Goal: Task Accomplishment & Management: Use online tool/utility

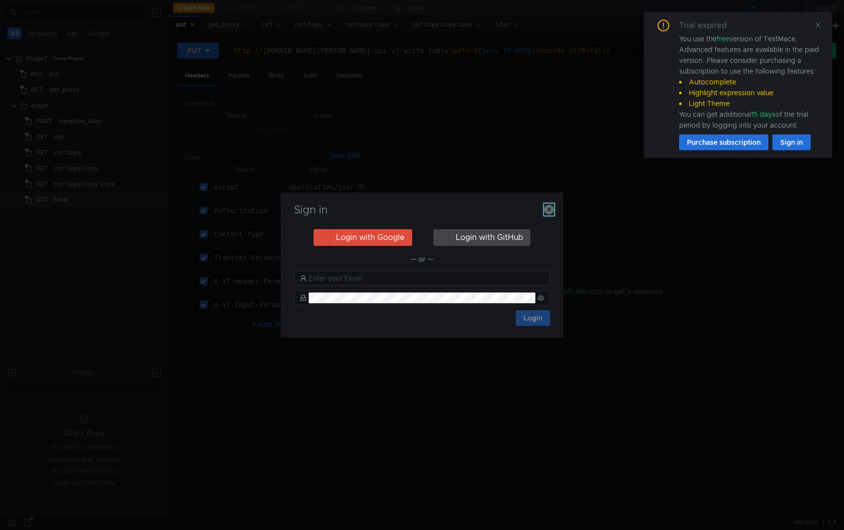
click at [547, 209] on icon "button" at bounding box center [549, 210] width 10 height 10
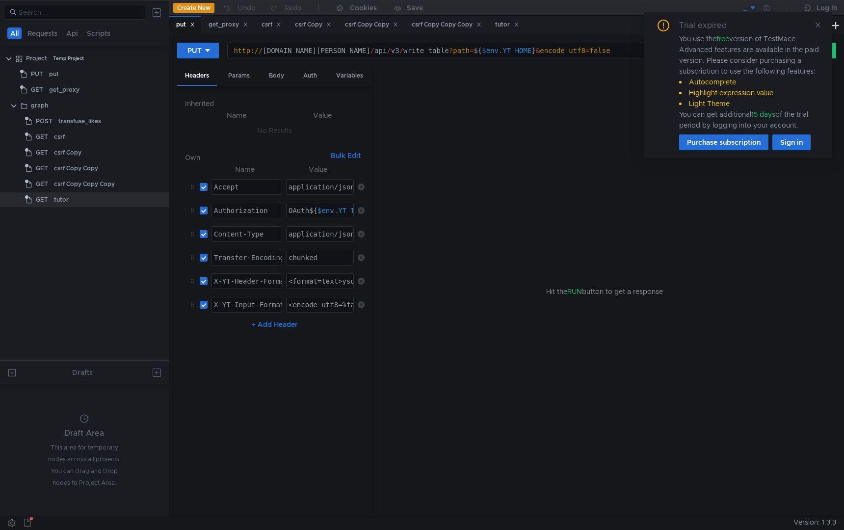
click at [14, 97] on div "GET get_proxy" at bounding box center [84, 90] width 169 height 16
click at [10, 57] on clr-icon at bounding box center [9, 59] width 8 height 8
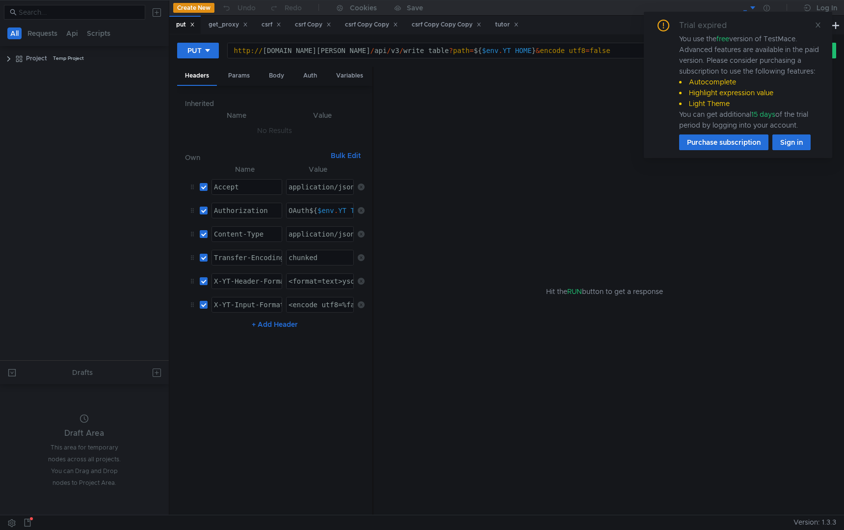
click at [36, 105] on tree-viewport "Project Temp Project" at bounding box center [84, 205] width 169 height 310
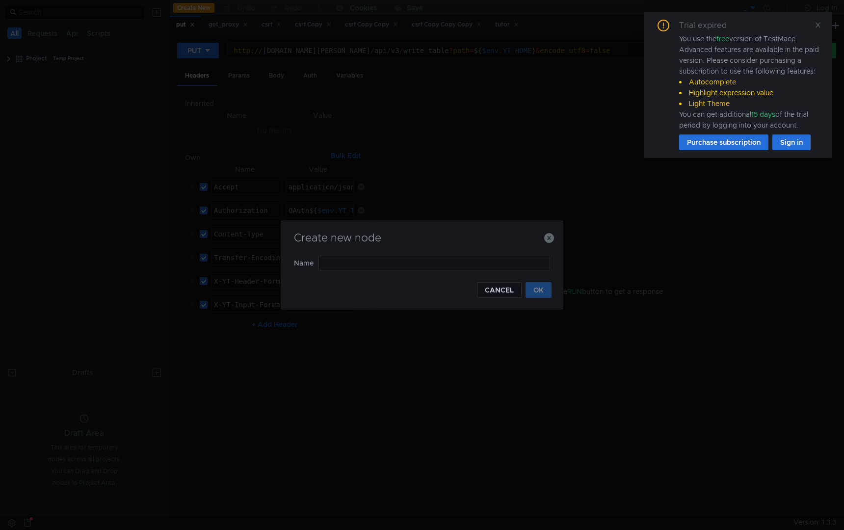
click at [363, 252] on div "Create new node" at bounding box center [421, 244] width 259 height 24
click at [363, 255] on div "Create new node" at bounding box center [421, 244] width 259 height 24
click at [363, 257] on input "text" at bounding box center [434, 263] width 232 height 15
type input "get-oauth"
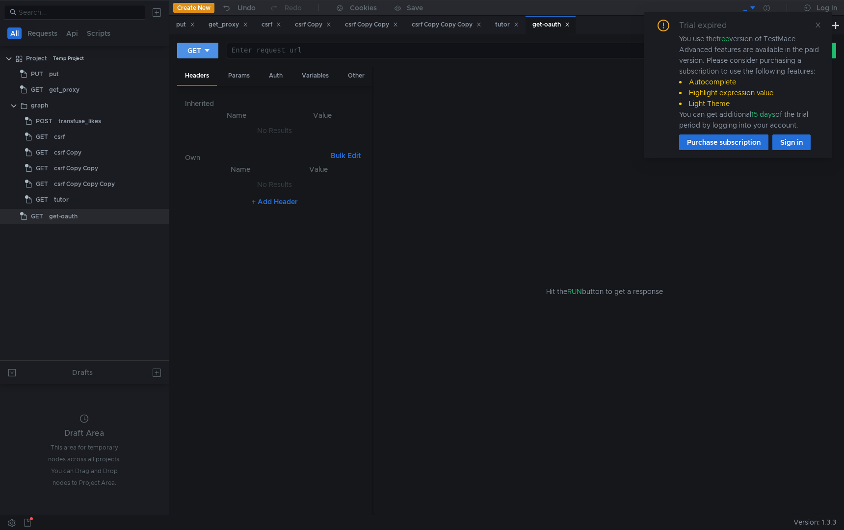
click at [209, 54] on div at bounding box center [207, 50] width 7 height 11
click at [205, 54] on div at bounding box center [422, 265] width 844 height 530
click at [205, 54] on div at bounding box center [207, 50] width 7 height 11
click at [198, 87] on li "POST" at bounding box center [198, 87] width 43 height 16
click at [156, 215] on icon at bounding box center [159, 216] width 7 height 7
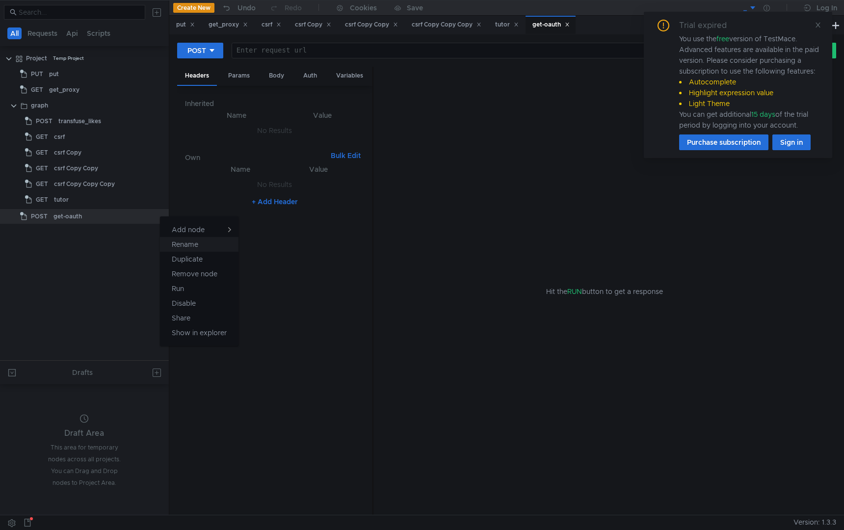
click at [194, 245] on app-tour-anchor "Rename" at bounding box center [185, 244] width 26 height 12
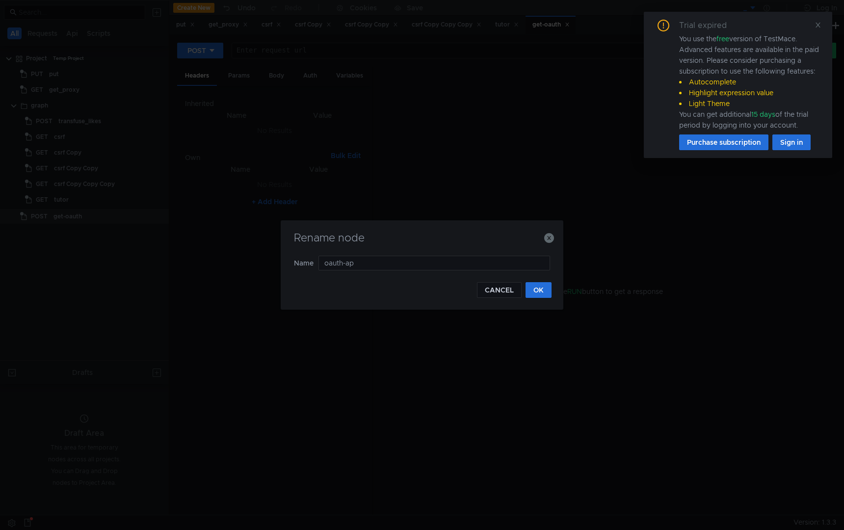
type input "oauth-app"
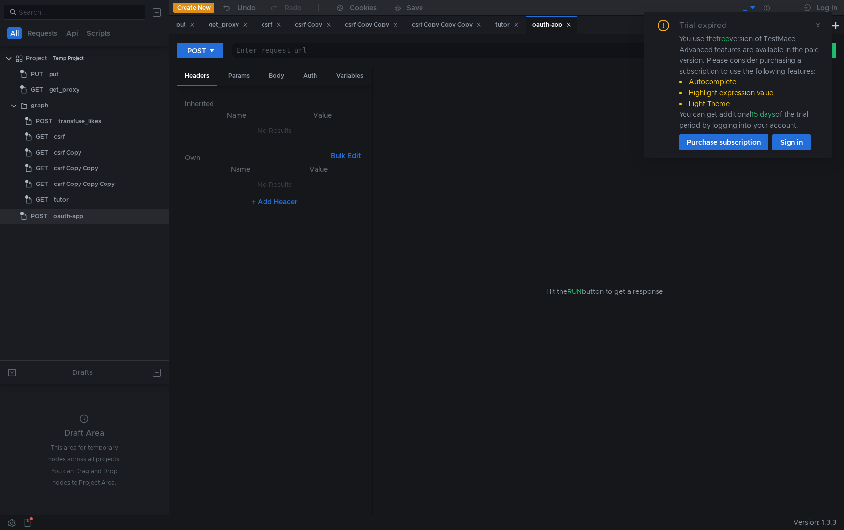
click at [322, 59] on div "POST Enter request url הההההההההההההההההההההההההההההההההההההההההההההההההההההההה…" at bounding box center [506, 54] width 659 height 25
click at [328, 53] on div at bounding box center [499, 59] width 535 height 24
paste textarea "https://oauth.yandex.ru/"
type textarea "https://oauth-test.yandex.ru/"
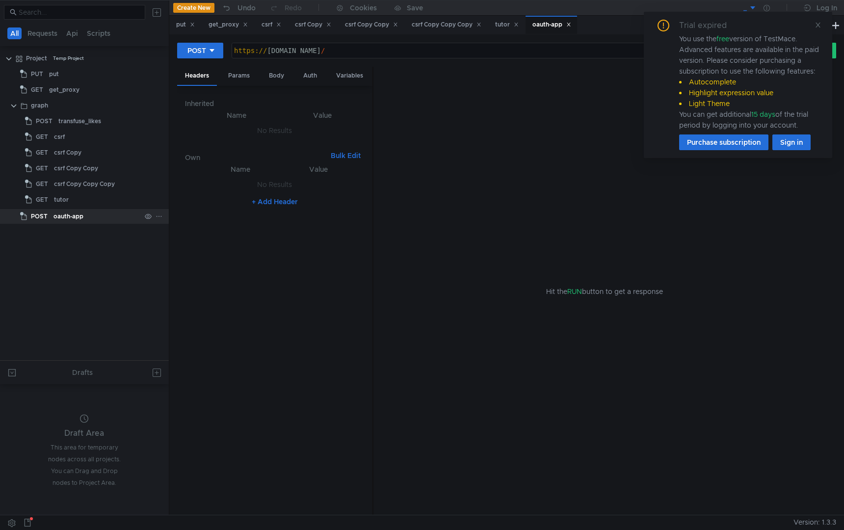
click at [154, 215] on div at bounding box center [154, 216] width 26 height 15
click at [159, 215] on icon at bounding box center [159, 216] width 7 height 7
click at [182, 245] on app-tour-anchor "Rename" at bounding box center [185, 244] width 26 height 12
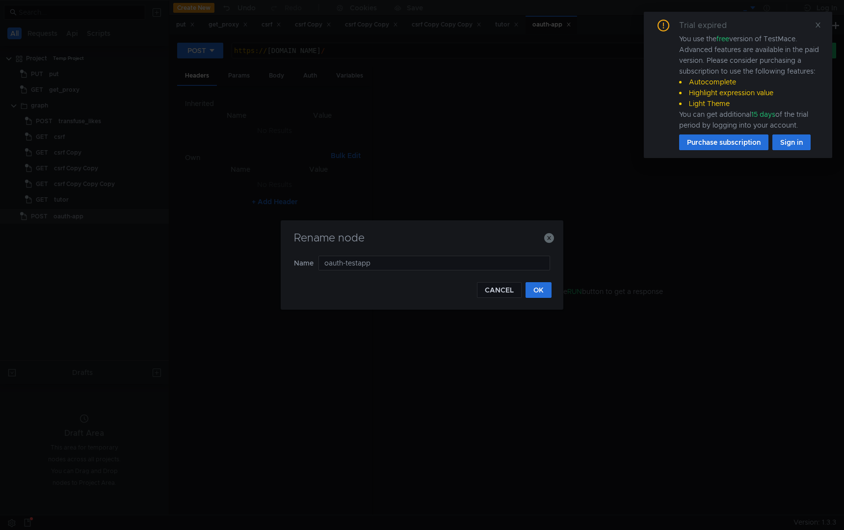
type input "oauth-test-app"
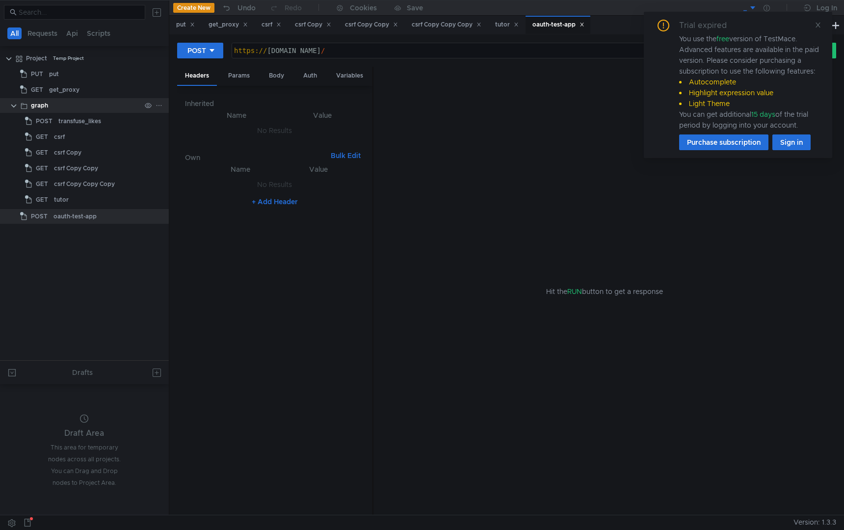
click at [14, 108] on clr-icon at bounding box center [14, 106] width 8 height 8
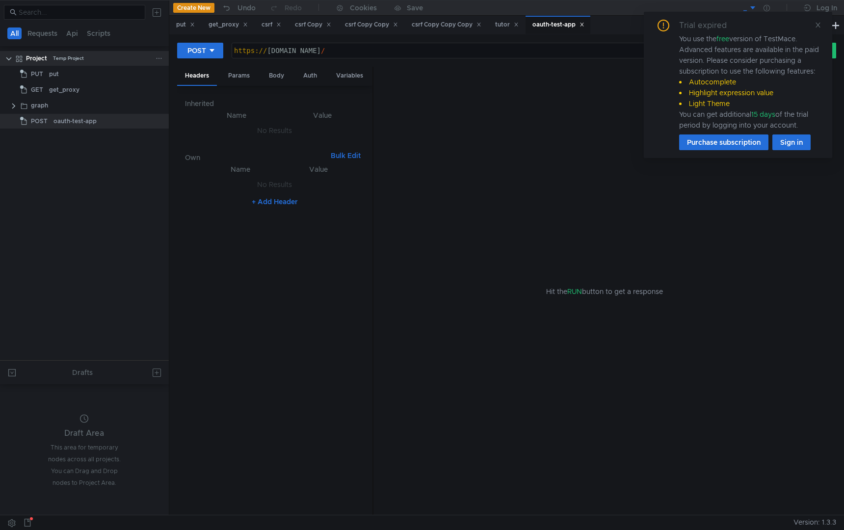
click at [9, 59] on clr-icon at bounding box center [9, 59] width 8 height 8
click at [233, 79] on div "Params" at bounding box center [238, 76] width 37 height 18
click at [362, 53] on div "https:// oauth-test.yandex.ru /" at bounding box center [499, 59] width 535 height 24
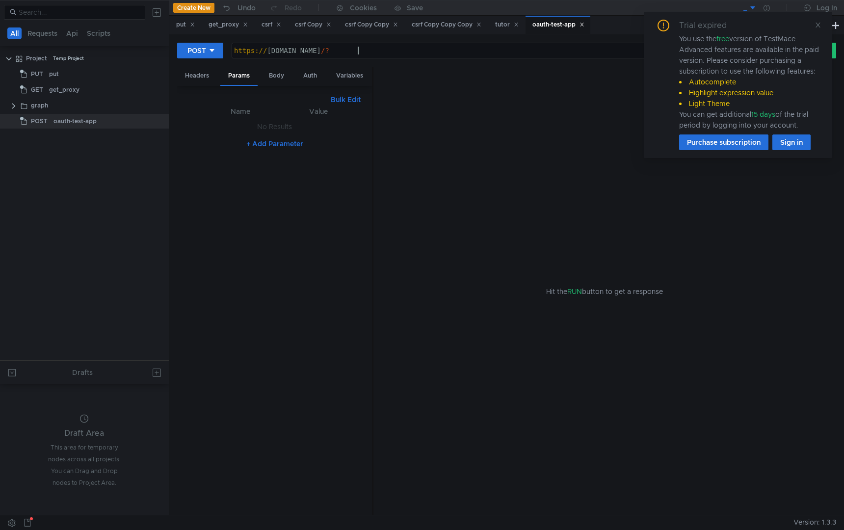
paste textarea "grant_type=authorization_code"
paste textarea "bhet6hzotfu3dizb"
click at [820, 25] on icon at bounding box center [818, 25] width 7 height 7
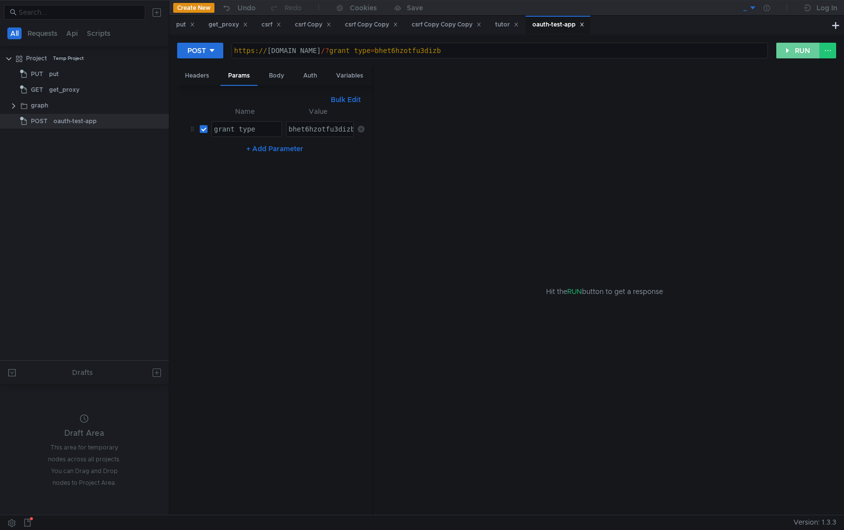
click at [790, 48] on button "RUN" at bounding box center [798, 51] width 44 height 16
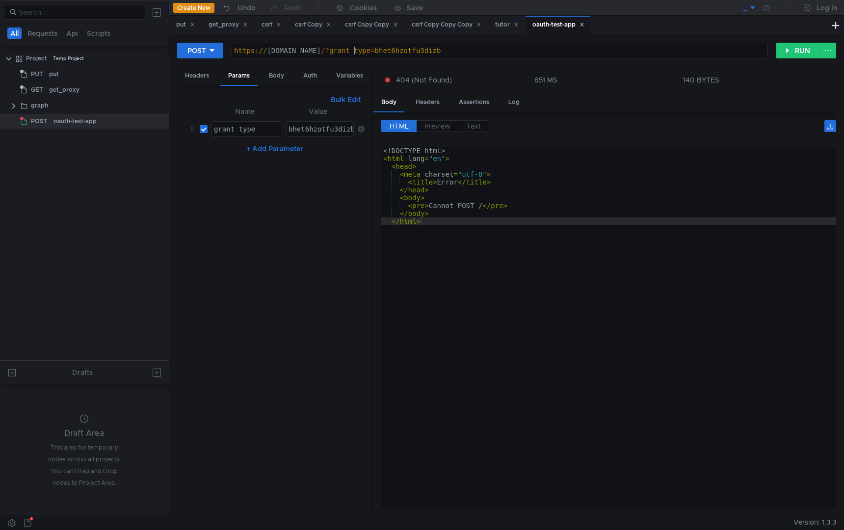
click at [352, 52] on div "https:// oauth-test.yandex.ru /? grant_type = bhet6hzotfu3dizb" at bounding box center [499, 59] width 535 height 24
click at [786, 47] on button "RUN" at bounding box center [798, 51] width 44 height 16
click at [408, 53] on div "https:// oauth-test.yandex.ru / token ? grant_type = bhet6hzotfu3dizb" at bounding box center [499, 59] width 535 height 24
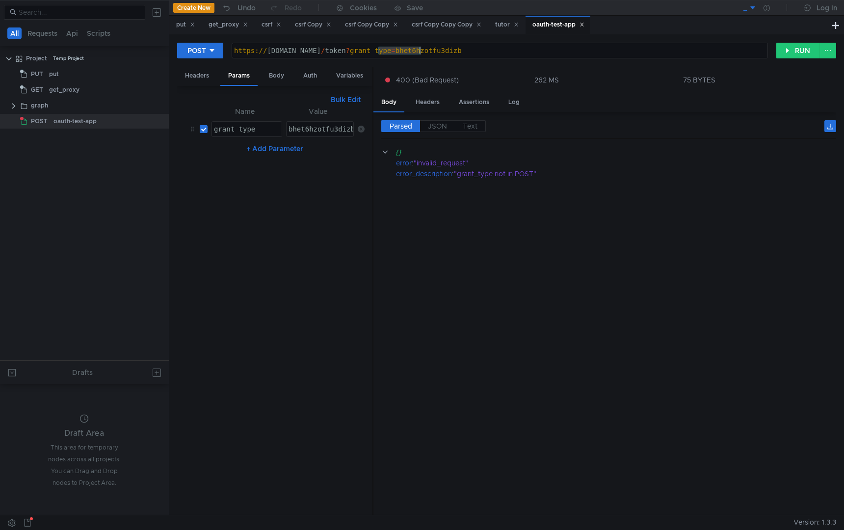
paste textarea "authorization_cod"
type textarea "https://oauth-test.yandex.ru/token?authorization_code=bhet6hzotfu3dizb"
click at [790, 44] on button "RUN" at bounding box center [798, 51] width 44 height 16
click at [446, 125] on span "JSON" at bounding box center [437, 126] width 19 height 9
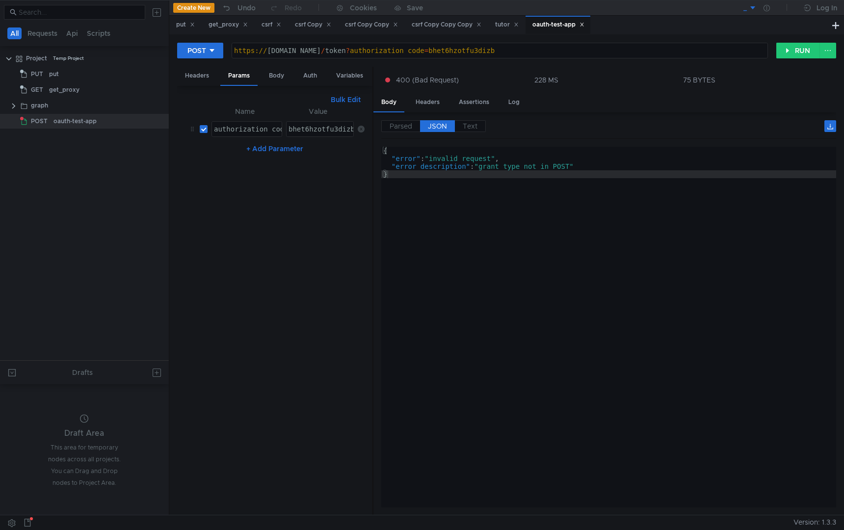
click at [294, 73] on div "Headers Params Body Auth Variables Other" at bounding box center [274, 76] width 195 height 19
click at [303, 76] on div "Auth" at bounding box center [309, 76] width 29 height 18
click at [285, 97] on input at bounding box center [282, 101] width 137 height 14
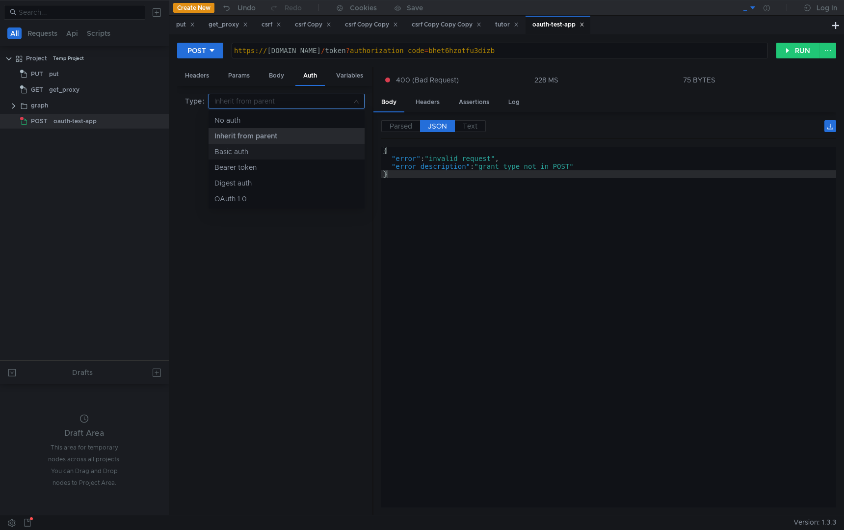
click at [268, 151] on div "Basic auth" at bounding box center [286, 151] width 144 height 11
click at [262, 146] on div at bounding box center [274, 157] width 179 height 24
click at [267, 102] on input at bounding box center [282, 101] width 137 height 14
click at [260, 329] on div at bounding box center [422, 265] width 844 height 530
click at [271, 77] on div "Body" at bounding box center [276, 76] width 31 height 18
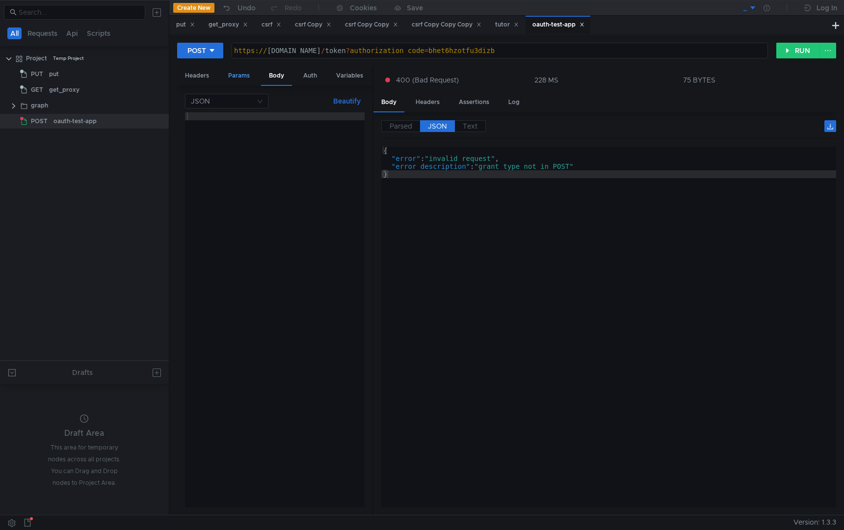
click at [242, 79] on div "Params" at bounding box center [238, 76] width 37 height 18
click at [207, 78] on div "Headers" at bounding box center [197, 76] width 40 height 18
click at [281, 80] on div "Body" at bounding box center [276, 76] width 31 height 18
click at [241, 77] on div "Params" at bounding box center [238, 76] width 37 height 18
click at [194, 83] on div "Headers" at bounding box center [197, 76] width 40 height 18
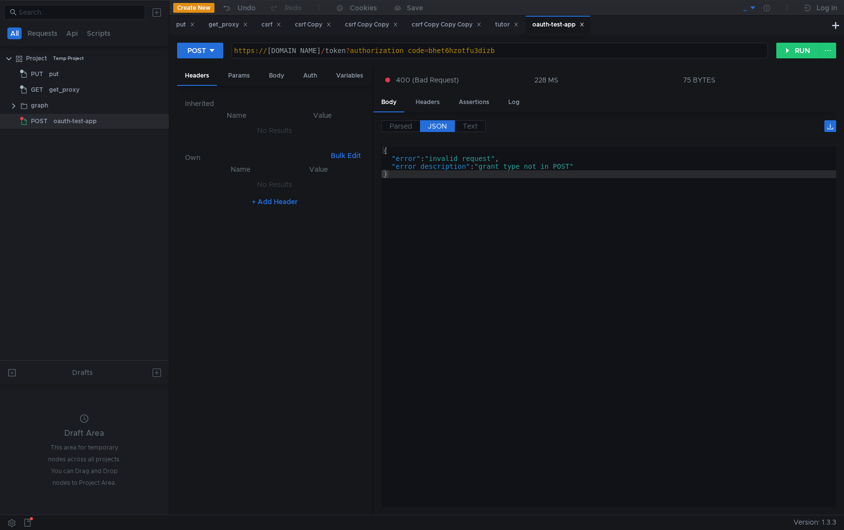
click at [281, 198] on button "+ Add Header" at bounding box center [275, 202] width 54 height 12
click at [252, 185] on div at bounding box center [247, 195] width 70 height 24
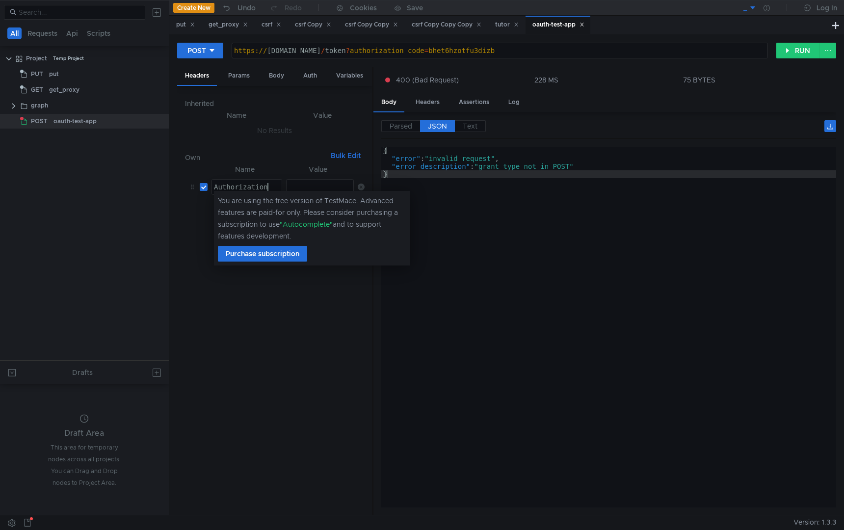
scroll to position [0, 3]
type textarea "Authorization"
click at [325, 189] on div at bounding box center [321, 195] width 68 height 24
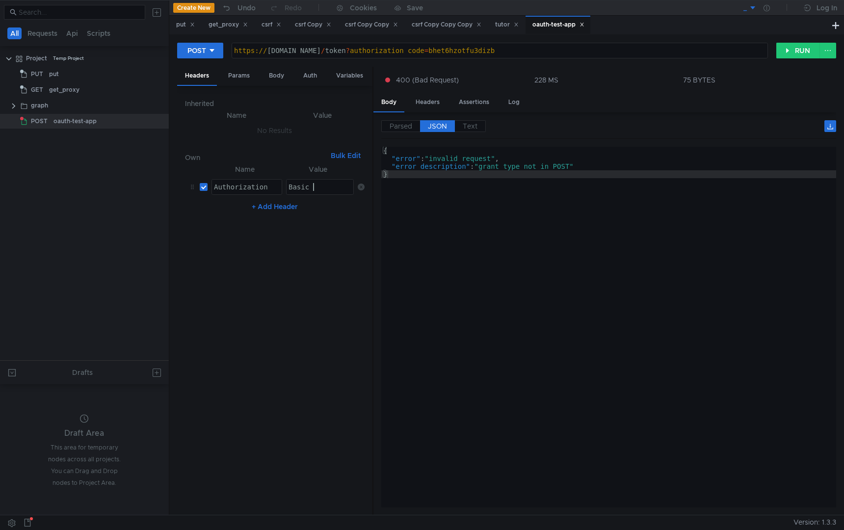
scroll to position [0, 1]
paste textarea "NmVkZDE2NTU5ZTNjNDc3ZWEwYWM3NTNlYTNiYzU2N2I6YWU0ZWVkNDkzOTI2NDZh ZWIzNzI3MzQxNz…"
type textarea "Basic NmVkZDE2NTU5ZTNjNDc3ZWEwYWM3NTNlYTNiYzU2N2I6YWU0ZWVkNDkzOTI2NDZhZWIzNzI3M…"
click at [327, 279] on nz-table "Name Value Authorization Authorization הההההההההההההההההההההההההההההההההההההההה…" at bounding box center [275, 335] width 180 height 344
click at [783, 44] on button "RUN" at bounding box center [798, 51] width 44 height 16
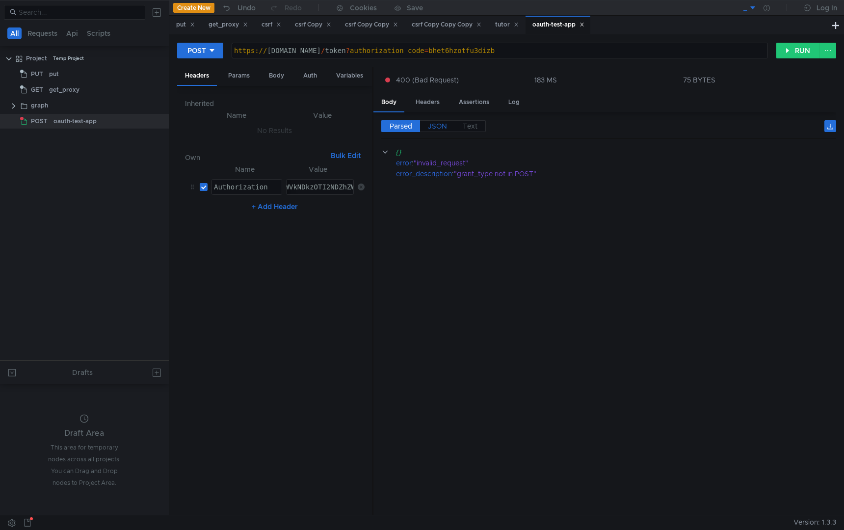
click at [448, 124] on label "JSON" at bounding box center [437, 126] width 35 height 12
click at [496, 173] on div "{ "error" : "invalid_request" , "error_description" : "grant_type not in POST" }" at bounding box center [608, 335] width 455 height 376
click at [504, 167] on div "{ "error" : "invalid_request" , "error_description" : "grant_type not in POST" }" at bounding box center [608, 335] width 455 height 376
type textarea ""error_description": "grant_type not in POST""
click at [504, 167] on div "{ "error" : "invalid_request" , "error_description" : "grant_type not in POST" }" at bounding box center [608, 335] width 455 height 376
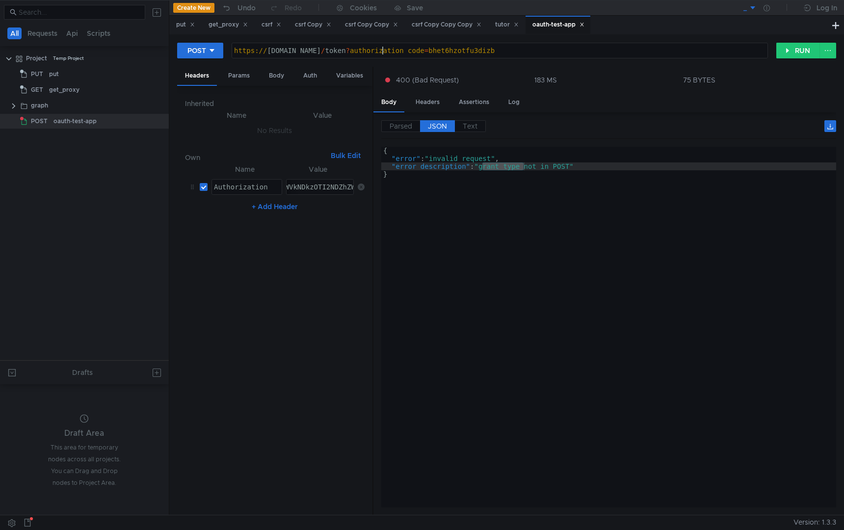
click at [381, 49] on div "https:// oauth-test.yandex.ru / token ? authorization_code = bhet6hzotfu3dizb" at bounding box center [499, 59] width 535 height 24
paste textarea "grant_type=authorization_code"
type textarea "https://oauth-test.yandex.ru/token?grant_type=authorization_code&code=bhet6hzot…"
click at [794, 57] on button "RUN" at bounding box center [798, 51] width 44 height 16
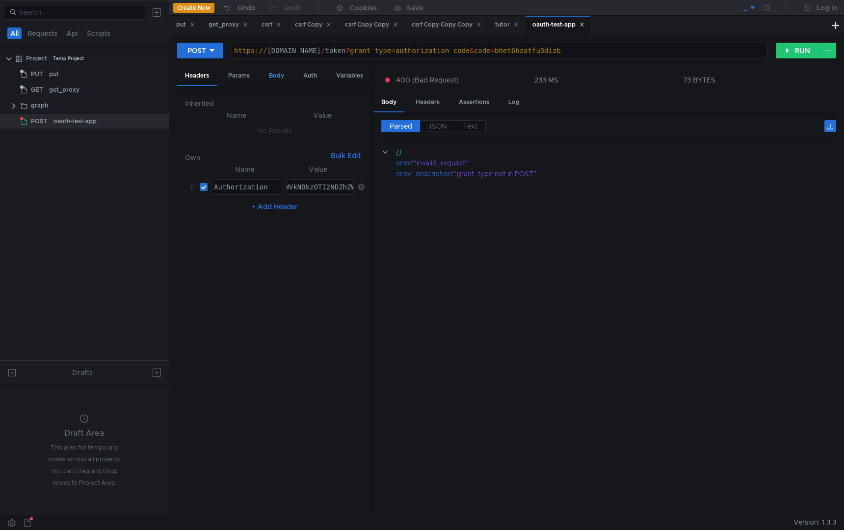
click at [269, 78] on div "Body" at bounding box center [276, 76] width 31 height 18
click at [270, 105] on div "JSON Beautify" at bounding box center [275, 101] width 180 height 15
click at [274, 134] on div at bounding box center [275, 317] width 180 height 411
click at [378, 51] on div "https:// oauth-test.yandex.ru / token ? grant_type = authorization_code & code …" at bounding box center [499, 59] width 535 height 24
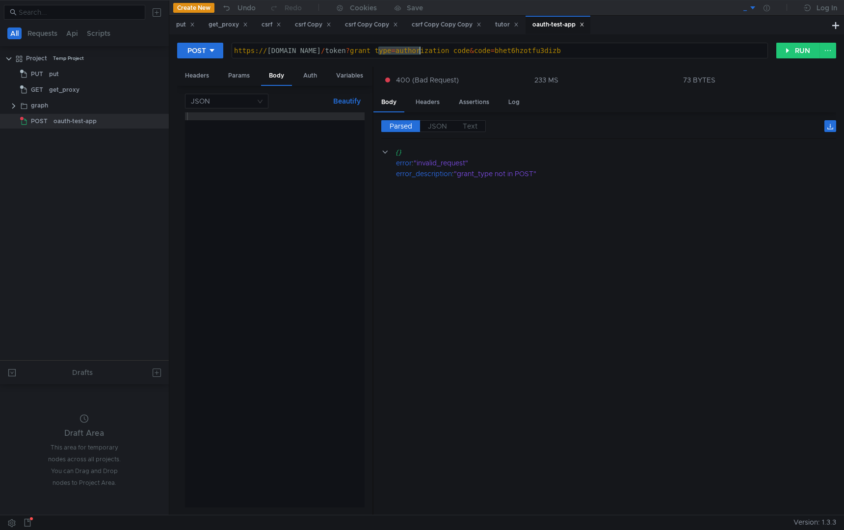
click at [300, 127] on div at bounding box center [275, 317] width 180 height 411
type textarea "{}"
paste textarea "grant_type""
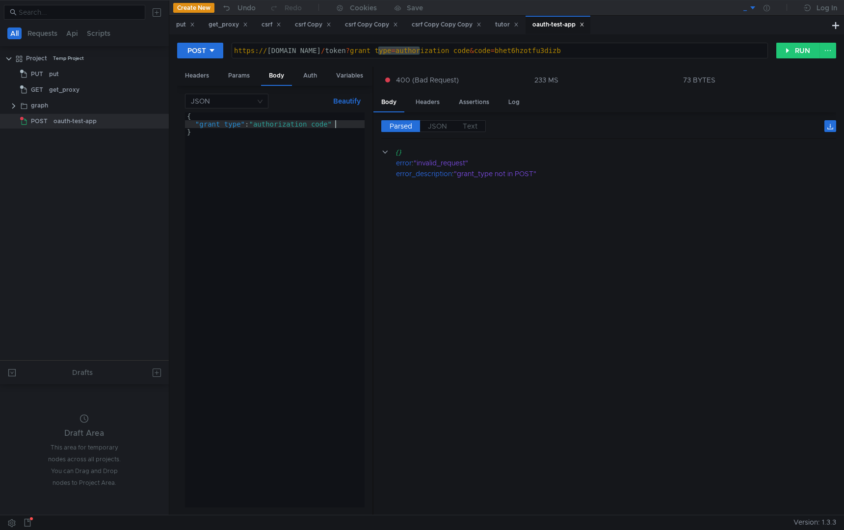
type textarea ""grant_type": "authorization_code","
click at [545, 55] on div "https:// oauth-test.yandex.ru / token ? grant_type = authorization_code & code …" at bounding box center [499, 59] width 535 height 24
click at [233, 134] on div "{ "grant_type" : "authorization_code" , "code" : "" }" at bounding box center [275, 317] width 180 height 411
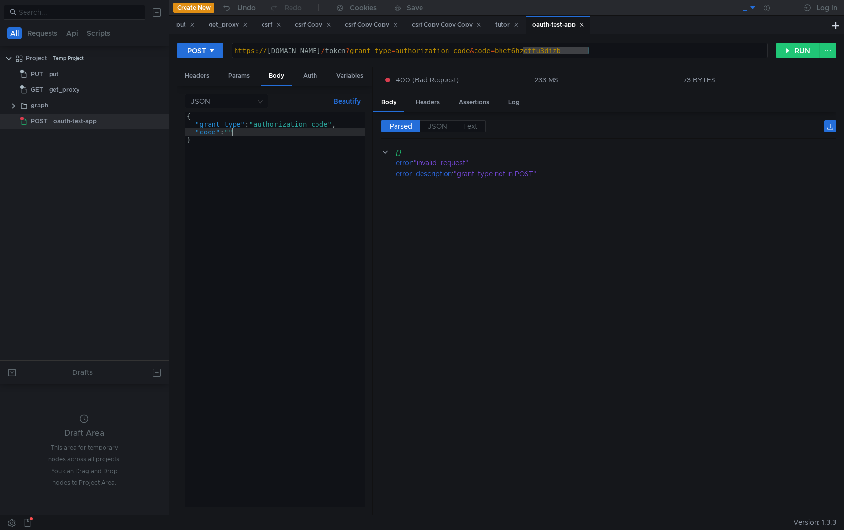
paste textarea "bhet6hzotfu3dizb"
type textarea ""code": "bhet6hzotfu3dizb""
click at [600, 47] on div "https:// oauth-test.yandex.ru / token ? grant_type = authorization_code & code …" at bounding box center [499, 59] width 535 height 24
type textarea "[URL][DOMAIN_NAME]"
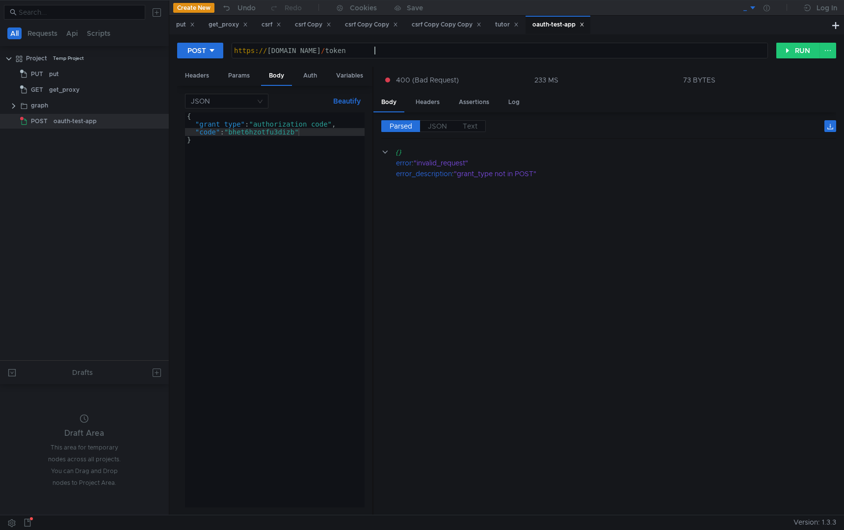
click at [796, 41] on div "POST https://oauth-test.yandex.ru/token https:// oauth-test.yandex.ru / token ה…" at bounding box center [506, 274] width 675 height 480
click at [792, 45] on button "RUN" at bounding box center [798, 51] width 44 height 16
click at [244, 132] on div "{ "grant_type" : "authorization_code" , "code" : "bhet6hzotfu3dizb" }" at bounding box center [275, 317] width 180 height 411
click at [272, 121] on div "{ "grant_type" : "authorization_code" , "code" : "bhet6hzotfu3dizb" }" at bounding box center [275, 317] width 180 height 411
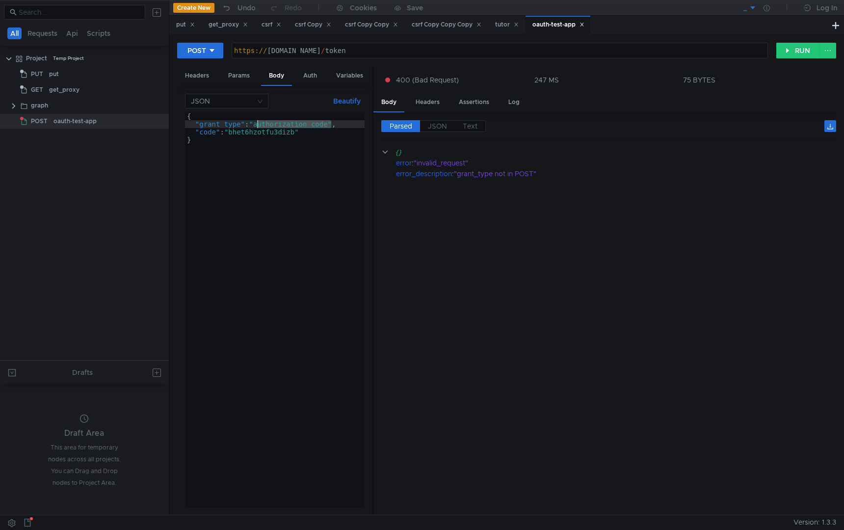
click at [272, 121] on div "{ "grant_type" : "authorization_code" , "code" : "bhet6hzotfu3dizb" }" at bounding box center [275, 317] width 180 height 411
paste textarea "bhet6hzotfu3dizb"
click at [783, 47] on button "RUN" at bounding box center [798, 51] width 44 height 16
type textarea "}"
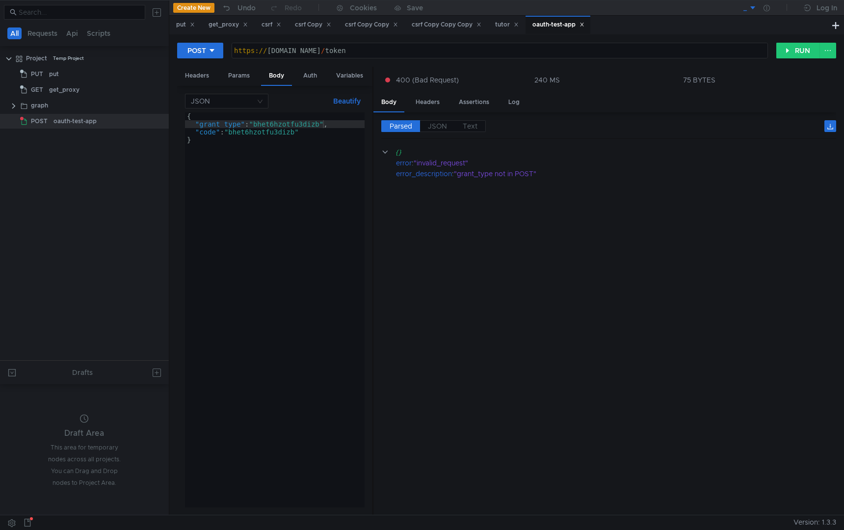
click at [295, 138] on div "{ "grant_type" : "bhet6hzotfu3dizb" , "code" : "bhet6hzotfu3dizb" }" at bounding box center [275, 317] width 180 height 411
click at [199, 23] on div "put" at bounding box center [184, 25] width 31 height 18
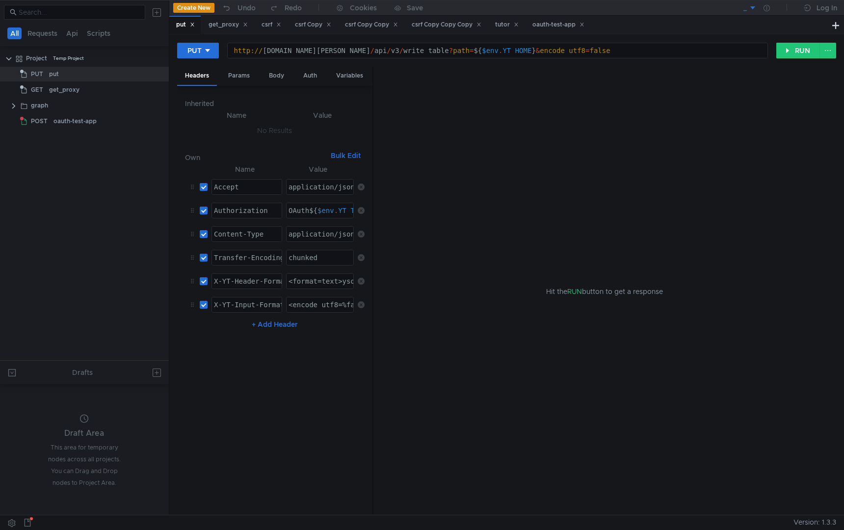
click at [193, 23] on icon at bounding box center [192, 24] width 5 height 5
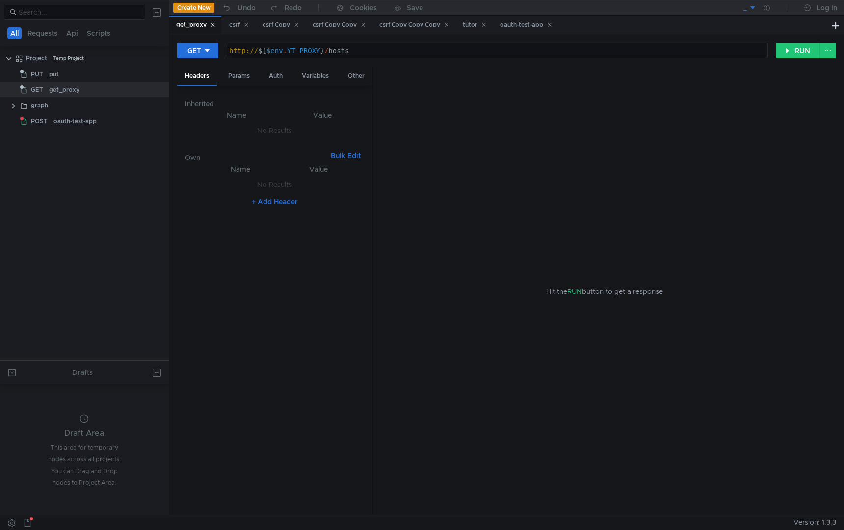
click at [216, 24] on div "get_proxy" at bounding box center [195, 25] width 52 height 19
click at [215, 24] on icon at bounding box center [213, 24] width 5 height 5
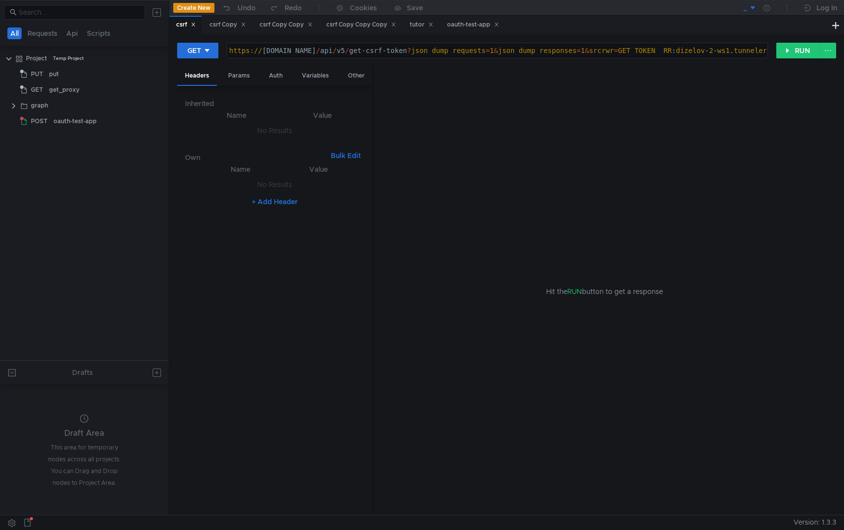
click at [199, 23] on div "csrf" at bounding box center [185, 25] width 32 height 19
click at [196, 23] on icon at bounding box center [193, 24] width 5 height 5
click at [212, 24] on icon at bounding box center [210, 24] width 5 height 5
click at [227, 24] on icon at bounding box center [226, 24] width 5 height 5
click at [245, 23] on icon at bounding box center [243, 24] width 5 height 5
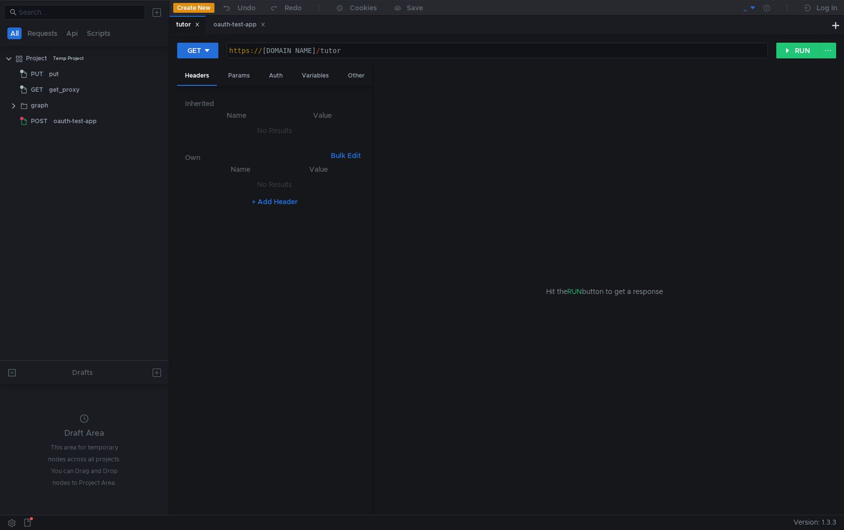
click at [203, 23] on div "tutor" at bounding box center [187, 25] width 36 height 19
click at [198, 26] on icon at bounding box center [197, 24] width 5 height 5
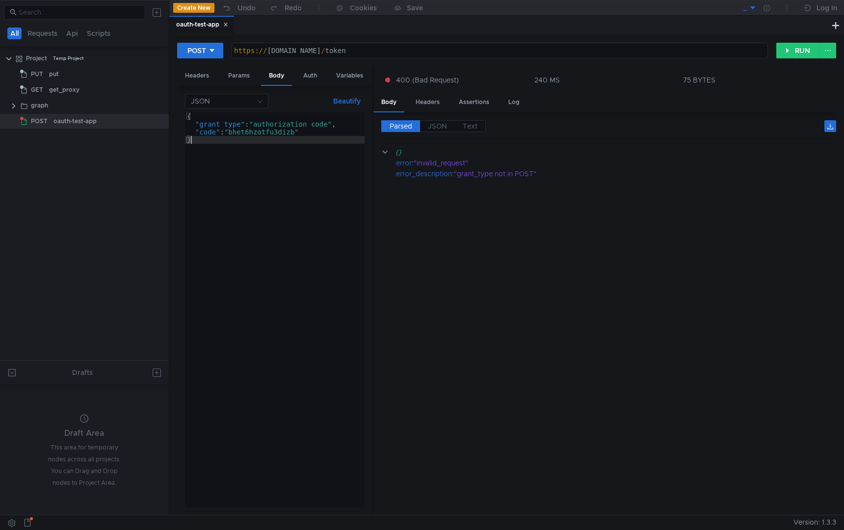
click at [320, 248] on div "{ "grant_type" : "authorization_code" , "code" : "bhet6hzotfu3dizb" }" at bounding box center [275, 317] width 180 height 411
click at [306, 79] on div "Auth" at bounding box center [309, 76] width 29 height 18
click at [268, 77] on div "Body" at bounding box center [276, 76] width 31 height 18
click at [350, 76] on div "Variables" at bounding box center [349, 76] width 43 height 18
click at [251, 77] on div "Params" at bounding box center [238, 76] width 37 height 18
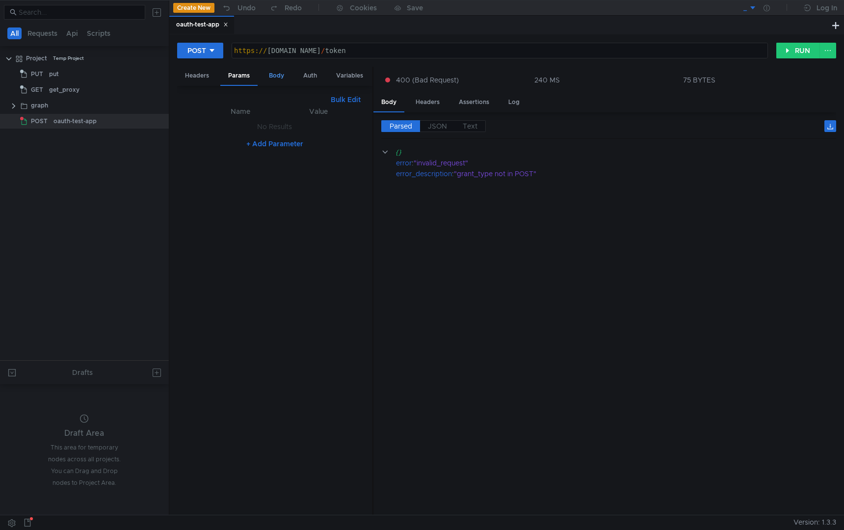
click at [284, 81] on div "Body" at bounding box center [276, 76] width 31 height 18
click at [220, 81] on div "Params" at bounding box center [238, 76] width 37 height 18
click at [197, 73] on div "Headers" at bounding box center [197, 76] width 40 height 18
click at [304, 190] on div "Basic NmVkZDE2NTU5ZTNjNDc3ZWEwYWM3NTNlYTNiYzU2N2I6YWU0ZWVkNDkzOTI2NDZhZWIzNzI3M…" at bounding box center [159, 192] width 392 height 24
click at [206, 185] on input "checkbox" at bounding box center [204, 187] width 8 height 8
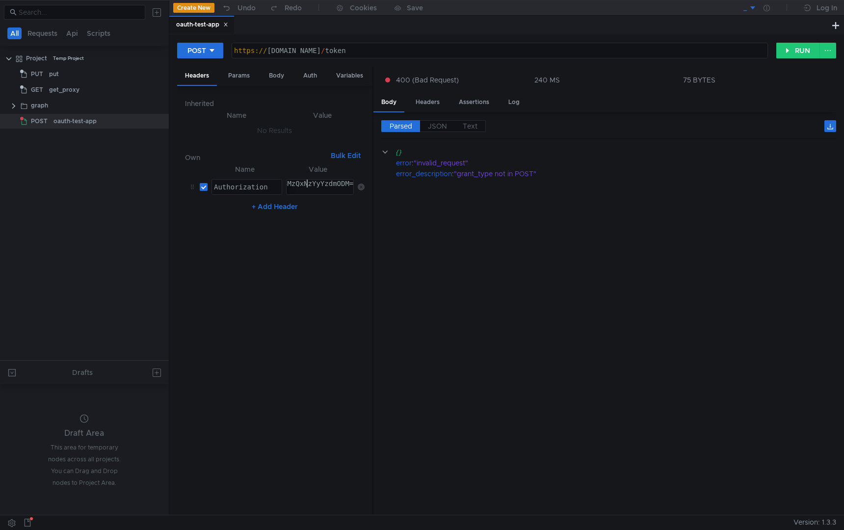
checkbox input "false"
click at [360, 188] on icon at bounding box center [361, 187] width 7 height 7
click at [278, 75] on div "Body" at bounding box center [276, 76] width 31 height 18
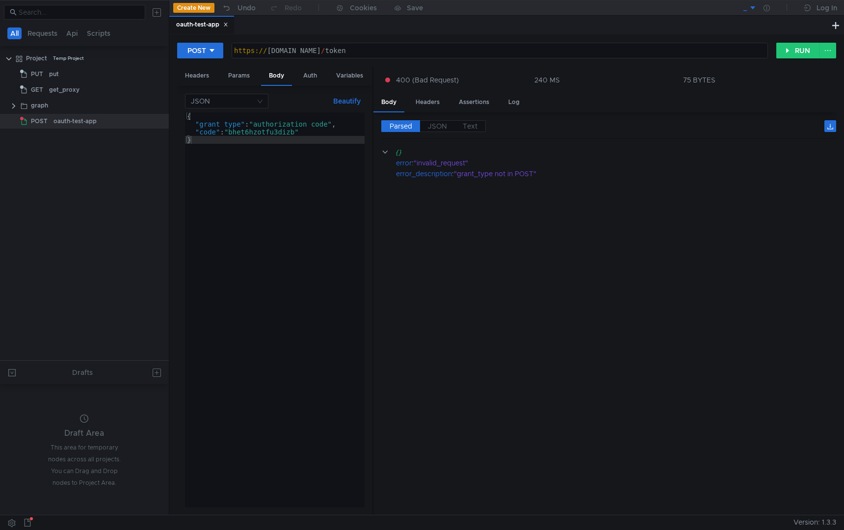
click at [339, 132] on div "{ "grant_type" : "authorization_code" , "code" : "bhet6hzotfu3dizb" }" at bounding box center [275, 317] width 180 height 411
type textarea "{"
type textarea """: "","
click at [199, 126] on div "{ "" : "" , "" : "" , "grant_type" : "authorization_code" , "code" : "bhet6hzot…" at bounding box center [275, 317] width 180 height 411
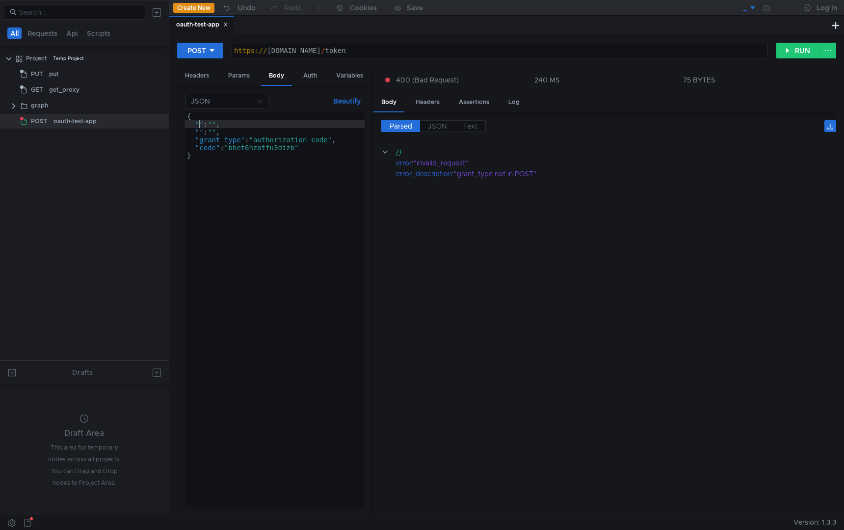
paste textarea "client_id"
click at [200, 133] on div "{ "client_id" : "" , "" : "" , "grant_type" : "authorization_code" , "code" : "…" at bounding box center [275, 317] width 180 height 411
paste textarea "client_secret"
click at [252, 125] on div "{ "client_id" : "" , "client_secret" : "" , "grant_type" : "authorization_code"…" at bounding box center [275, 317] width 180 height 411
paste textarea "6edd16559e3c477ea0ac753ea3bc567b"
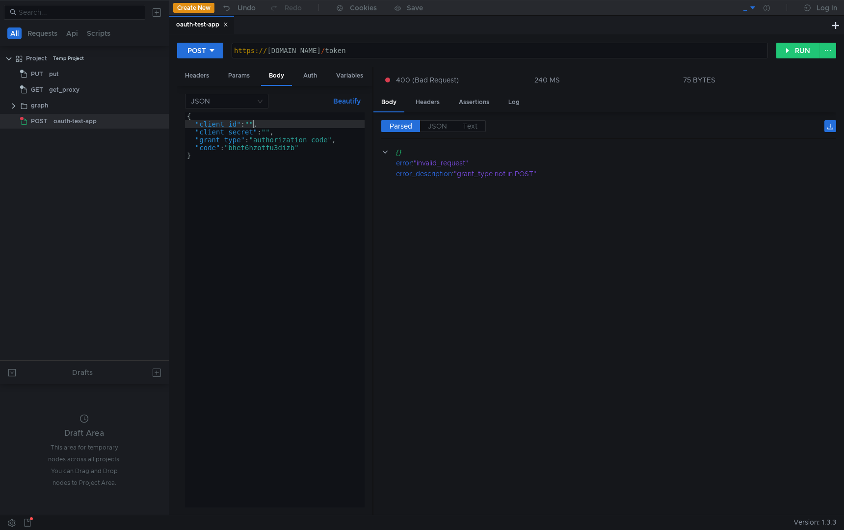
scroll to position [0, 25]
click at [246, 133] on div "{ "client_id" : "6edd16559e3c477ea0ac753ea3bc567b" , "client_secret" : "" , "gr…" at bounding box center [265, 315] width 210 height 407
paste textarea "ae4eed49392646aeb3727341762c7f83"
type textarea ""client_secret": "[SECURITY_DATA]","
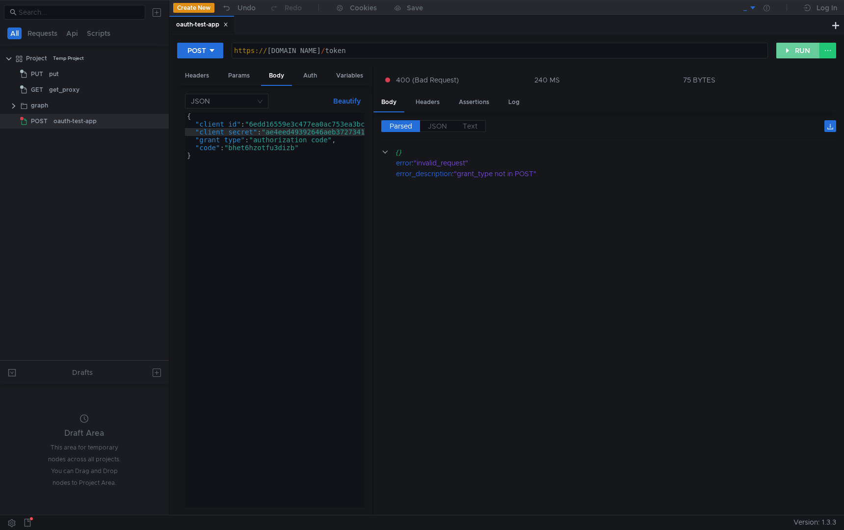
click at [785, 54] on button "RUN" at bounding box center [798, 51] width 44 height 16
click at [432, 124] on span "JSON" at bounding box center [437, 126] width 19 height 9
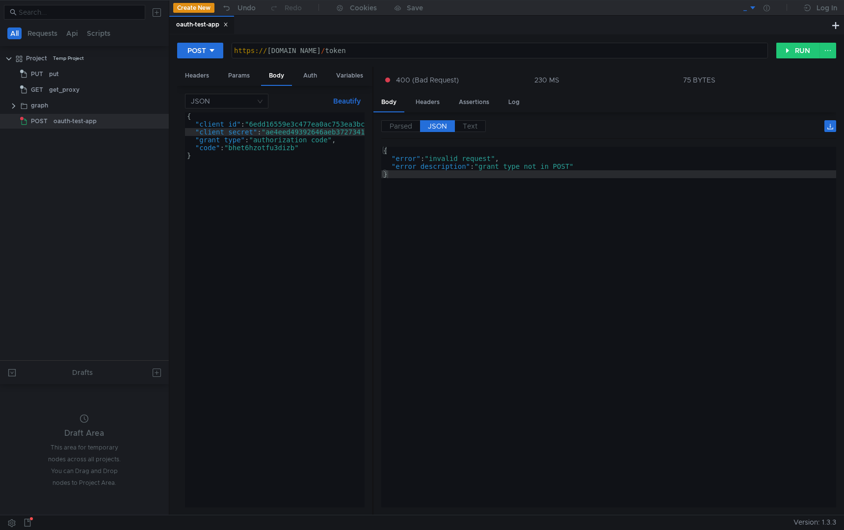
click at [376, 54] on div "https:// [DOMAIN_NAME] / token" at bounding box center [499, 59] width 535 height 24
type textarea "https://oauth-test.yandex.ru/token/"
click at [796, 55] on button "RUN" at bounding box center [798, 51] width 44 height 16
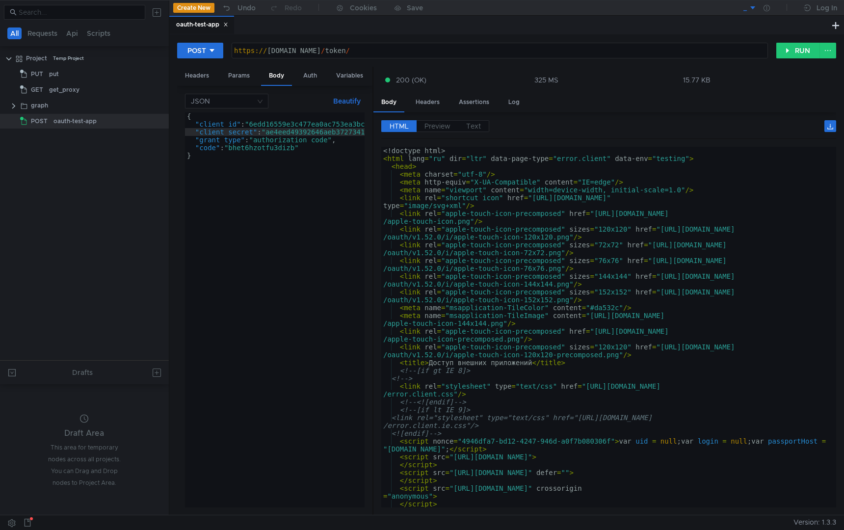
click at [427, 118] on div "HTML Preview Text 1 2 3 4 5 6 7 8 9 10 11 12 13 14 15 16 17 18 19 20 21 22 23 2…" at bounding box center [604, 313] width 463 height 403
click at [427, 125] on span "Preview" at bounding box center [437, 126] width 26 height 9
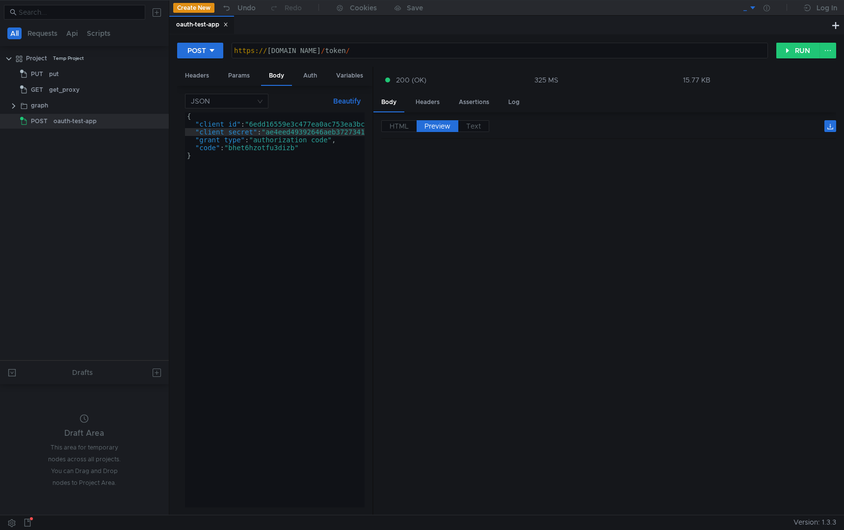
type textarea ""code": "bhet6hzotfu3dizb""
click at [296, 146] on div "{ "client_id" : "6edd16559e3c477ea0ac753ea3bc567b" , "client_secret" : "ae4eed4…" at bounding box center [298, 315] width 227 height 407
click at [311, 147] on div "{ "client_id" : "6edd16559e3c477ea0ac753ea3bc567b" , "client_secret" : "ae4eed4…" at bounding box center [298, 315] width 227 height 407
click at [243, 79] on div "Params" at bounding box center [238, 76] width 37 height 18
click at [194, 81] on div "Headers" at bounding box center [197, 76] width 40 height 18
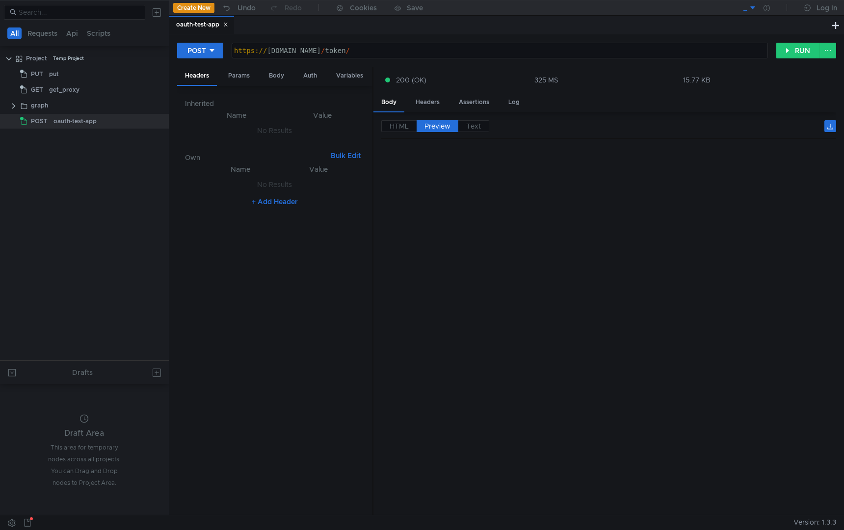
click at [344, 155] on button "Bulk Edit" at bounding box center [346, 156] width 38 height 12
click at [296, 185] on div at bounding box center [275, 343] width 180 height 360
paste textarea "Content-type: application/x-www-form-urlencoded"
type textarea "Content-type: application/x-www-form-urlencoded"
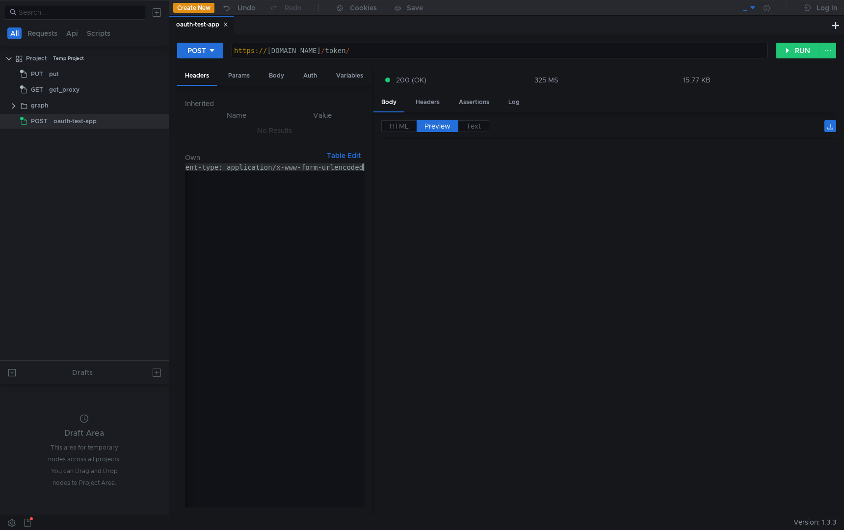
click at [340, 154] on button "Table Edit" at bounding box center [344, 156] width 42 height 12
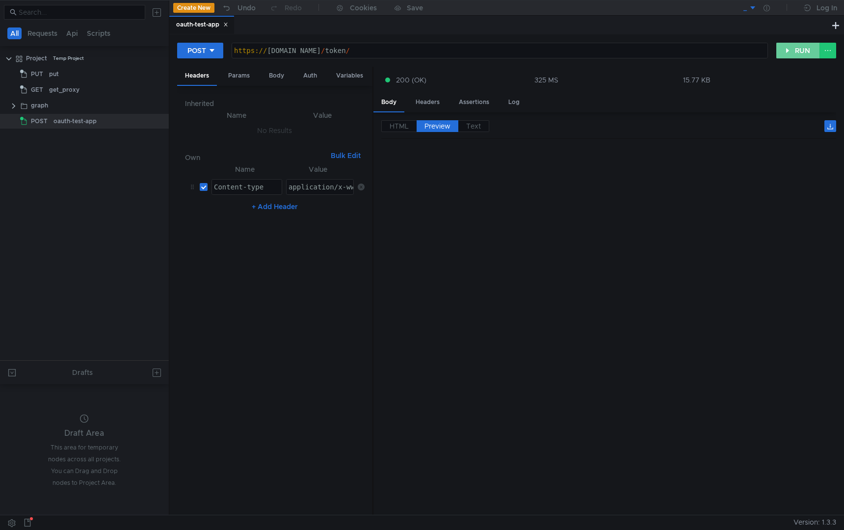
click at [790, 52] on button "RUN" at bounding box center [798, 51] width 44 height 16
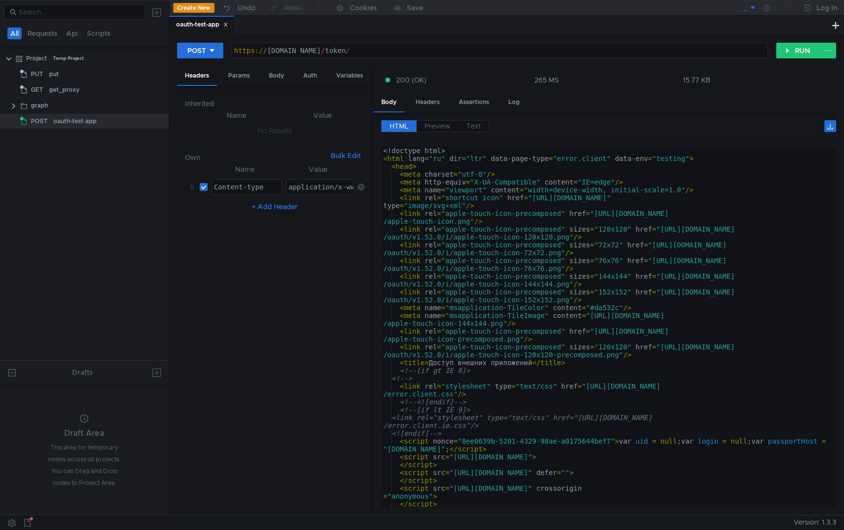
click at [440, 133] on div "HTML Preview Text" at bounding box center [608, 129] width 455 height 19
click at [439, 129] on span "Preview" at bounding box center [437, 126] width 26 height 9
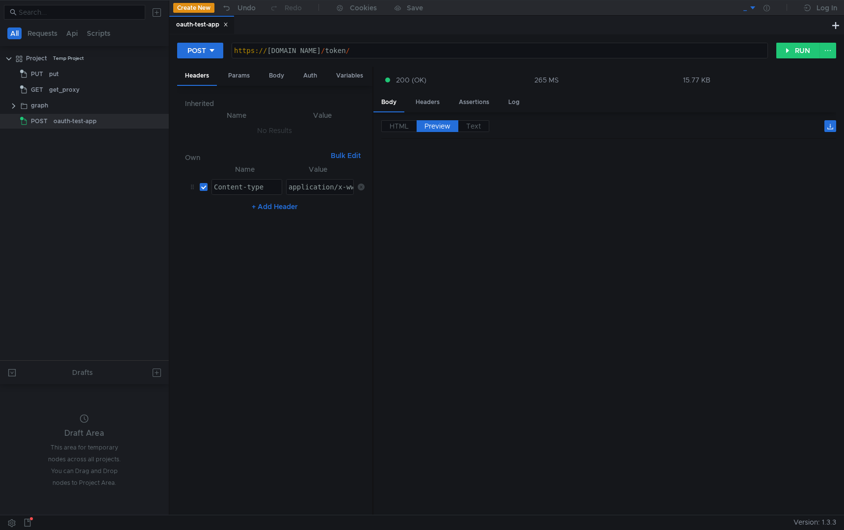
click at [418, 56] on div "https:// oauth-test.yandex.ru / token /" at bounding box center [499, 59] width 535 height 24
type textarea "[URL][DOMAIN_NAME]"
click at [786, 51] on button "RUN" at bounding box center [798, 51] width 44 height 16
click at [239, 70] on div "Params" at bounding box center [238, 76] width 37 height 18
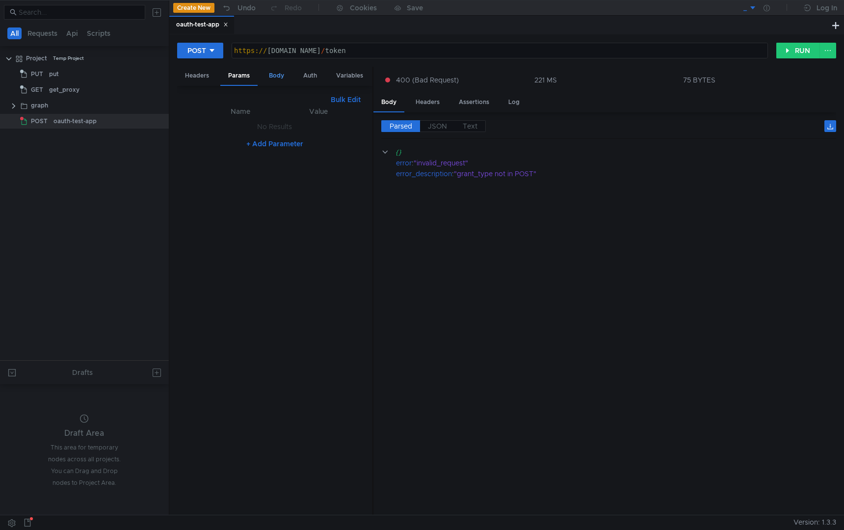
click at [270, 74] on div "Body" at bounding box center [276, 76] width 31 height 18
type textarea ""grant_type": "authorization_code","
click at [337, 140] on div "{ "client_id" : "6edd16559e3c477ea0ac753ea3bc567b" , "client_secret" : "ae4eed4…" at bounding box center [298, 315] width 227 height 407
click at [392, 51] on div "https:// [DOMAIN_NAME] / token" at bounding box center [499, 59] width 535 height 24
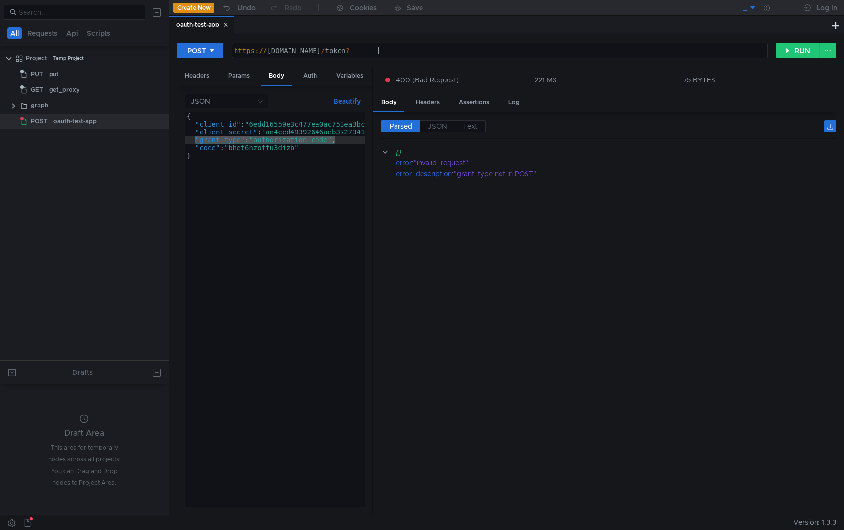
paste textarea ""grant_type": "authorization_code""
click at [383, 48] on div "https:// oauth-test.yandex.ru / token ? " grant_type ": " authorization_code "" at bounding box center [499, 59] width 535 height 24
type textarea "[URL][DOMAIN_NAME]"
click at [790, 54] on button "RUN" at bounding box center [798, 51] width 44 height 16
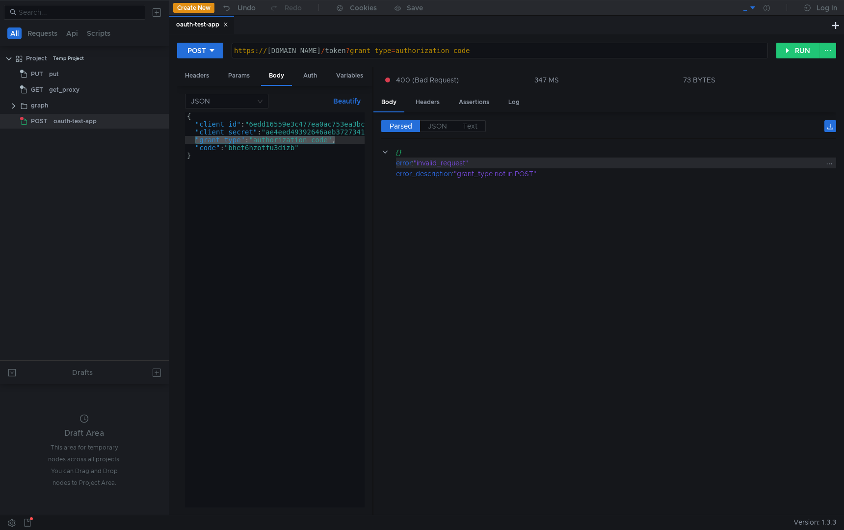
click at [452, 160] on div ""invalid_request"" at bounding box center [618, 163] width 409 height 11
click at [478, 180] on cdk-virtual-scroll-viewport "{} error : "invalid_request" error_description : "grant_type not in POST"" at bounding box center [608, 327] width 455 height 361
click at [435, 124] on span "JSON" at bounding box center [437, 126] width 19 height 9
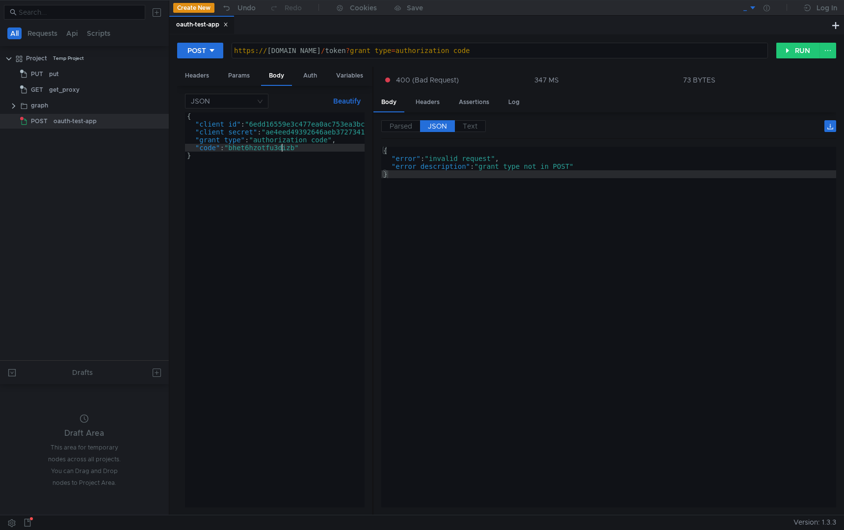
click at [283, 148] on div "{ "client_id" : "6edd16559e3c477ea0ac753ea3bc567b" , "client_secret" : "ae4eed4…" at bounding box center [298, 315] width 227 height 407
click at [253, 127] on div "{ "client_id" : "6edd16559e3c477ea0ac753ea3bc567b" , "client_secret" : "ae4eed4…" at bounding box center [298, 315] width 227 height 407
type textarea ""client_id": "6edd16559e3c477ea0ac753ea3bc567b","
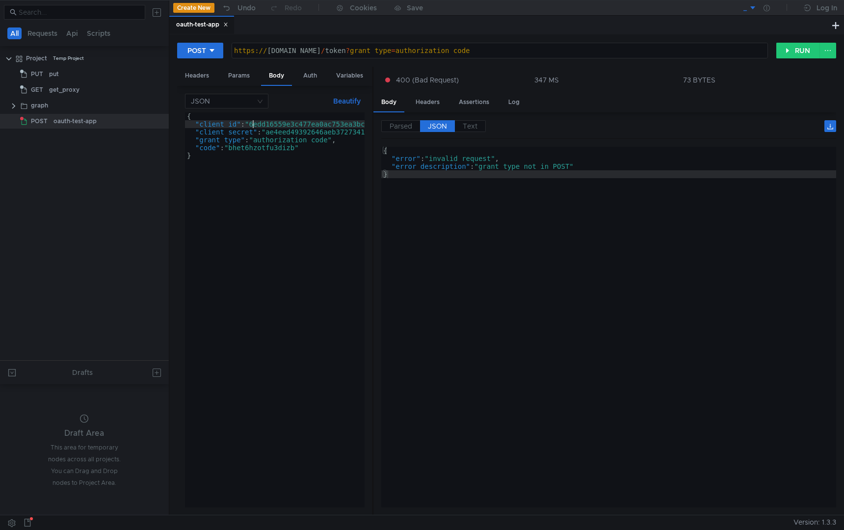
click at [527, 55] on div "https:// [DOMAIN_NAME] / token ? grant_type = authorization_code" at bounding box center [499, 59] width 535 height 24
click at [339, 125] on div "{ "client_id" : "6edd16559e3c477ea0ac753ea3bc567b" , "client_secret" : "ae4eed4…" at bounding box center [298, 315] width 227 height 407
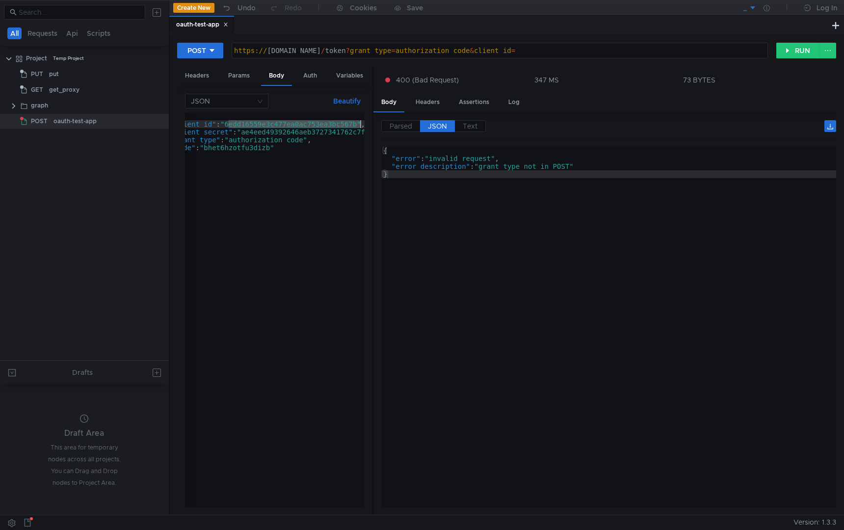
click at [582, 47] on div "https:// oauth-test.yandex.ru / token ? grant_type = authorization_code & clien…" at bounding box center [499, 59] width 535 height 24
paste textarea "6edd16559e3c477ea0ac753ea3bc567b"
type textarea "https://oauth-test.yandex.ru/token?grant_type=authorization_code&client_id=6edd…"
type textarea ""client_secret": "[SECURITY_DATA]","
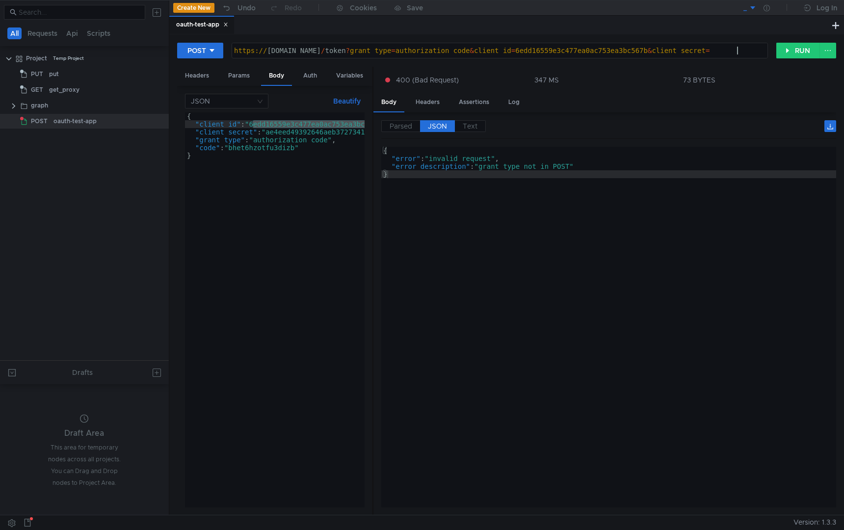
click at [313, 134] on div "{ "client_id" : "6edd16559e3c477ea0ac753ea3bc567b" , "client_secret" : "ae4eed4…" at bounding box center [298, 315] width 227 height 407
click at [746, 50] on div "https:// oauth-test.yandex.ru / token ? grant_type = authorization_code & clien…" at bounding box center [499, 59] width 535 height 24
paste textarea "ae4eed49392646aeb3727341762c7f83"
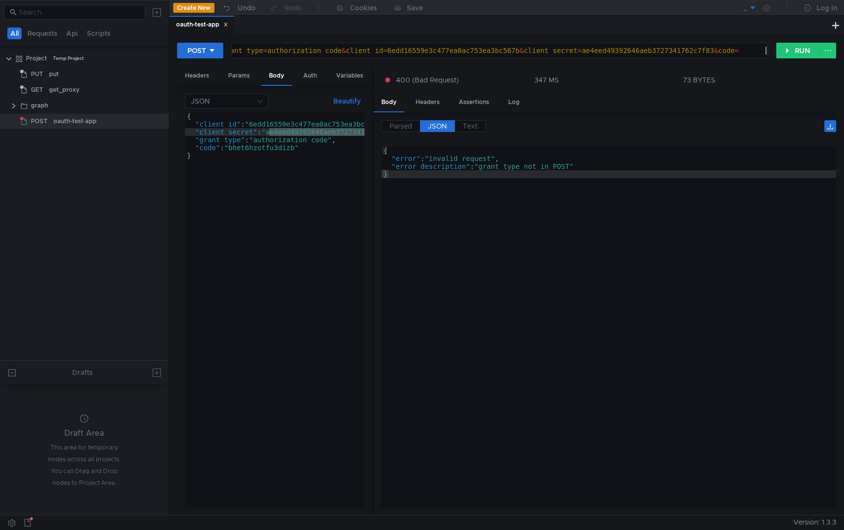
type textarea "https://oauth-test.yandex.ru/token?grant_type=authorization_code&client_id=6edd…"
type textarea ""code": "bhet6hzotfu3dizb""
click at [280, 149] on div "{ "client_id" : "6edd16559e3c477ea0ac753ea3bc567b" , "client_secret" : "ae4eed4…" at bounding box center [298, 315] width 227 height 407
click at [758, 50] on div "https:// oauth-test.yandex.ru / token ? grant_type = authorization_code & clien…" at bounding box center [435, 59] width 663 height 24
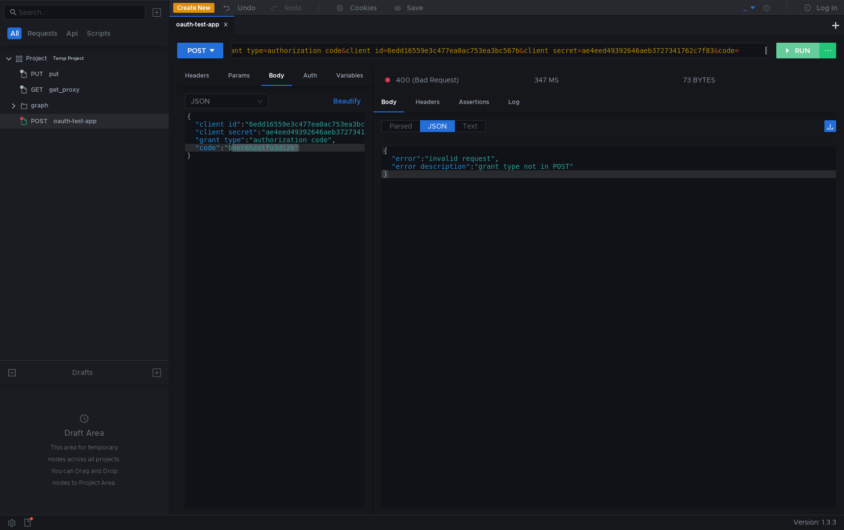
paste textarea "bhet6hzotfu3dizb"
type textarea "[URL][DOMAIN_NAME][SECURITY_DATA]"
click at [783, 50] on button "RUN" at bounding box center [798, 51] width 44 height 16
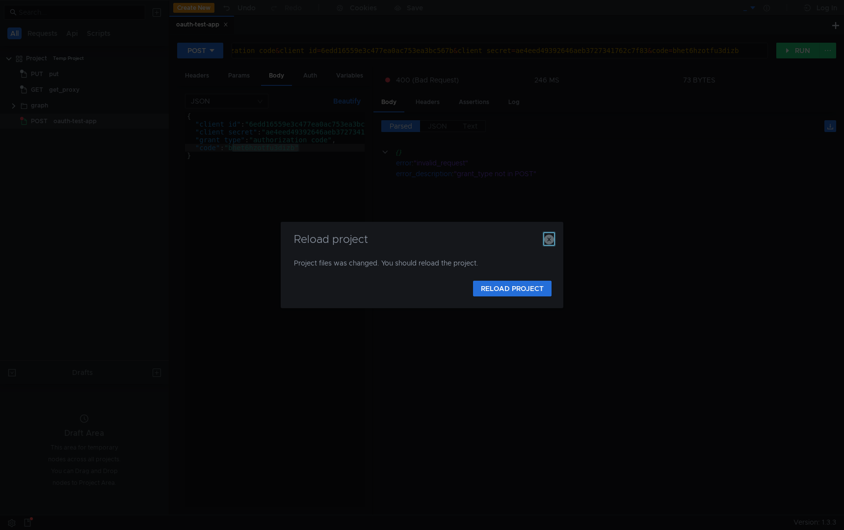
click at [550, 244] on icon "button" at bounding box center [549, 240] width 10 height 10
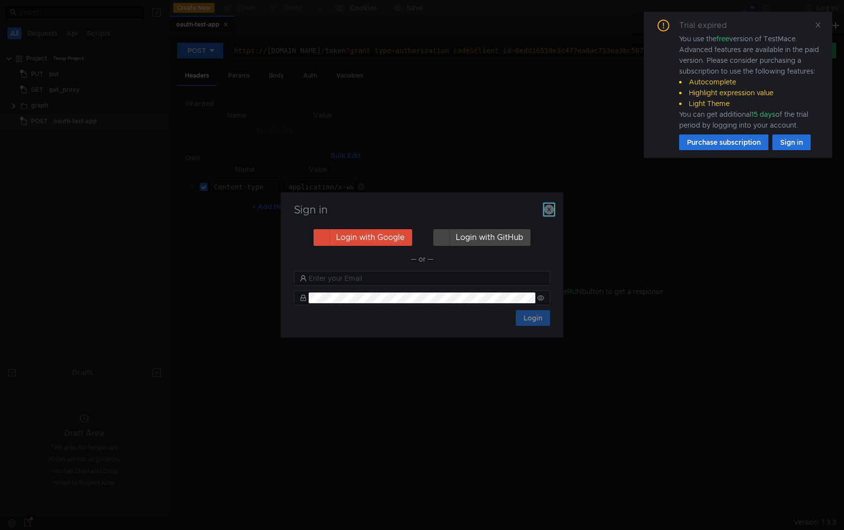
click at [545, 211] on icon "button" at bounding box center [549, 210] width 10 height 10
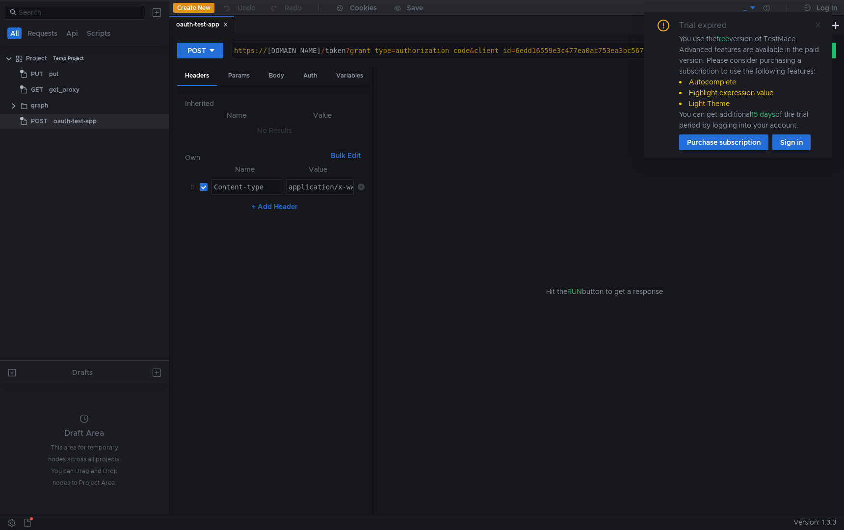
click at [817, 22] on icon at bounding box center [818, 25] width 7 height 7
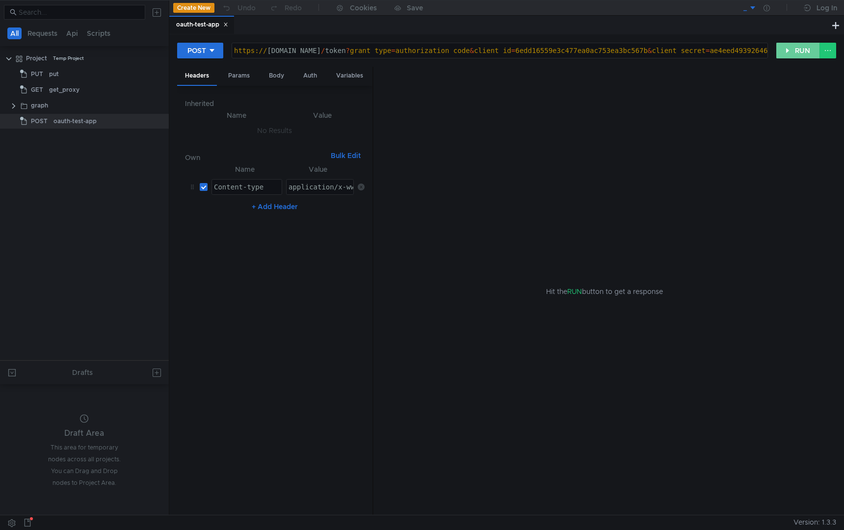
click at [778, 58] on button "RUN" at bounding box center [798, 51] width 44 height 16
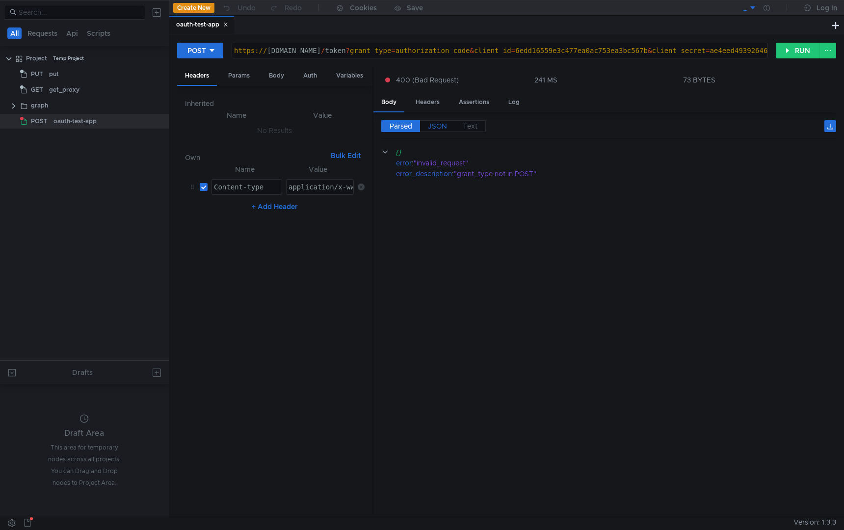
click at [437, 129] on span "JSON" at bounding box center [437, 126] width 19 height 9
type textarea ""error_description": "grant_type not in POST""
click at [499, 165] on div "{ "error" : "invalid_request" , "error_description" : "grant_type not in POST" }" at bounding box center [608, 335] width 455 height 376
click at [498, 52] on div "https:// [DOMAIN_NAME] / token ? grant_type = authorization_code & client_id = …" at bounding box center [597, 59] width 730 height 24
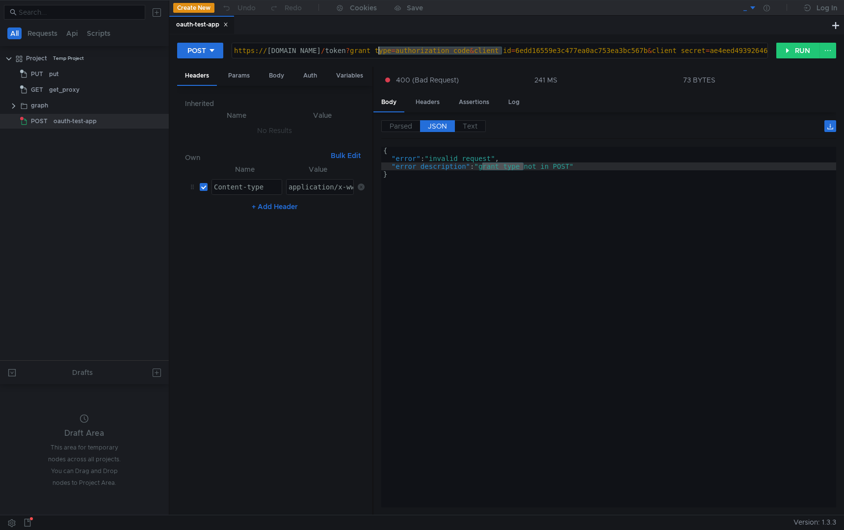
type textarea "[URL][DOMAIN_NAME][SECURITY_DATA]"
click at [785, 51] on button "RUN" at bounding box center [798, 51] width 44 height 16
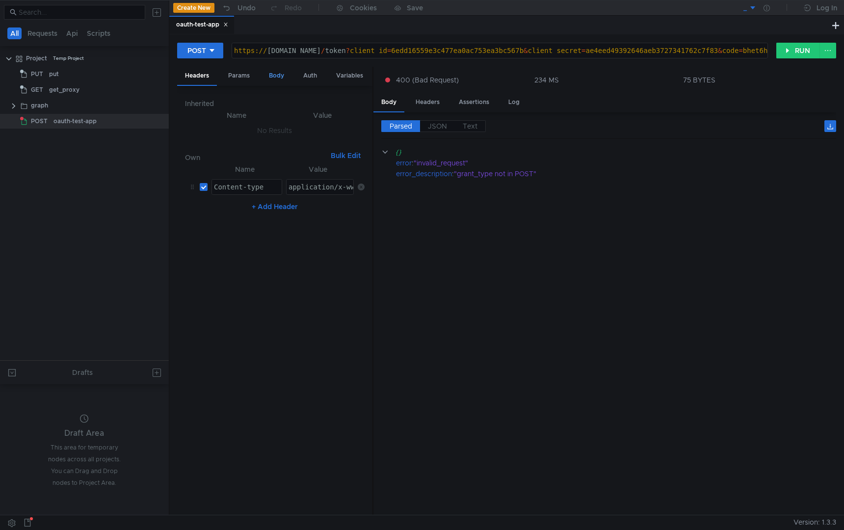
click at [271, 75] on div "Body" at bounding box center [276, 76] width 31 height 18
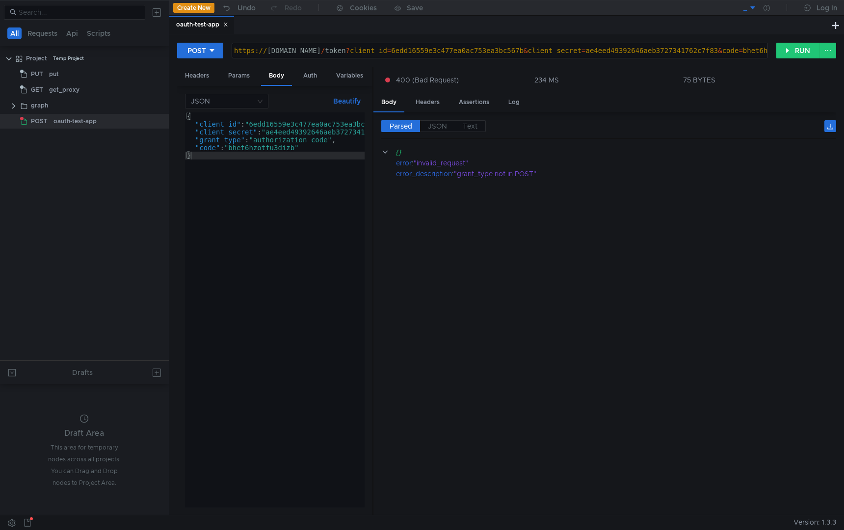
click at [313, 151] on div "{ "client_id" : "6edd16559e3c477ea0ac753ea3bc567b" , "client_secret" : "ae4eed4…" at bounding box center [298, 317] width 227 height 411
type textarea ""grant_type": "authorization_code","
type textarea ""client_secret": "[SECURITY_DATA]","
click at [788, 51] on button "RUN" at bounding box center [798, 51] width 44 height 16
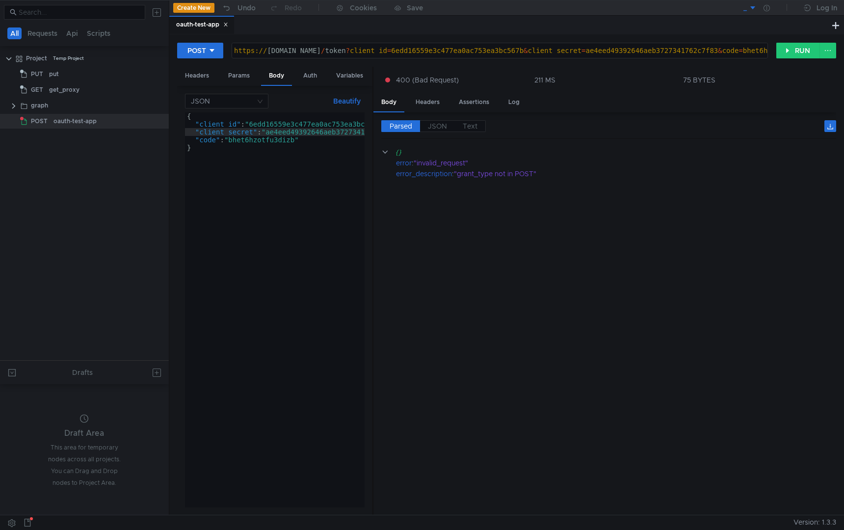
scroll to position [0, 0]
click at [205, 59] on div "POST [URL][DOMAIN_NAME][SECURITY_DATA] https:// [DOMAIN_NAME] / token ? client_…" at bounding box center [476, 50] width 599 height 17
click at [205, 52] on div "POST" at bounding box center [196, 50] width 19 height 11
click at [203, 73] on li "GET" at bounding box center [200, 71] width 46 height 16
click at [783, 52] on button "RUN" at bounding box center [798, 51] width 44 height 16
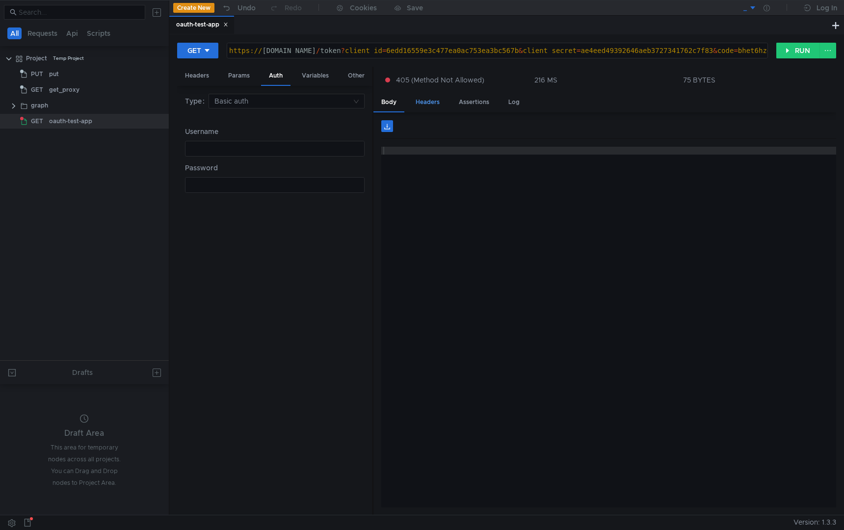
click at [420, 105] on div "Headers" at bounding box center [428, 102] width 40 height 18
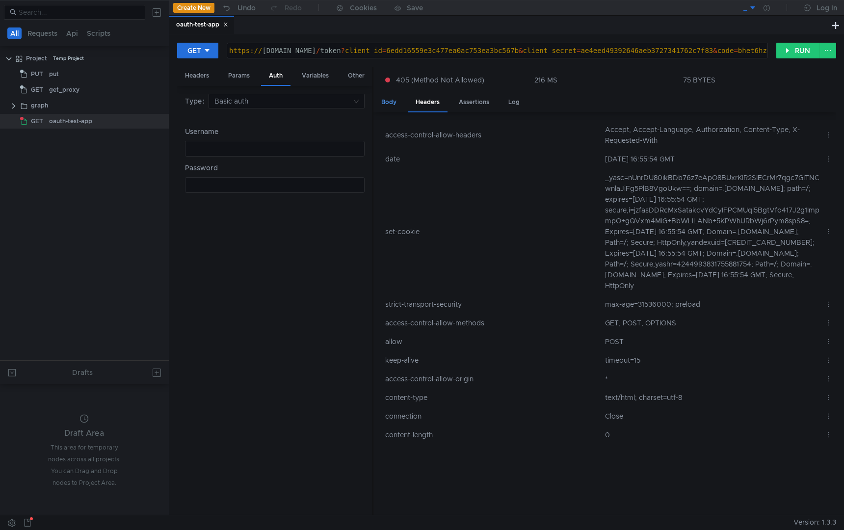
click at [389, 102] on div "Body" at bounding box center [388, 102] width 31 height 18
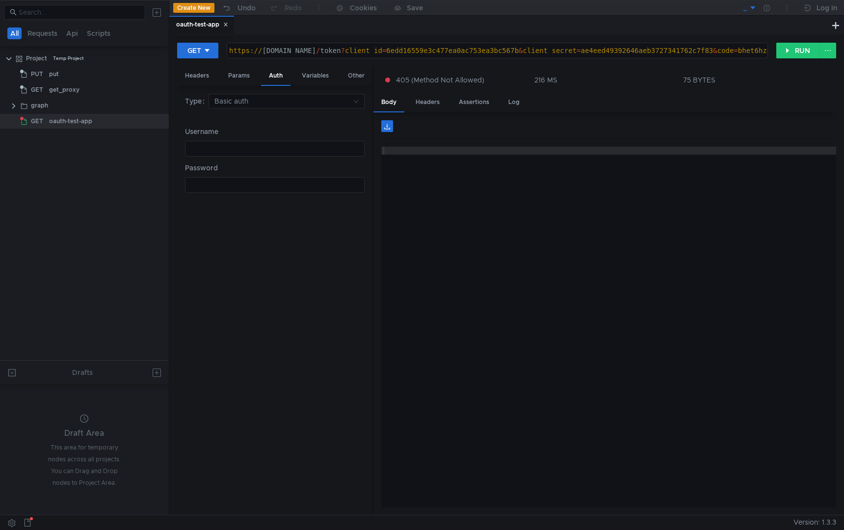
click at [220, 47] on div "GET [URL][DOMAIN_NAME][SECURITY_DATA] https:// [DOMAIN_NAME] / token ? client_i…" at bounding box center [476, 50] width 599 height 17
click at [205, 47] on icon at bounding box center [207, 50] width 7 height 7
click at [191, 92] on li "POST" at bounding box center [198, 87] width 43 height 16
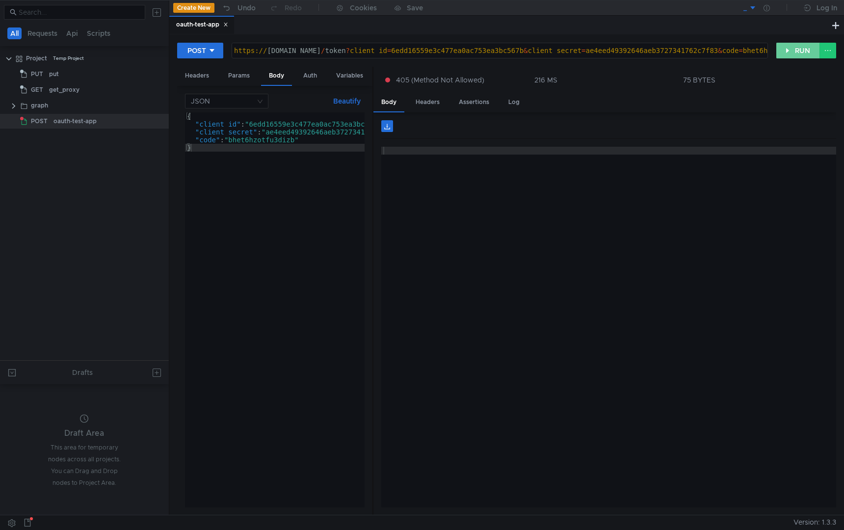
click at [804, 50] on button "RUN" at bounding box center [798, 51] width 44 height 16
click at [613, 48] on div "https:// [DOMAIN_NAME] / token ? client_id = 6edd16559e3c477ea0ac753ea3bc567b &…" at bounding box center [464, 55] width 606 height 24
click at [742, 49] on div "https:// [DOMAIN_NAME] / token ? client_id = 6edd16559e3c477ea0ac753ea3bc567b &…" at bounding box center [464, 55] width 606 height 24
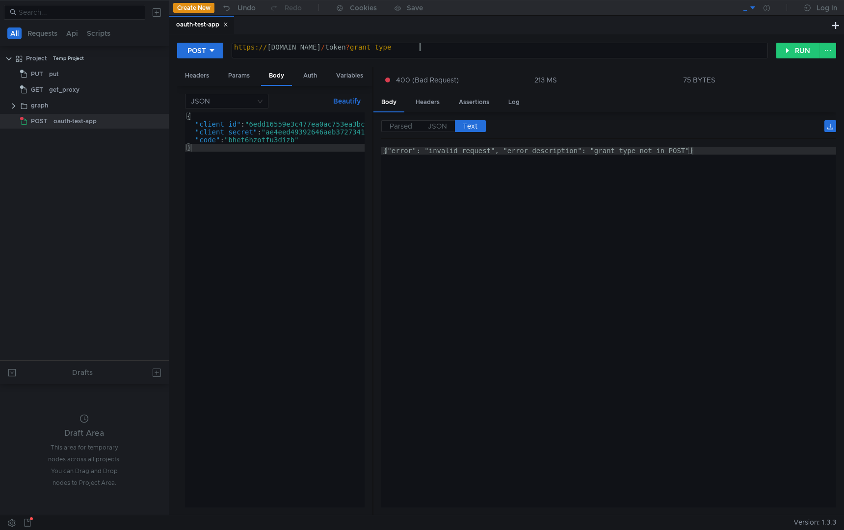
scroll to position [0, 13]
type textarea "[URL][DOMAIN_NAME]"
click at [268, 154] on div "{ "client_id" : "6edd16559e3c477ea0ac753ea3bc567b" , "client_secret" : "ae4eed4…" at bounding box center [298, 315] width 227 height 407
type textarea "{"
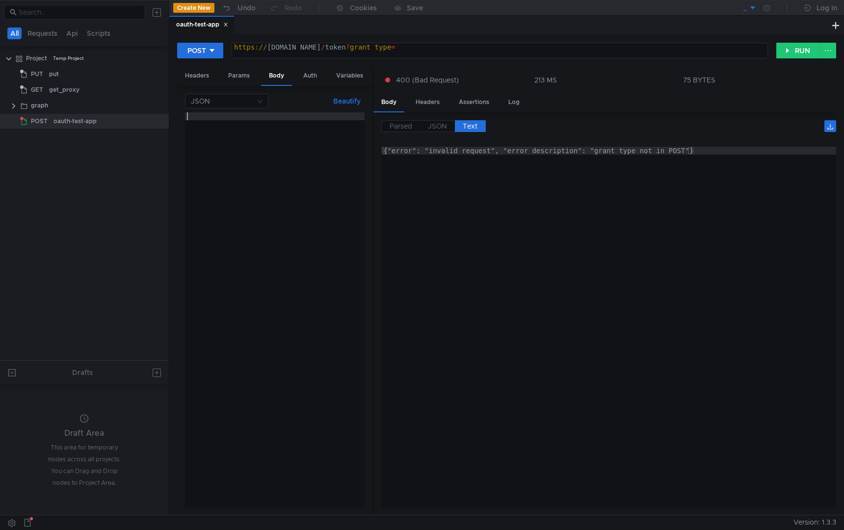
click at [442, 49] on div "https:// [DOMAIN_NAME] / token ? grant_type =" at bounding box center [499, 55] width 535 height 24
paste textarea "authorization_code"
type textarea "[URL][DOMAIN_NAME]"
click at [802, 53] on button "RUN" at bounding box center [798, 51] width 44 height 16
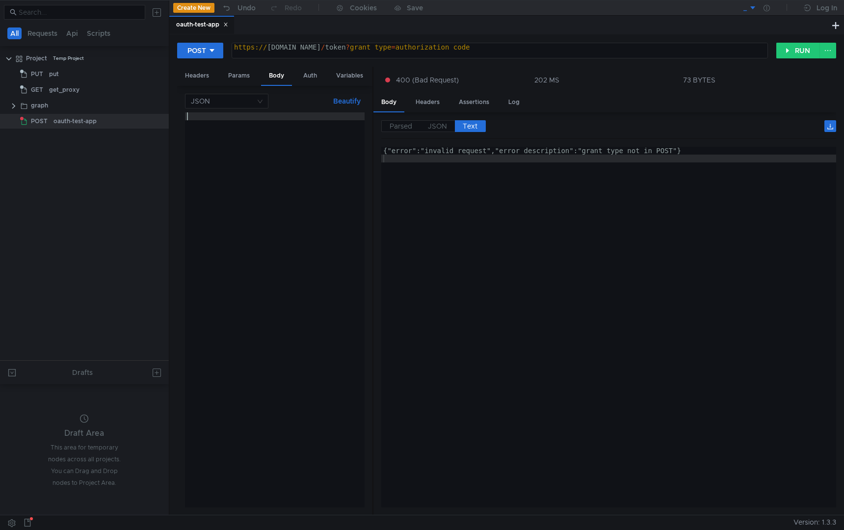
click at [263, 144] on div at bounding box center [275, 317] width 180 height 411
type textarea "{"
click at [511, 47] on div "https:// [DOMAIN_NAME] / token ? grant_type = authorization_code" at bounding box center [499, 55] width 535 height 24
click at [233, 125] on div "{ }" at bounding box center [275, 317] width 180 height 411
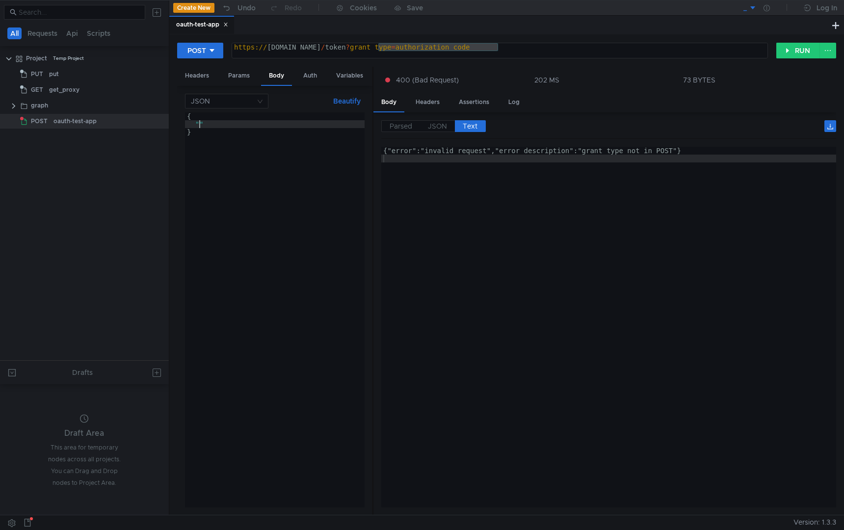
paste textarea "grant_type=authorization_code""
paste textarea "authorization_code""
type textarea ""grant_type": "authorization_code""
click at [786, 54] on button "RUN" at bounding box center [798, 51] width 44 height 16
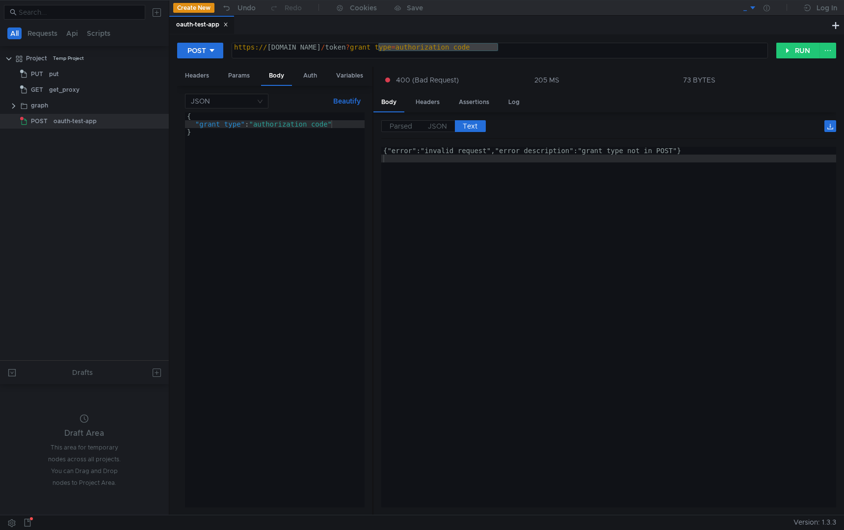
type textarea "{"error":"invalid_request","error_description":"grant_type not in POST"}"
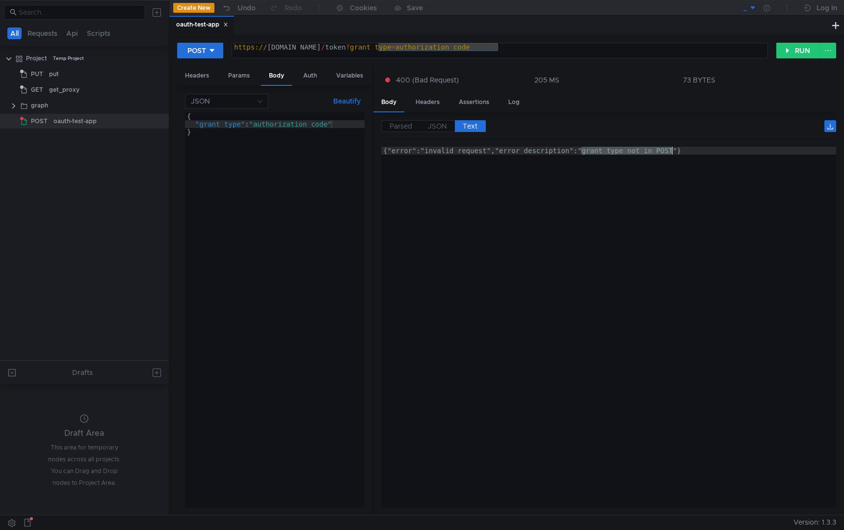
drag, startPoint x: 582, startPoint y: 150, endPoint x: 673, endPoint y: 150, distance: 90.8
click at [673, 150] on div "{"error":"invalid_request","error_description":"grant_type not in POST"}" at bounding box center [608, 335] width 455 height 376
click at [306, 75] on div "Auth" at bounding box center [309, 76] width 29 height 18
click at [280, 77] on div "Body" at bounding box center [276, 76] width 31 height 18
click at [244, 77] on div "Params" at bounding box center [238, 76] width 37 height 18
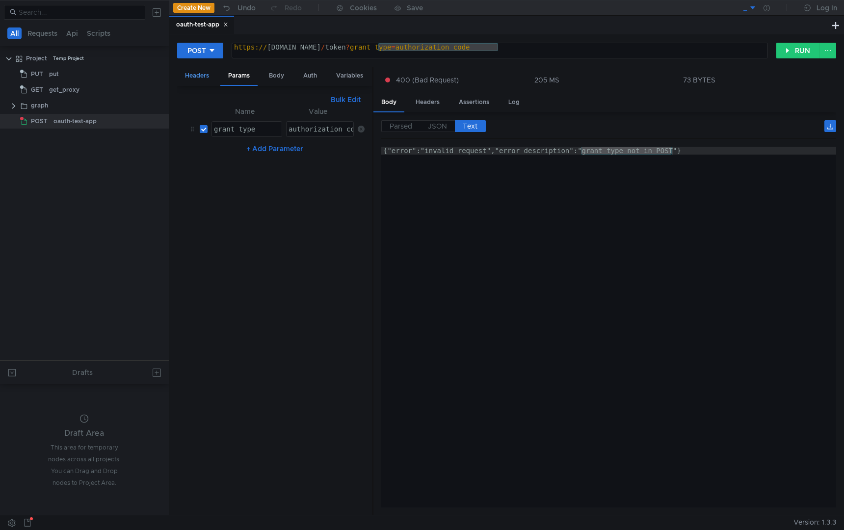
click at [200, 75] on div "Headers" at bounding box center [197, 76] width 40 height 18
click at [229, 72] on div "Params" at bounding box center [238, 76] width 37 height 18
click at [186, 76] on div "Headers" at bounding box center [197, 76] width 40 height 18
click at [319, 189] on div "application/x-www-form-urlencoded" at bounding box center [357, 195] width 140 height 24
type textarea "application/x-www-form-urlencoded"
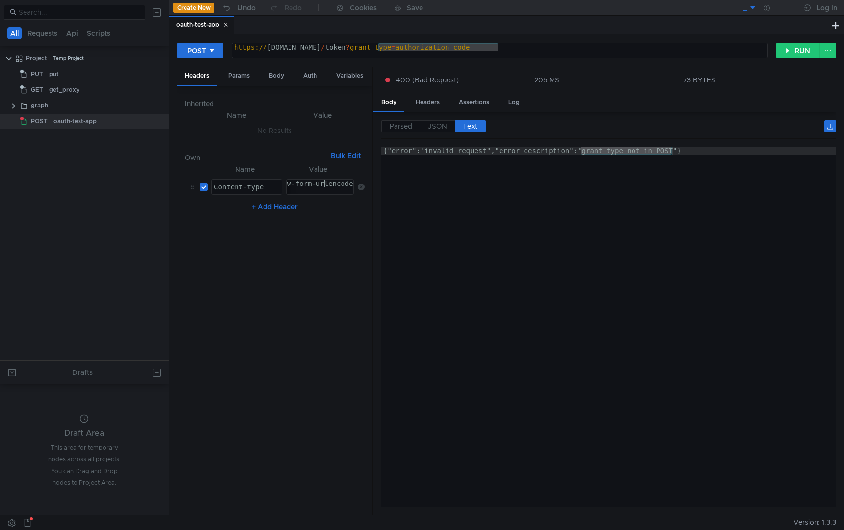
click at [324, 189] on div "application/x-www-form-urlencoded" at bounding box center [289, 192] width 140 height 24
click at [274, 204] on button "+ Add Header" at bounding box center [275, 207] width 54 height 12
click at [365, 210] on div "Inherited Name Value No Results Own Bulk Edit XXXXXXXXXXXXXXXXXXXXXXXXXXXXXXXXX…" at bounding box center [274, 300] width 195 height 429
click at [360, 205] on td at bounding box center [359, 211] width 11 height 24
click at [360, 210] on icon at bounding box center [361, 210] width 7 height 7
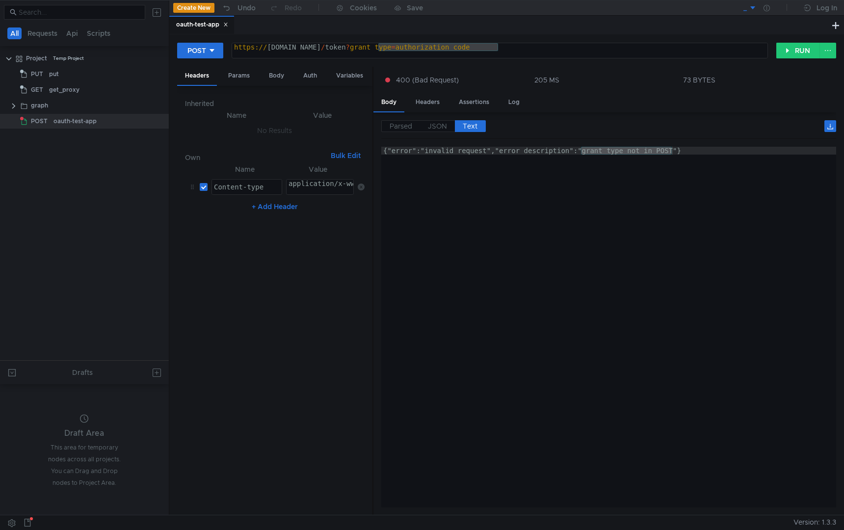
click at [267, 121] on td "No Results" at bounding box center [275, 130] width 180 height 19
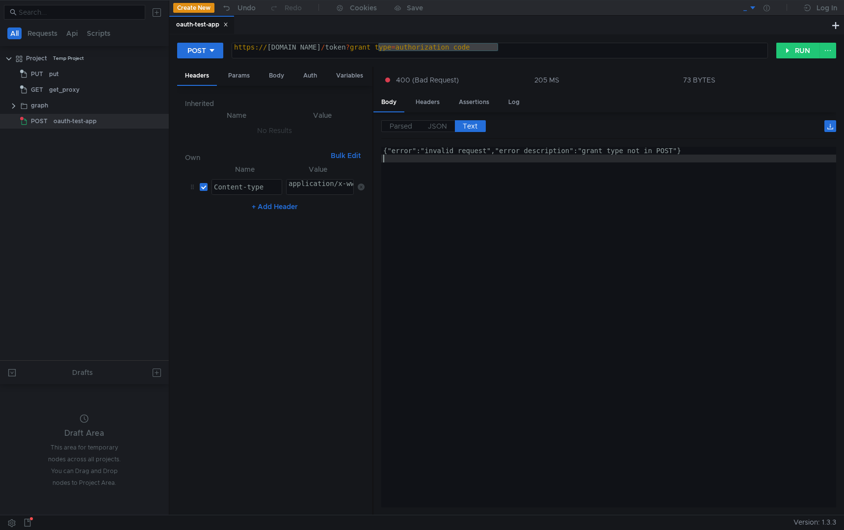
click at [477, 277] on div "{"error":"invalid_request","error_description":"grant_type not in POST"}" at bounding box center [608, 335] width 455 height 376
click at [273, 206] on button "+ Add Header" at bounding box center [275, 207] width 54 height 12
click at [246, 207] on div at bounding box center [247, 219] width 70 height 24
click at [364, 210] on icon at bounding box center [361, 210] width 7 height 7
click at [340, 76] on div "Variables" at bounding box center [349, 76] width 43 height 18
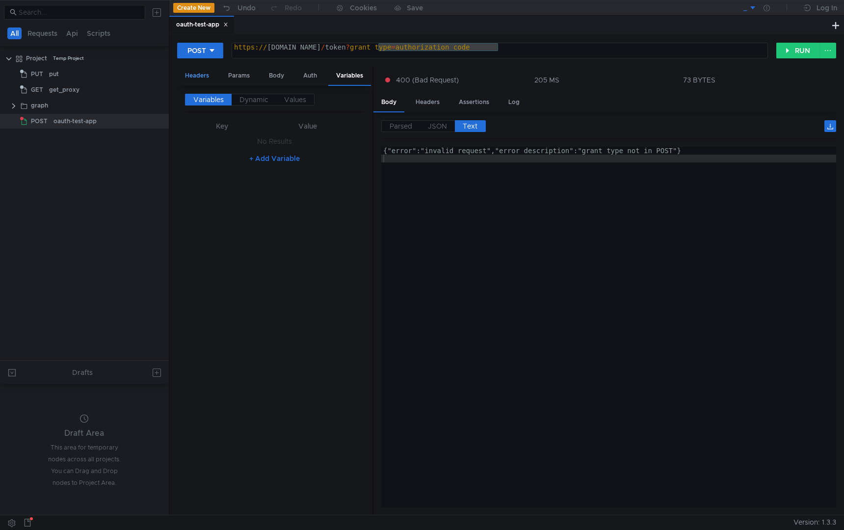
click at [209, 79] on div "Headers" at bounding box center [197, 76] width 40 height 18
click at [251, 79] on div "Params" at bounding box center [238, 76] width 37 height 18
click at [201, 79] on div "Headers" at bounding box center [197, 76] width 40 height 18
click at [275, 73] on div "Body" at bounding box center [276, 76] width 31 height 18
click at [298, 146] on div "{ "grant_type" : "authorization_code" }" at bounding box center [275, 317] width 180 height 411
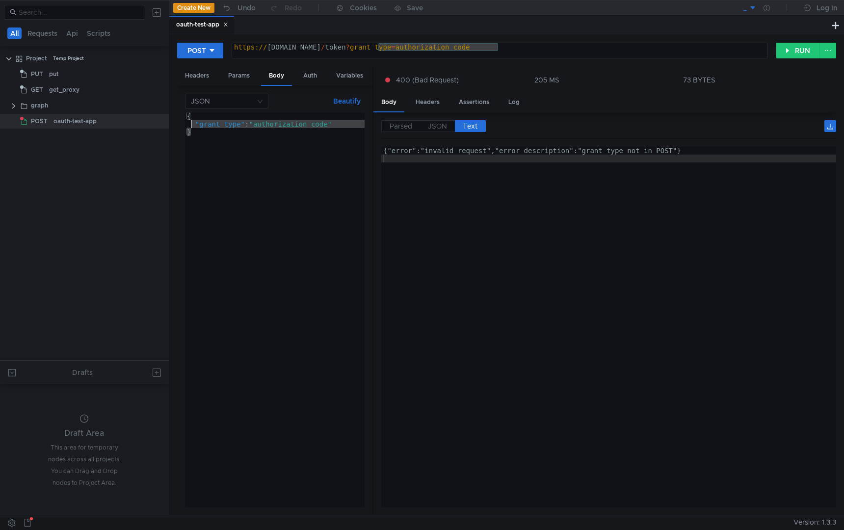
drag, startPoint x: 242, startPoint y: 144, endPoint x: 172, endPoint y: 115, distance: 75.9
click at [172, 115] on div "POST [URL][DOMAIN_NAME] https:// [DOMAIN_NAME] / token ? grant_type = authoriza…" at bounding box center [506, 274] width 675 height 480
click at [452, 51] on div "https:// [DOMAIN_NAME] / token ? grant_type = authorization_code" at bounding box center [499, 55] width 535 height 24
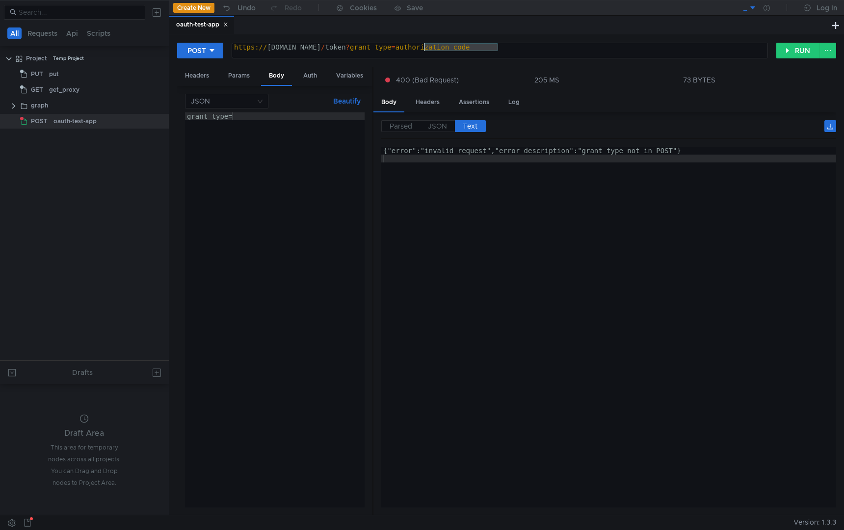
click at [267, 123] on div "grant_type=" at bounding box center [275, 317] width 180 height 411
paste textarea "authorization_code"
type textarea "grant_type=authorization_code"
click at [514, 50] on div "https:// [DOMAIN_NAME] / token ? grant_type = authorization_code" at bounding box center [499, 55] width 535 height 24
type textarea "[URL][DOMAIN_NAME]"
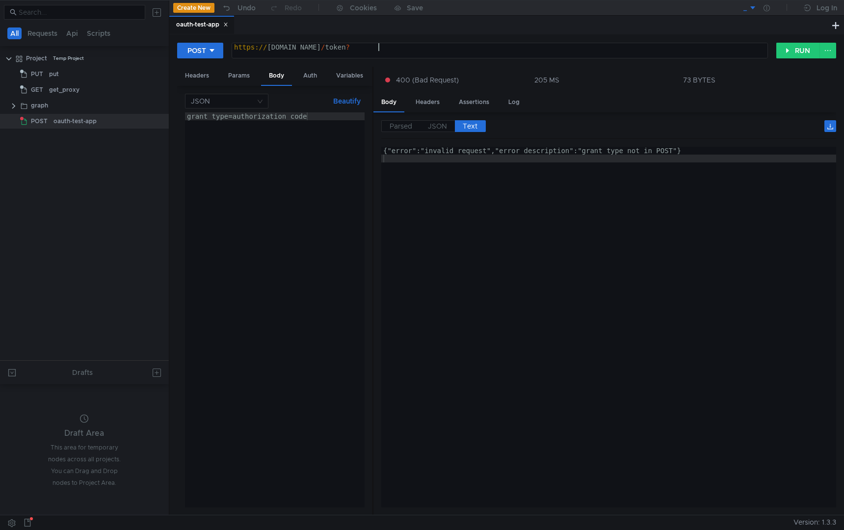
scroll to position [0, 9]
click at [792, 47] on button "RUN" at bounding box center [798, 51] width 44 height 16
click at [285, 130] on div "grant_type=authorization_code" at bounding box center [275, 317] width 180 height 411
paste textarea "code"
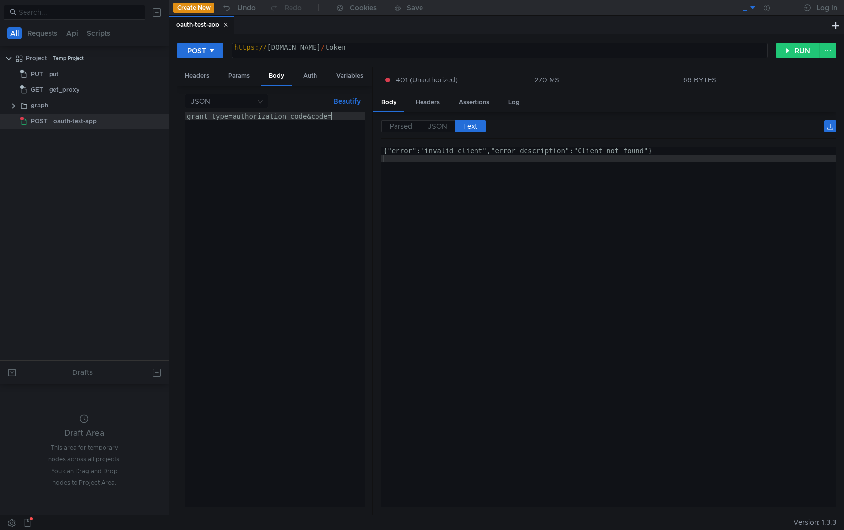
scroll to position [0, 10]
paste textarea "bhet6hzotfu3dizb"
paste textarea "client_id"
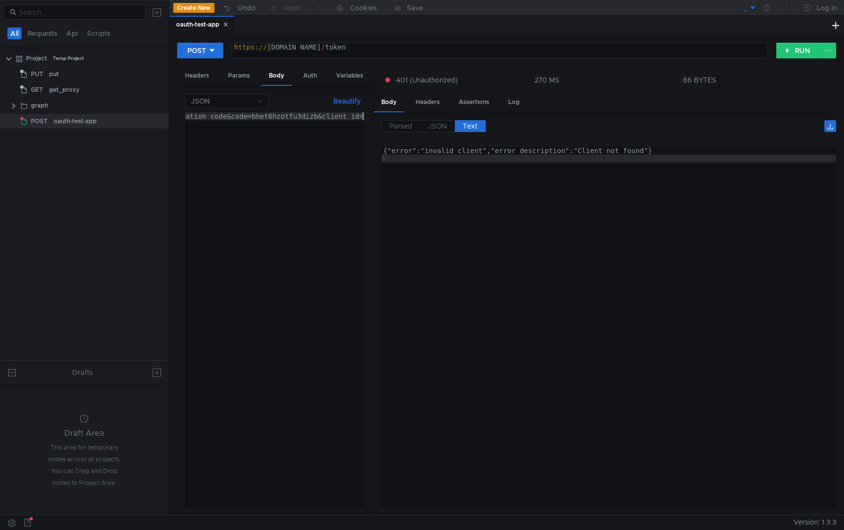
paste textarea "6edd16559e3c477ea0ac753ea3bc567b"
paste textarea "ae4eed49392646aeb3727341762c7f83"
click at [790, 50] on button "RUN" at bounding box center [798, 51] width 44 height 16
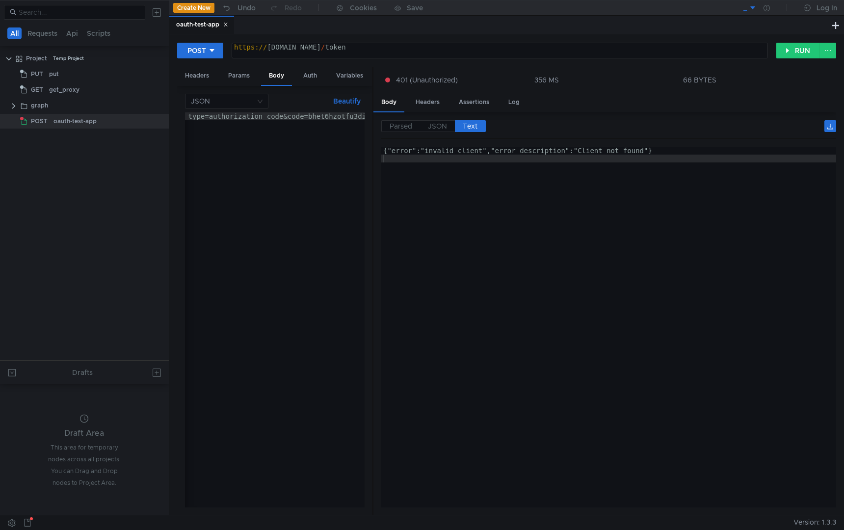
scroll to position [0, 0]
click at [310, 116] on div "grant_type=authorization_code&code=bhet6hzotfu3dizb&client_id=6edd16559e3c477ea…" at bounding box center [477, 315] width 585 height 407
click at [228, 133] on div "grant_type=authorization_code& code=bhet6hzotfu3dizb& client_id=6edd16559e3c477…" at bounding box center [282, 315] width 194 height 407
paste textarea "secret=ae4eed49392646aeb3727341762c7f83"
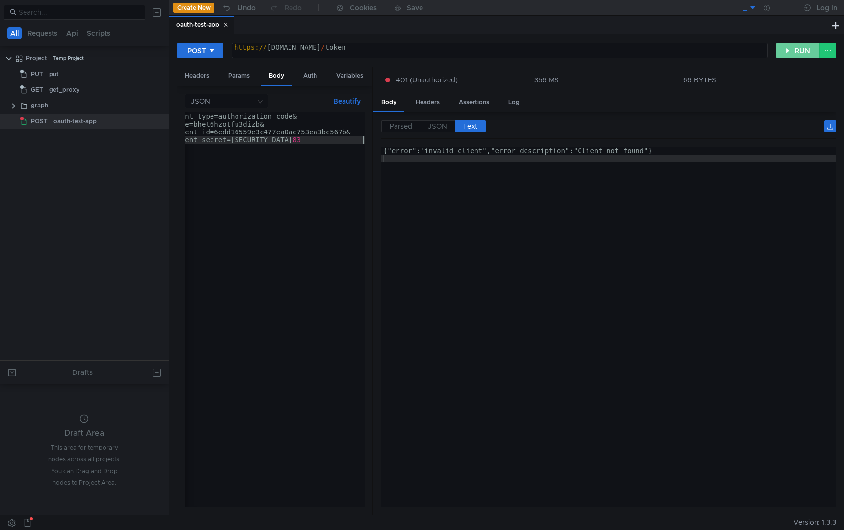
click at [806, 47] on button "RUN" at bounding box center [798, 51] width 44 height 16
click at [286, 130] on div "grant_type=authorization_code& code=bhet6hzotfu3dizb& client_id=6edd16559e3c477…" at bounding box center [282, 315] width 194 height 407
click at [288, 127] on div "grant_type=authorization_code& code=bhet6hzotfu3dizb& client_id=6edd16559e3c477…" at bounding box center [282, 315] width 194 height 407
type textarea "code=bhet6hzotfu3dizb&"
click at [787, 44] on button "RUN" at bounding box center [798, 51] width 44 height 16
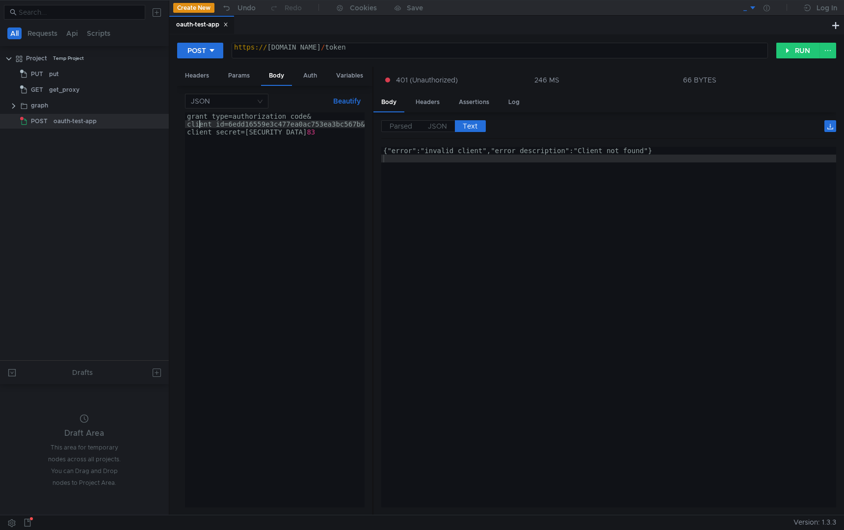
click at [197, 126] on div "grant_type=authorization_code& client_id=6edd16559e3c477ea0ac753ea3bc567b& clie…" at bounding box center [282, 315] width 194 height 407
click at [786, 48] on button "RUN" at bounding box center [798, 51] width 44 height 16
click at [301, 119] on div "grant_type=authorization_code&client_id=6edd16559e3c477ea0ac753ea3bc567b& clien…" at bounding box center [212, 315] width 305 height 407
click at [303, 129] on div "grant_type=authorization_code&client_id=6edd16559e3c477ea0ac753ea3bc567b& clien…" at bounding box center [212, 315] width 305 height 407
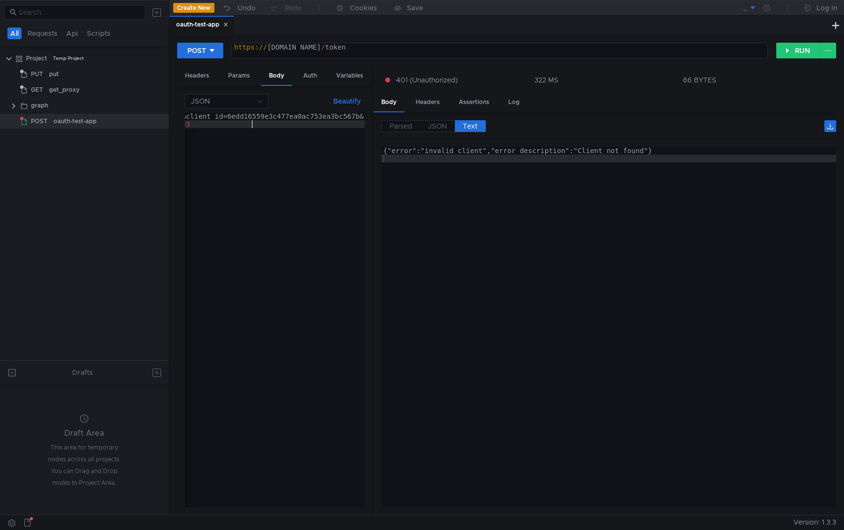
type textarea "client_secret=[SECURITY_DATA]"
click at [779, 43] on button "RUN" at bounding box center [798, 51] width 44 height 16
click at [269, 133] on div "grant_type=authorization_code&client_id=6edd16559e3c477ea0ac753ea3bc567b&" at bounding box center [212, 315] width 305 height 407
click at [308, 120] on div "grant_type=authorization_code&client_id=6edd16559e3c477ea0ac753ea3bc567b&" at bounding box center [337, 315] width 305 height 407
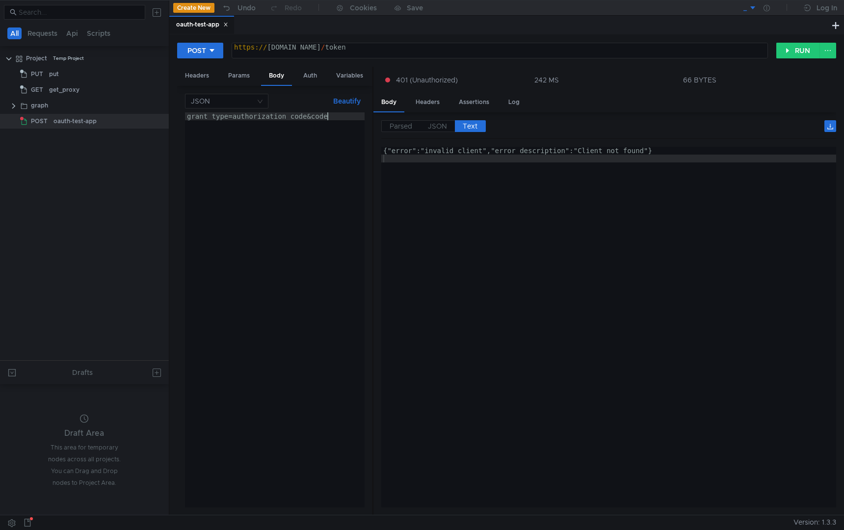
scroll to position [0, 10]
paste textarea "bhet6hzotfu3dizb"
type textarea "grant_type=authorization_code&code=bhet6hzotfu3dizb"
click at [796, 51] on button "RUN" at bounding box center [798, 51] width 44 height 16
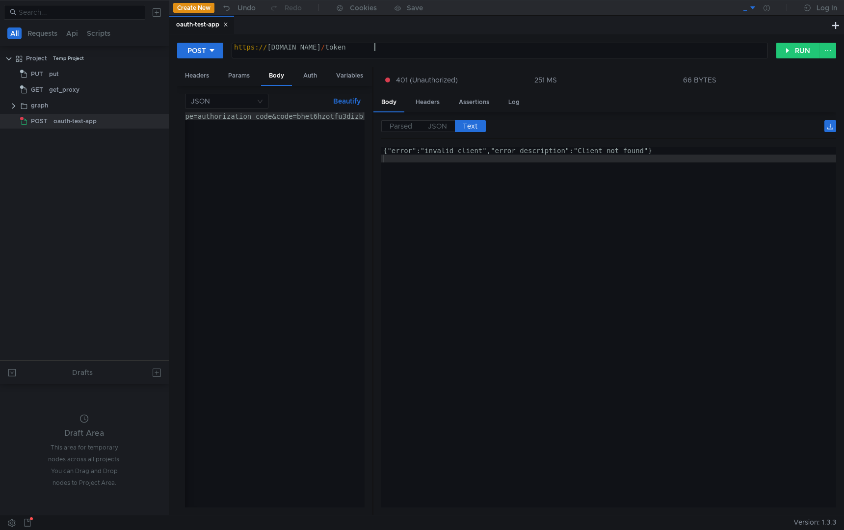
click at [440, 45] on div "https:// [DOMAIN_NAME] / token" at bounding box center [499, 55] width 535 height 24
click at [231, 78] on div "Params" at bounding box center [238, 76] width 37 height 18
click at [200, 75] on div "Headers" at bounding box center [197, 76] width 40 height 18
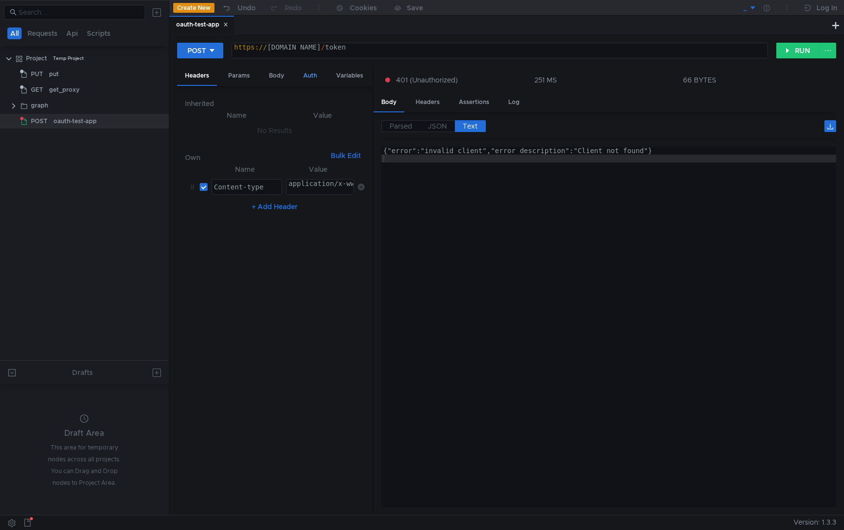
click at [305, 75] on div "Auth" at bounding box center [309, 76] width 29 height 18
click at [214, 141] on div at bounding box center [274, 148] width 179 height 15
click at [198, 74] on div "Headers" at bounding box center [197, 76] width 40 height 18
click at [263, 204] on button "+ Add Header" at bounding box center [275, 207] width 54 height 12
click at [229, 209] on div at bounding box center [247, 219] width 70 height 24
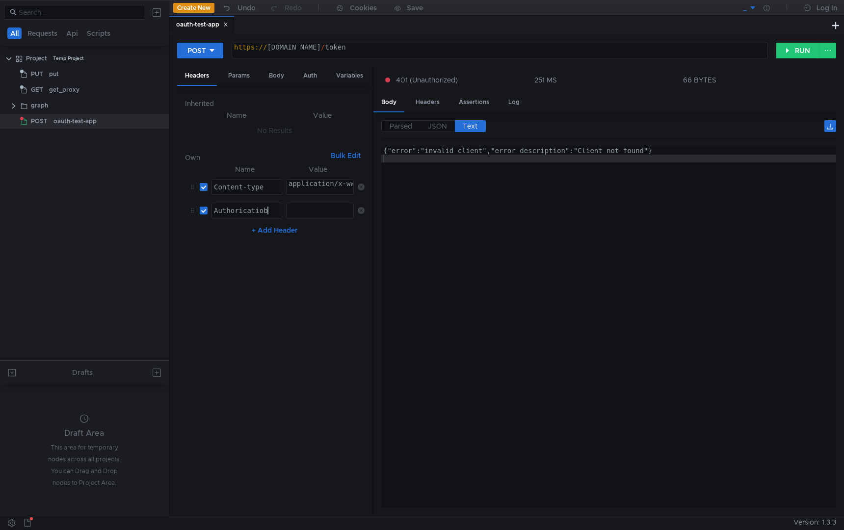
scroll to position [0, 3]
type textarea "Authorication"
click at [307, 212] on div at bounding box center [321, 219] width 68 height 24
paste textarea "NmVkZDE2NTU5ZTNjNDc3ZWEwYWM3NTNlYTNiYzU2N2I6YWU0ZWVkNDkzOTI2NDZh ZWIzNzI3MzQxNz…"
click at [787, 45] on button "RUN" at bounding box center [798, 51] width 44 height 16
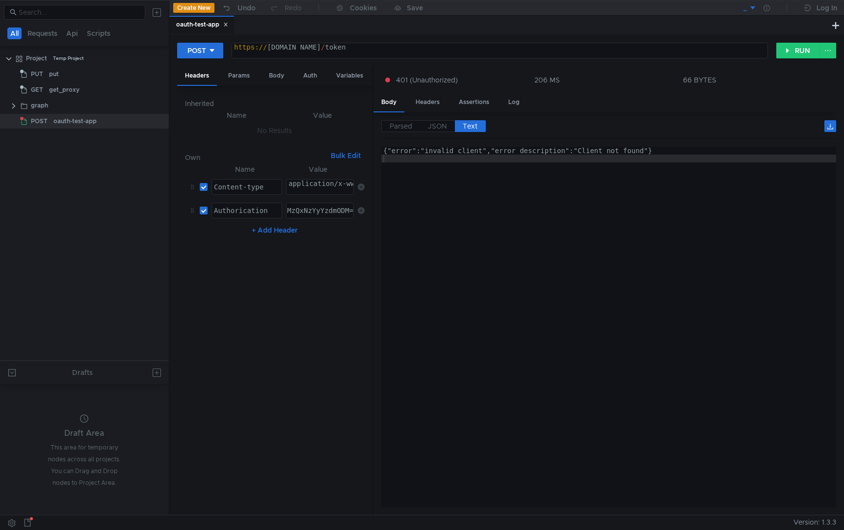
click at [347, 214] on div "NmVkZDE2NTU5ZTNjNDc3ZWEwYWM3NTNlYTNiYzU2N2I6YWU0ZWVkNDkzOTI2NDZh ZWIzNzI3MzQxNz…" at bounding box center [168, 219] width 371 height 24
type textarea "NmVkZDE2NTU5ZTNjNDc3ZWEwYWM3NTNlYTNiYzU2N2I6YWU0ZWVkNDkzOTI2NDZhZWIzNzI3MzQxNzY…"
click at [782, 52] on button "RUN" at bounding box center [798, 51] width 44 height 16
click at [235, 76] on div "Params" at bounding box center [238, 76] width 37 height 18
click at [275, 72] on div "Body" at bounding box center [276, 76] width 31 height 18
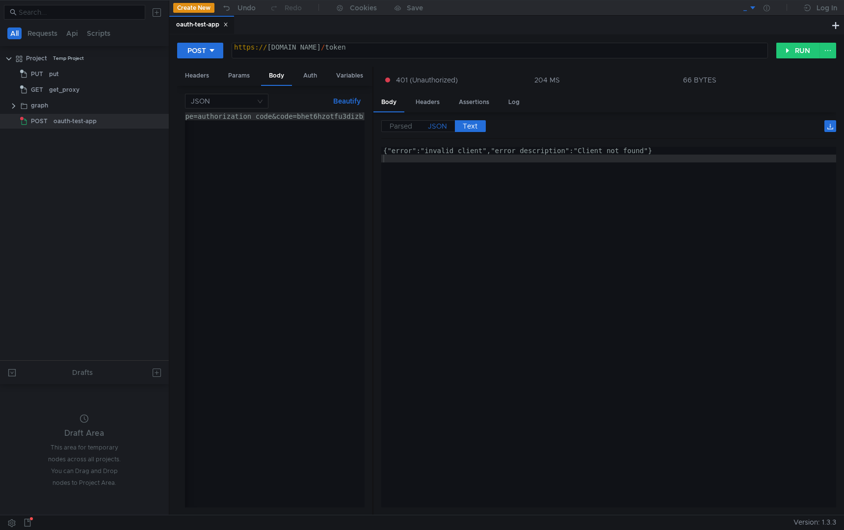
click at [427, 122] on label "JSON" at bounding box center [437, 126] width 35 height 12
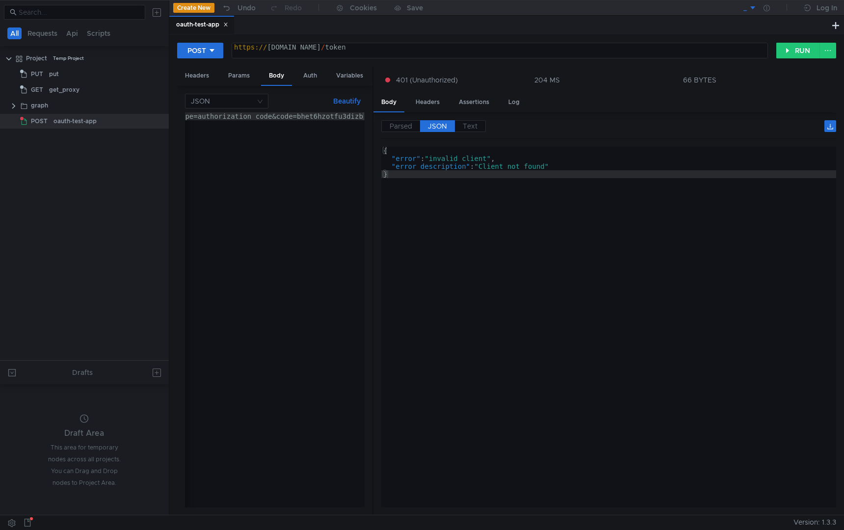
scroll to position [0, 0]
click at [305, 112] on div "grant_type=authorization_code&code=bhet6hzotfu3dizb" at bounding box center [292, 315] width 214 height 407
click at [306, 115] on div "grant_type=authorization_code&code=bhet6hzotfu3dizb" at bounding box center [292, 315] width 214 height 407
type textarea "grant_type=authorization_code & code=bhet6hzotfu3dizb"
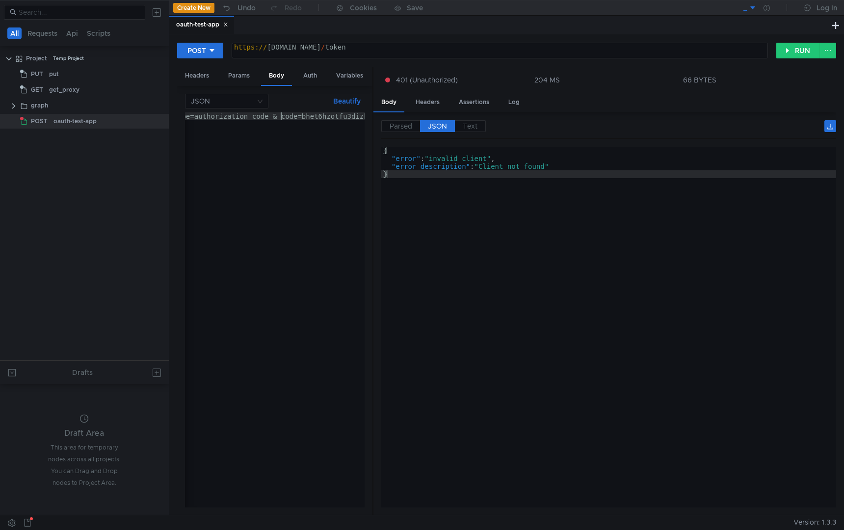
click at [800, 59] on div "POST [URL][DOMAIN_NAME] https:// [DOMAIN_NAME] / token הההההההההההההההההההההההה…" at bounding box center [506, 54] width 659 height 25
click at [800, 50] on button "RUN" at bounding box center [798, 51] width 44 height 16
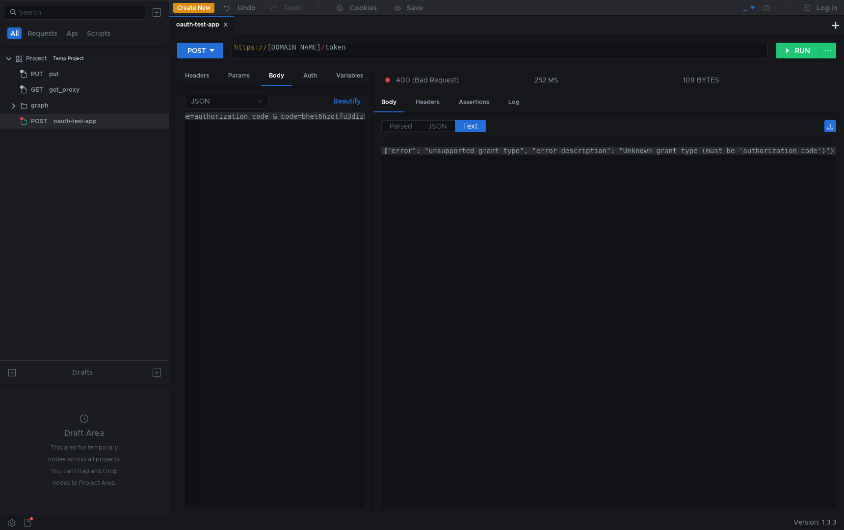
type textarea "{"error": "unsupported_grant_type", "error_description": "Unknown grant_type (m…"
click at [576, 162] on div "{"error": "unsupported_grant_type", "error_description": "Unknown grant_type (m…" at bounding box center [608, 335] width 455 height 376
click at [299, 118] on div "grant_type=authorization_code & code=bhet6hzotfu3dizb" at bounding box center [282, 315] width 222 height 407
click at [805, 46] on button "RUN" at bounding box center [798, 51] width 44 height 16
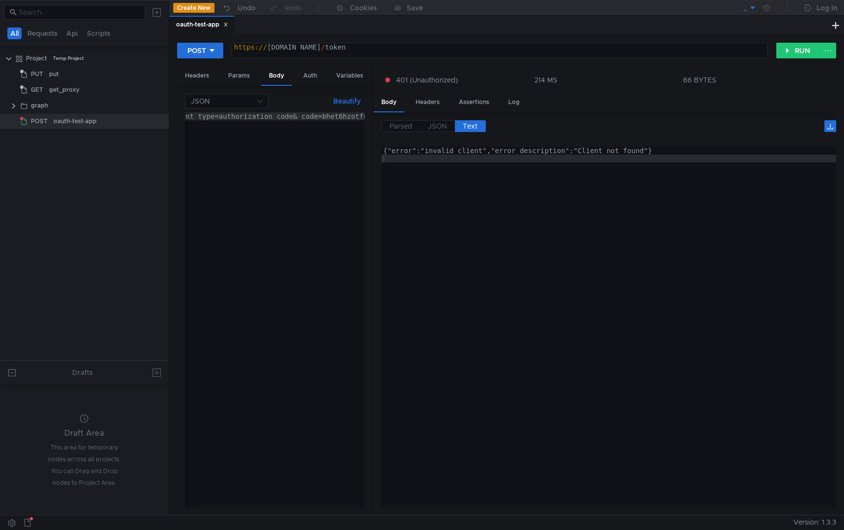
scroll to position [0, 39]
click at [277, 117] on div "grant_type=authorization_code& code=bhet6hzotfu3dizb" at bounding box center [255, 315] width 218 height 407
click at [812, 47] on button "RUN" at bounding box center [798, 51] width 44 height 16
click at [308, 167] on div "grant_type=authorization_code&" at bounding box center [275, 315] width 180 height 407
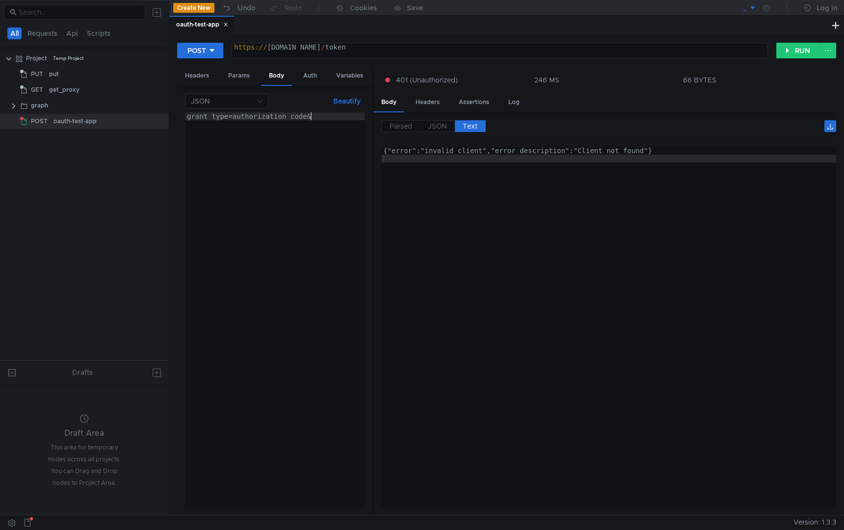
paste textarea "client_id"
type textarea "grant_type=authorization_code&client_id="
click at [208, 78] on div "Headers" at bounding box center [197, 76] width 40 height 18
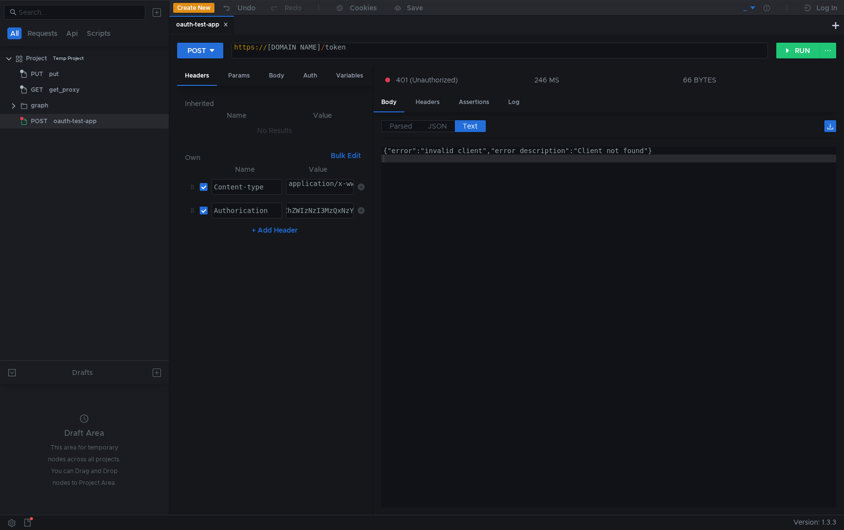
click at [203, 209] on input "checkbox" at bounding box center [204, 211] width 8 height 8
checkbox input "false"
click at [284, 71] on div "Body" at bounding box center [276, 76] width 31 height 18
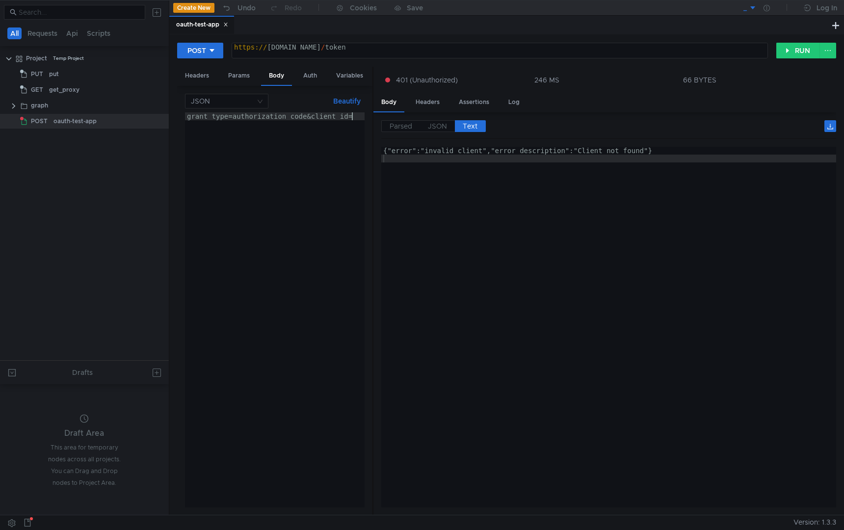
click at [337, 175] on div "grant_type=authorization_code&client_id=" at bounding box center [275, 317] width 180 height 411
paste textarea "6edd16559e3c477ea0ac753ea3bc567b"
click at [267, 167] on div "grant_type=authorization_code&client_id=6edd16559e3c477ea0ac753ea3bc567b&" at bounding box center [212, 315] width 305 height 407
paste textarea "[& client_secret=<секретный ключ>]"
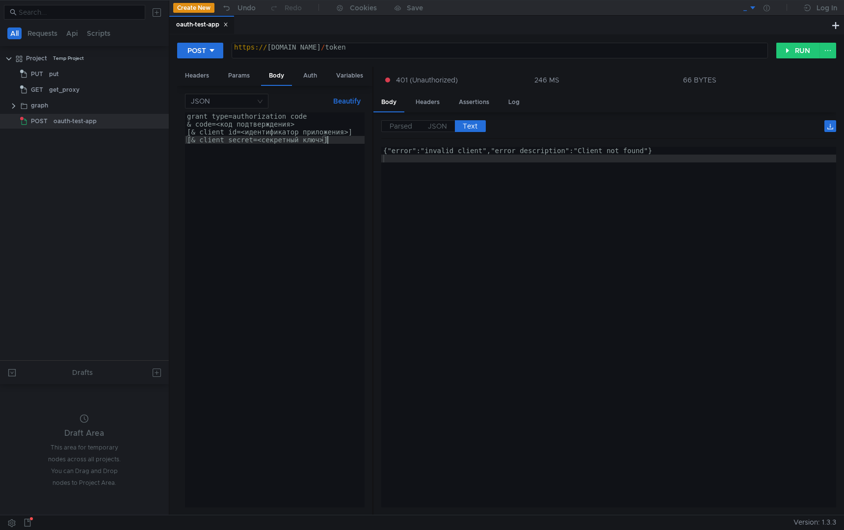
scroll to position [0, 9]
click at [248, 172] on div "grant_type=authorization_code & code=<код подтверждения> [ & client_id=<идентиф…" at bounding box center [275, 317] width 180 height 411
click at [194, 123] on div "grant_type=authorization_code & code=<код подтверждения> [ & client_id=<идентиф…" at bounding box center [275, 317] width 180 height 411
type textarea "grant_type=authorization_code&client_id="
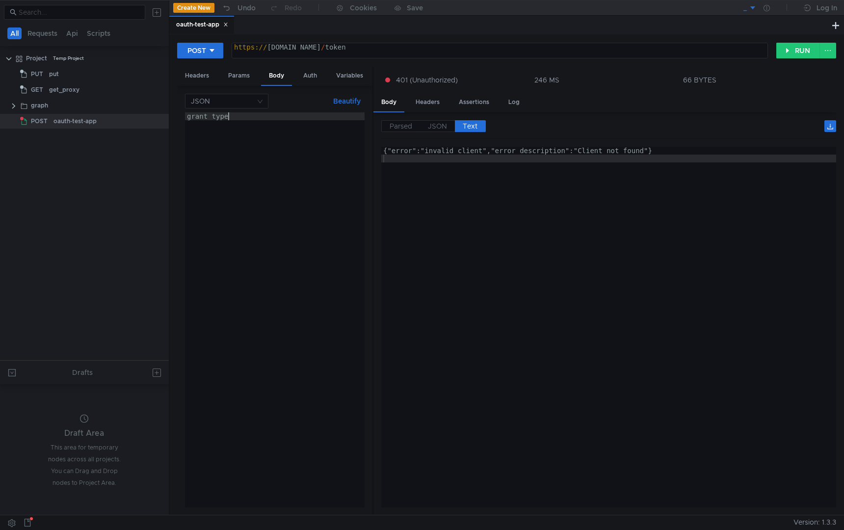
scroll to position [0, 3]
type textarea "grant_type="
click at [804, 44] on button "RUN" at bounding box center [798, 51] width 44 height 16
click at [309, 154] on div "grant_type=authorization_code" at bounding box center [275, 317] width 180 height 411
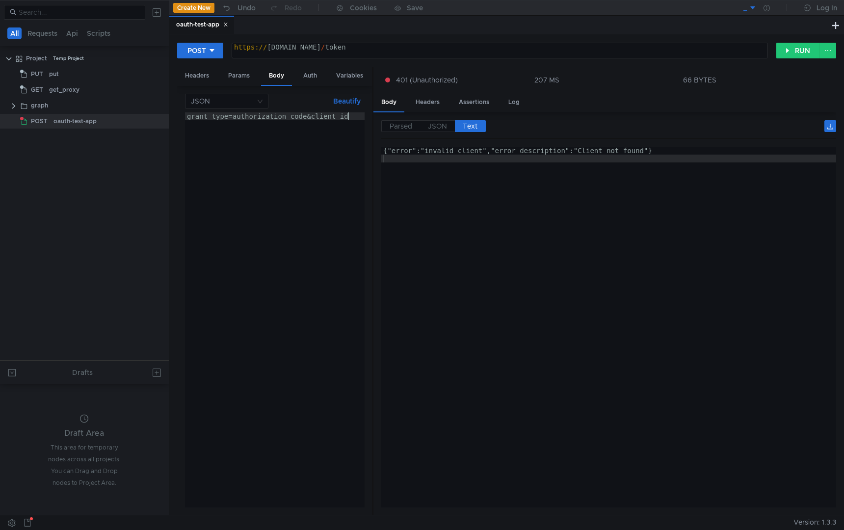
scroll to position [0, 11]
paste textarea "6edd16559e3c477ea0ac753ea3bc567b"
paste textarea "ae4eed49392646aeb3727341762c7f83"
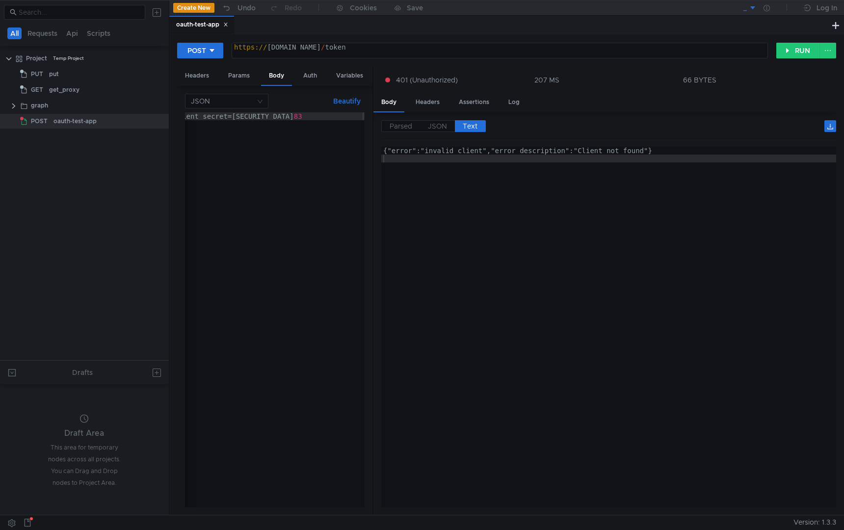
click at [802, 42] on div "POST https://oauth-test.yandex.ru/token https:// oauth-test.yandex.ru / token ה…" at bounding box center [506, 274] width 675 height 480
click at [801, 54] on button "RUN" at bounding box center [798, 51] width 44 height 16
click at [345, 117] on div "grant_type=authorization_code&client_id=6edd16559e3c477ea0ac753ea3bc567b&client…" at bounding box center [117, 315] width 495 height 407
paste textarea "drcb5qftfedia253"
click at [783, 52] on button "RUN" at bounding box center [798, 51] width 44 height 16
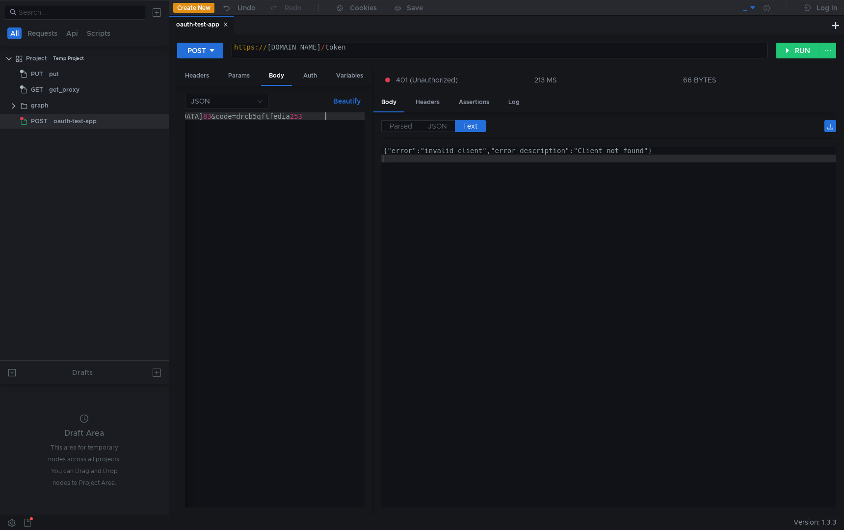
click at [324, 118] on div "grant_type=authorization_code&client_id=6edd16559e3c477ea0ac753ea3bc567b&client…" at bounding box center [71, 315] width 585 height 407
paste textarea "ode=drcb5qftfedia253c"
click at [785, 55] on button "RUN" at bounding box center [798, 51] width 44 height 16
click at [312, 117] on div "grant_type=authorization_code&code=drcb5qftfedia 253 &client_id=6edd16559e3c477…" at bounding box center [477, 315] width 585 height 407
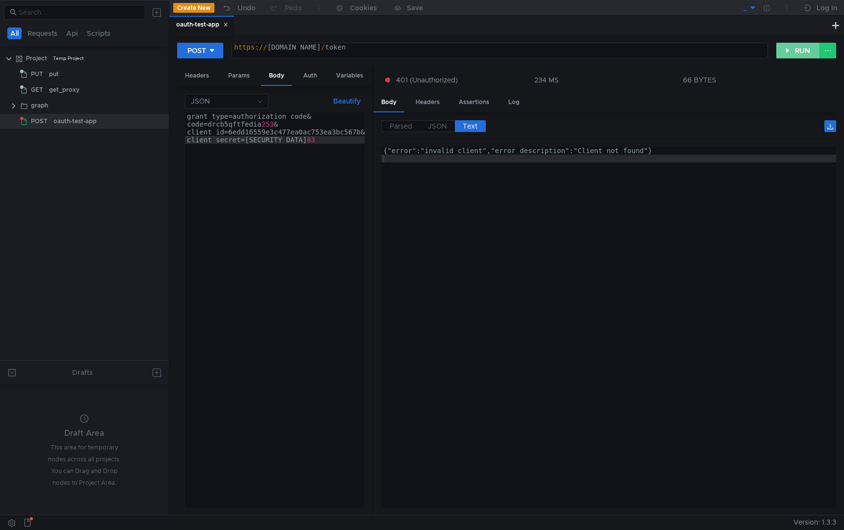
click at [781, 47] on button "RUN" at bounding box center [798, 51] width 44 height 16
click at [247, 151] on div "grant_type=authorization_code& code=drcb5qftfedia 253 & client_id=6edd16559e3c4…" at bounding box center [268, 315] width 194 height 407
click at [798, 47] on button "RUN" at bounding box center [798, 51] width 44 height 16
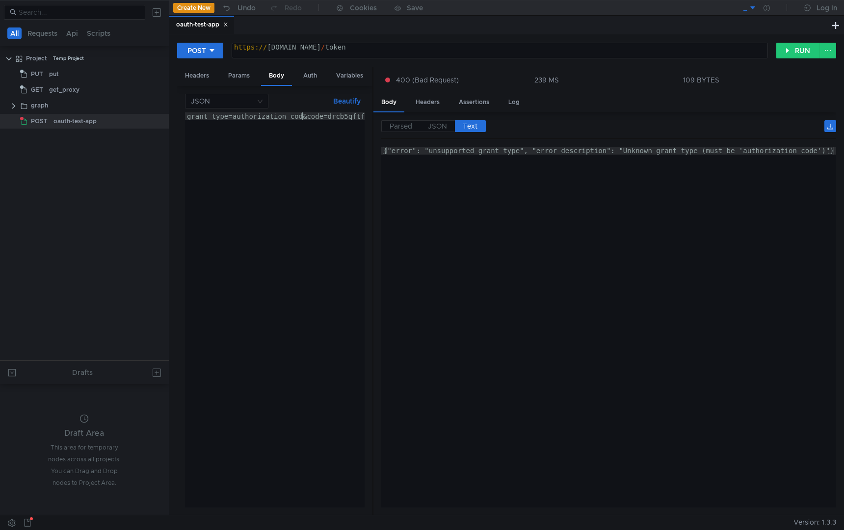
click at [302, 118] on div "grant_type=authorization_cod&code=drcb5qftfedia 253 &client_id=6edd16559e3c477e…" at bounding box center [475, 315] width 581 height 407
type textarea "grant_type=authorization_code&code=drcb5qftfedia253&client_id=6edd16559e3c477ea…"
click at [793, 56] on button "RUN" at bounding box center [798, 51] width 44 height 16
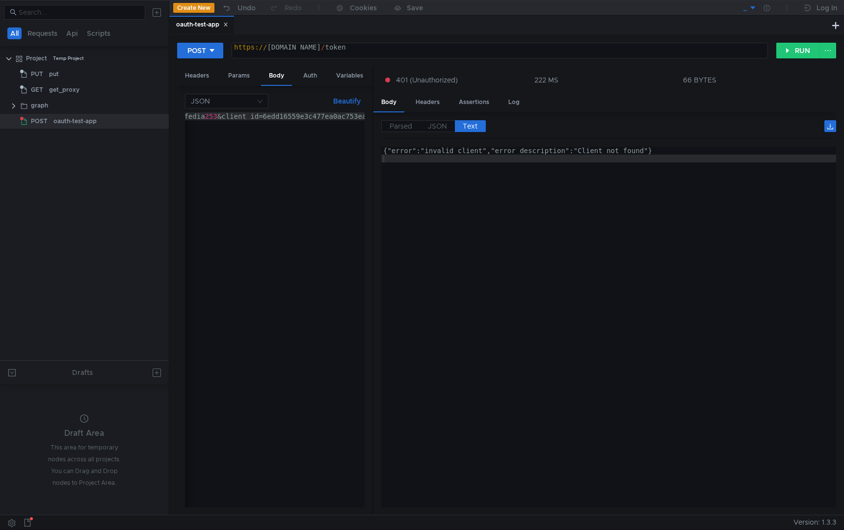
scroll to position [0, 181]
click at [190, 77] on div "Headers" at bounding box center [197, 76] width 40 height 18
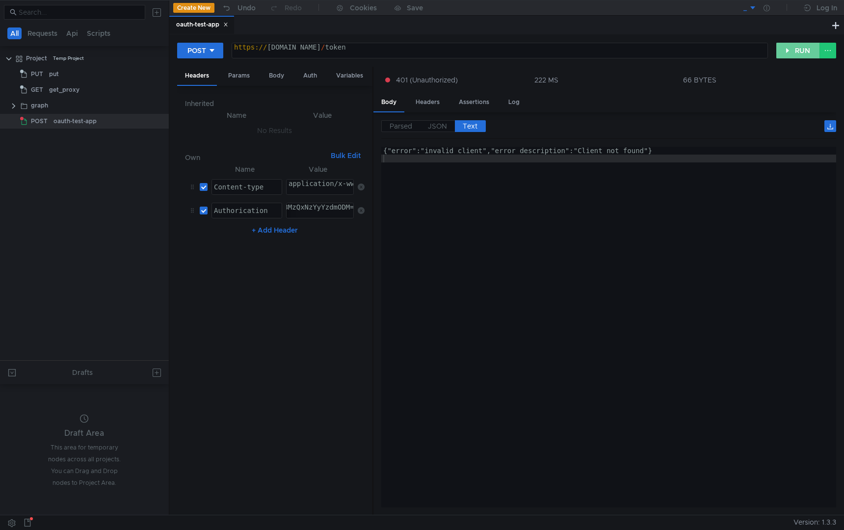
click at [779, 53] on button "RUN" at bounding box center [798, 51] width 44 height 16
click at [203, 210] on input "checkbox" at bounding box center [204, 211] width 8 height 8
checkbox input "false"
click at [794, 51] on button "RUN" at bounding box center [798, 51] width 44 height 16
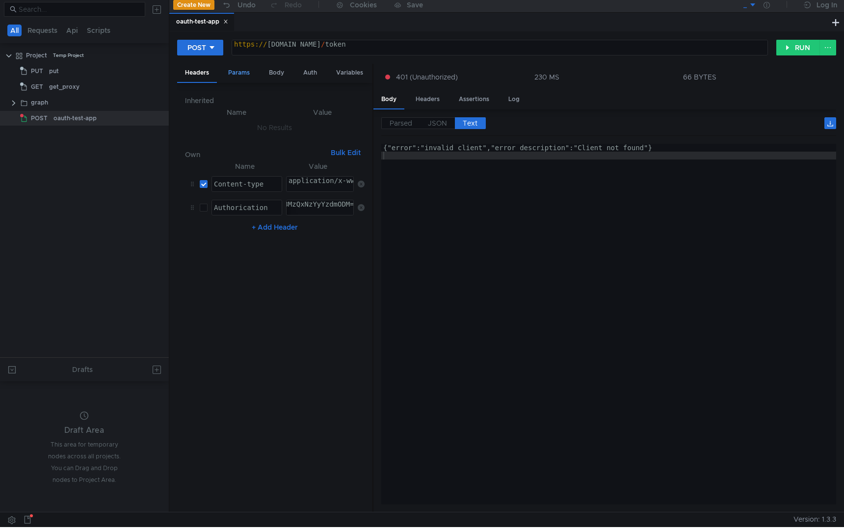
click at [241, 80] on div "Params" at bounding box center [238, 73] width 37 height 18
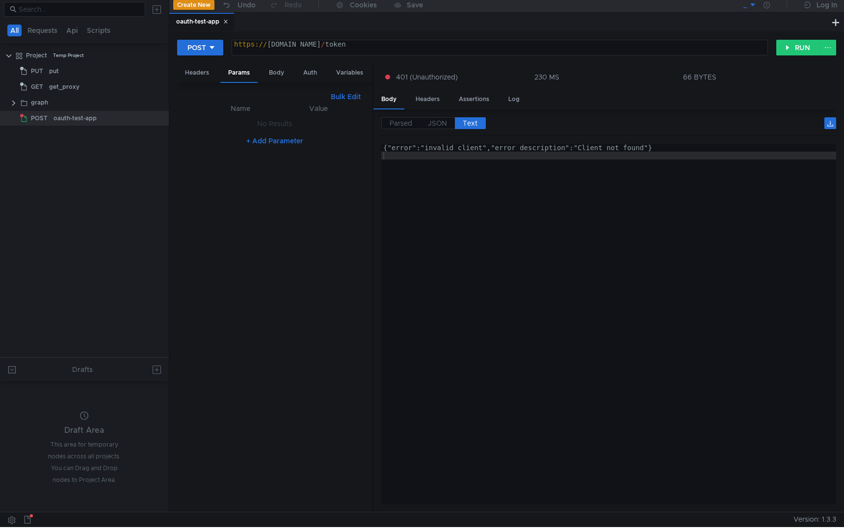
click at [186, 85] on div "Bulk Edit XXXXXXXXXXXXXXXXXXXXXXXXXXXXXXXXXXXXXXXXXXXXXXXXXXXXXXXXXXXXXXXXXXXXX…" at bounding box center [274, 297] width 195 height 429
click at [187, 83] on div "Bulk Edit XXXXXXXXXXXXXXXXXXXXXXXXXXXXXXXXXXXXXXXXXXXXXXXXXXXXXXXXXXXXXXXXXXXXX…" at bounding box center [274, 297] width 195 height 429
click at [189, 79] on div "Headers" at bounding box center [197, 73] width 40 height 18
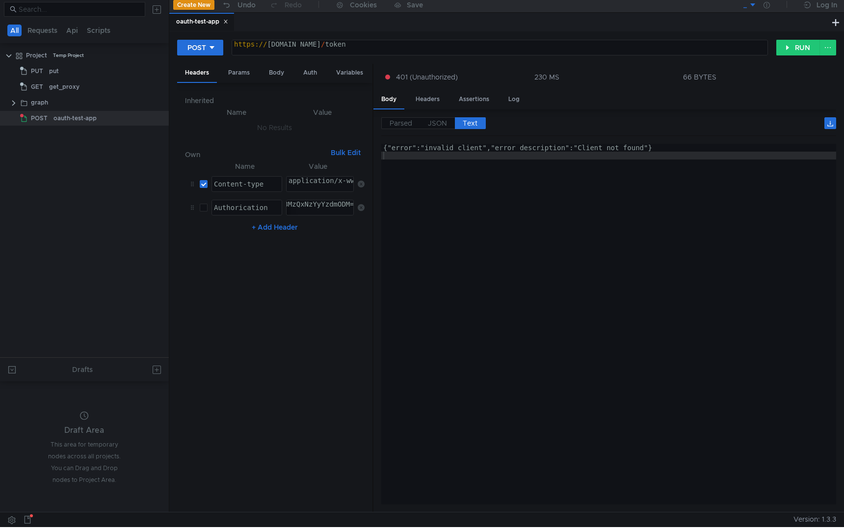
click at [347, 154] on button "Bulk Edit" at bounding box center [346, 153] width 38 height 12
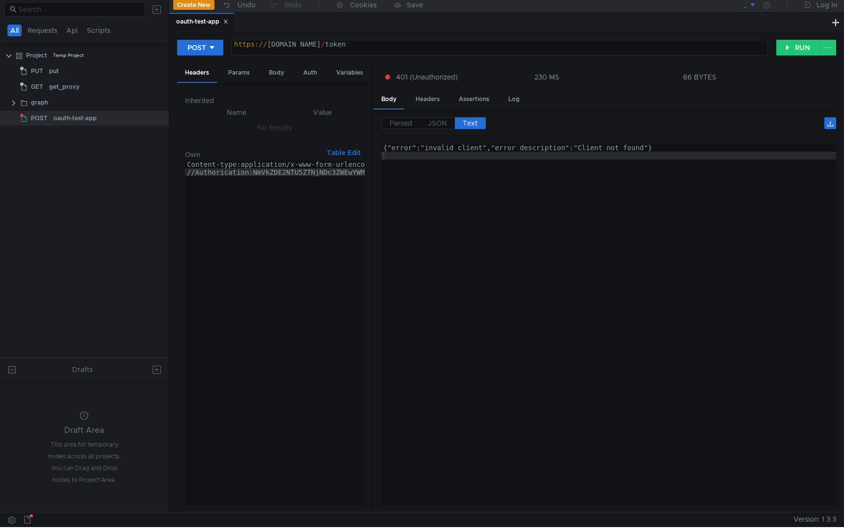
click at [193, 174] on div "Content-type:application/x-www-form-urlencoded //Authorication:NmVkZDE2NTU5ZTNj…" at bounding box center [401, 338] width 433 height 356
type textarea "/Authorication:NmVkZDE2NTU5ZTNjNDc3ZWEwYWM3NTNlYTNiYzU2N2I6YWU0ZWVkNDkzOTI2NDZh…"
checkbox input "true"
type textarea "Authorication:NmVkZDE2NTU5ZTNjNDc3ZWEwYWM3NTNlYTNiYzU2N2I6YWU0ZWVkNDkzOTI2NDZhZ…"
click at [329, 155] on button "Table Edit" at bounding box center [344, 153] width 42 height 12
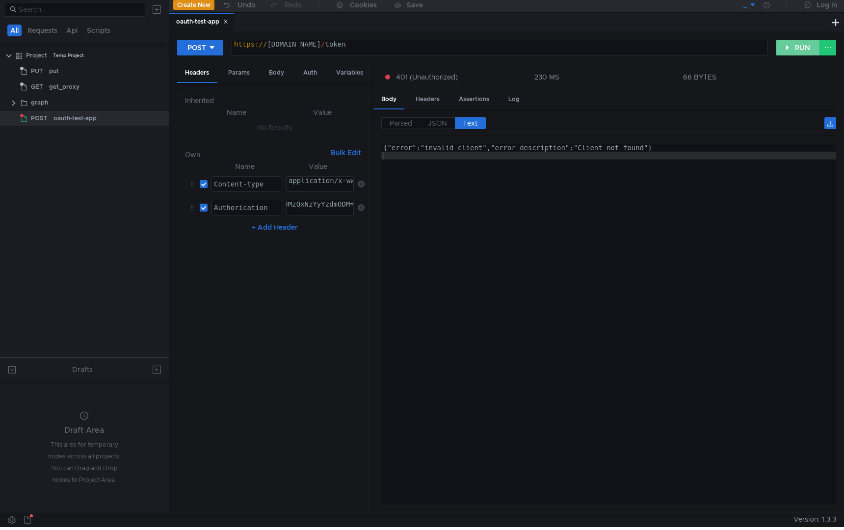
click at [794, 46] on button "RUN" at bounding box center [798, 48] width 44 height 16
click at [204, 204] on input "checkbox" at bounding box center [204, 208] width 8 height 8
checkbox input "false"
click at [276, 69] on div "Body" at bounding box center [276, 73] width 31 height 18
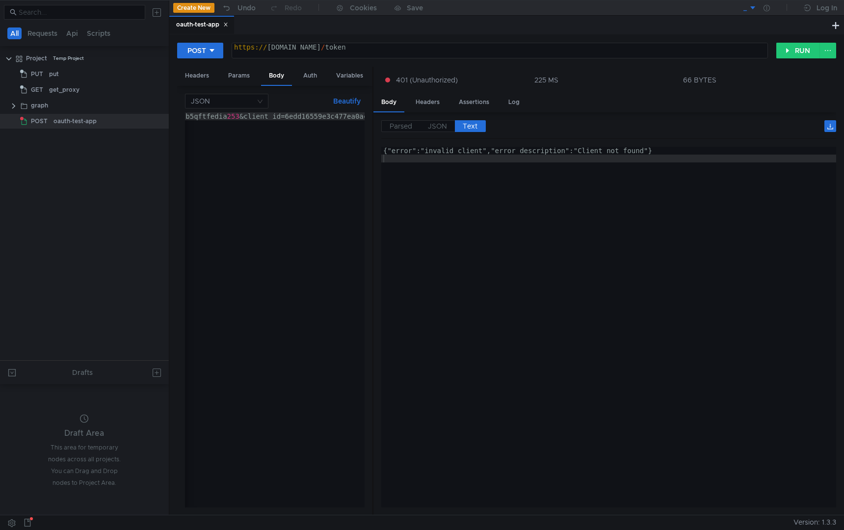
scroll to position [0, 406]
type textarea "{"error":"invalid_client","error_description":"Client not found"}"
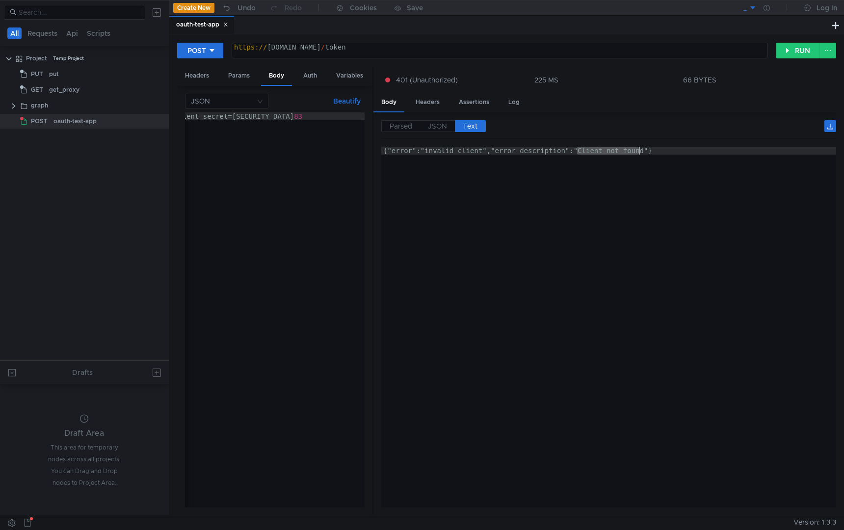
drag, startPoint x: 578, startPoint y: 148, endPoint x: 640, endPoint y: 149, distance: 62.3
click at [640, 149] on div "{"error":"invalid_client","error_description":"Client not found"}" at bounding box center [608, 335] width 455 height 376
click at [251, 116] on div "grant_type=authorization_code&code=drcb5qftfedia 253 &client_id=6edd16559e3c477…" at bounding box center [90, 315] width 585 height 407
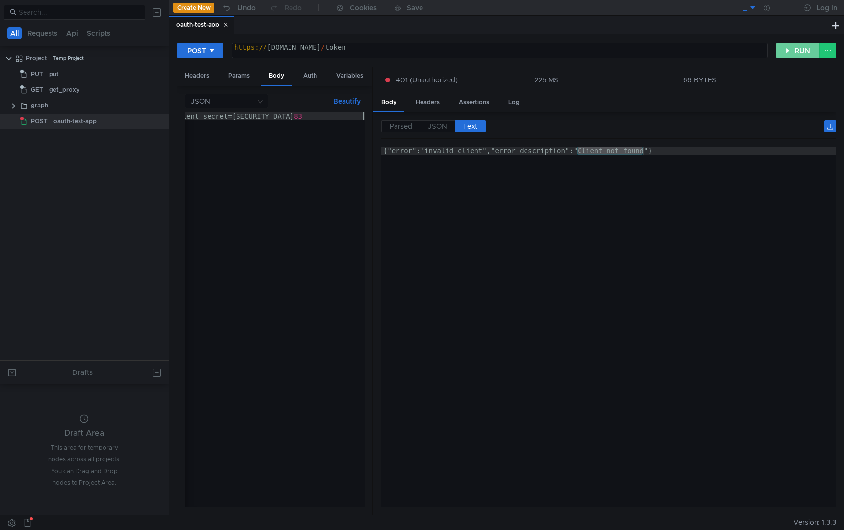
click at [787, 58] on button "RUN" at bounding box center [798, 51] width 44 height 16
click at [282, 119] on div "grant_type=authorization_code&code=drcb5qftfedia 253 &client_id=6edd16559e3c477…" at bounding box center [318, 315] width 585 height 407
click at [794, 50] on button "RUN" at bounding box center [798, 51] width 44 height 16
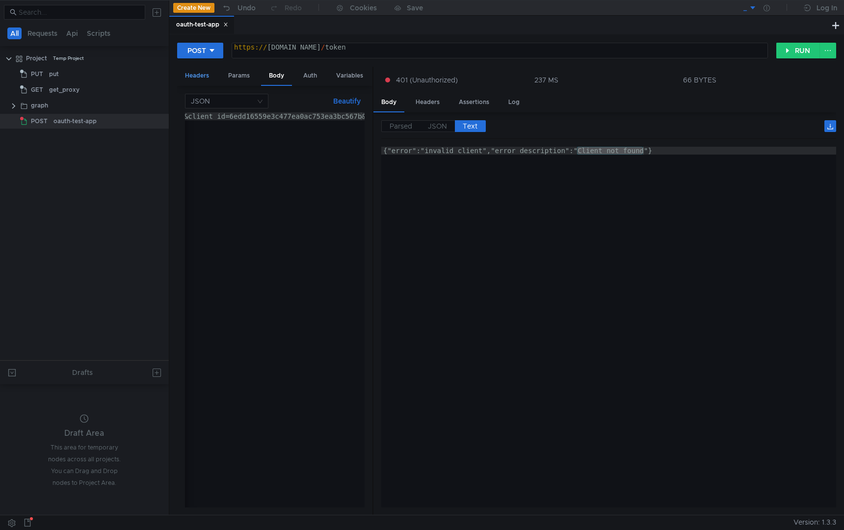
click at [210, 73] on div "Headers" at bounding box center [197, 76] width 40 height 18
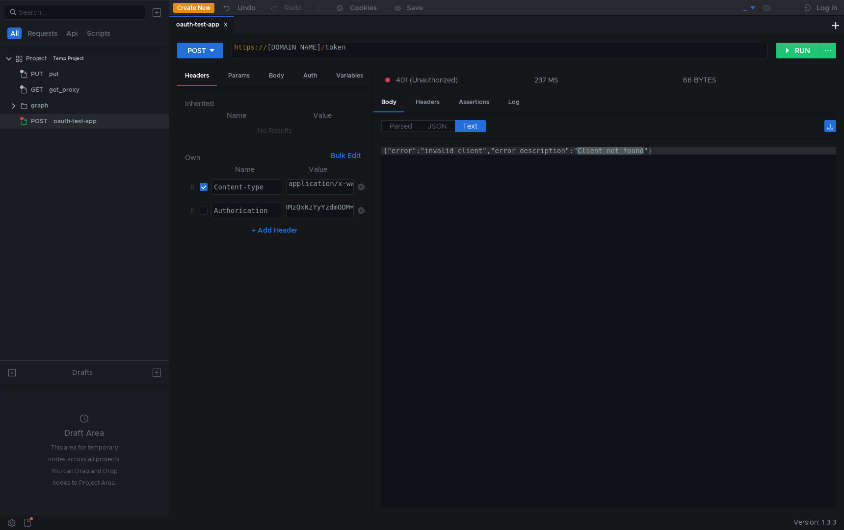
click at [363, 208] on icon at bounding box center [361, 210] width 7 height 7
click at [783, 48] on button "RUN" at bounding box center [798, 51] width 44 height 16
click at [311, 69] on div "Auth" at bounding box center [309, 76] width 29 height 18
click at [273, 78] on div "Body" at bounding box center [276, 76] width 31 height 18
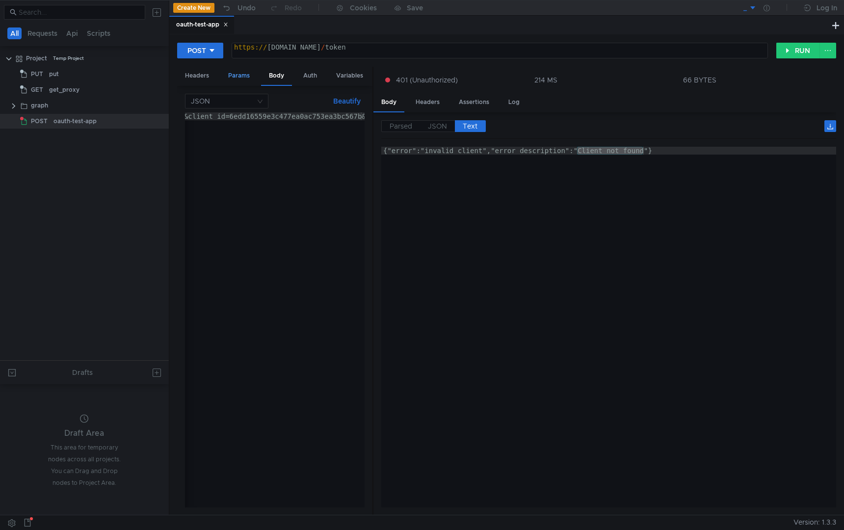
click at [241, 74] on div "Params" at bounding box center [238, 76] width 37 height 18
click at [209, 73] on div "Headers" at bounding box center [197, 76] width 40 height 18
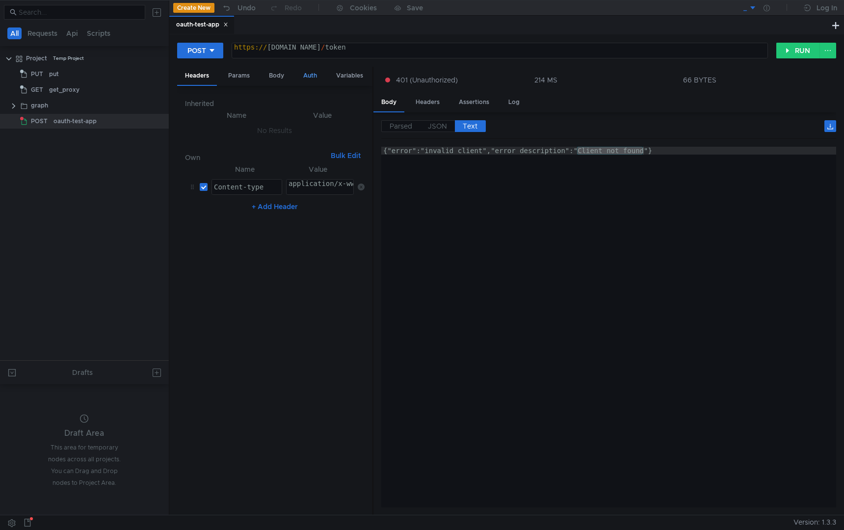
click at [311, 74] on div "Auth" at bounding box center [309, 76] width 29 height 18
click at [271, 75] on div "Body" at bounding box center [276, 76] width 31 height 18
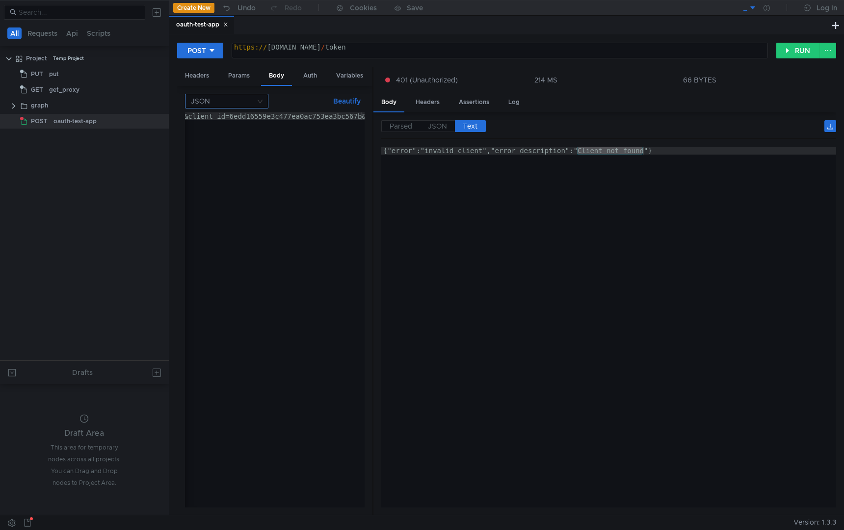
click at [223, 98] on input at bounding box center [223, 101] width 65 height 14
drag, startPoint x: 226, startPoint y: 135, endPoint x: 223, endPoint y: 139, distance: 5.1
click at [223, 139] on div "Form data" at bounding box center [227, 136] width 72 height 11
click at [247, 103] on input at bounding box center [223, 101] width 65 height 14
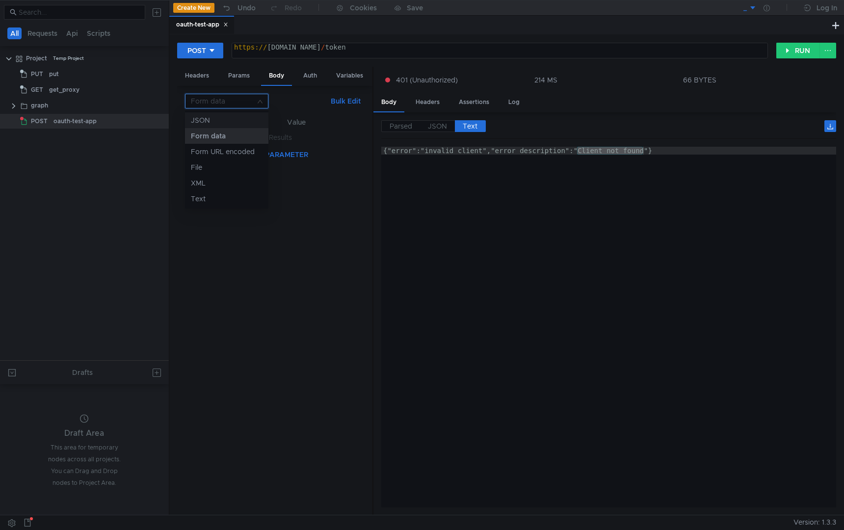
click at [236, 115] on div "JSON" at bounding box center [227, 120] width 72 height 11
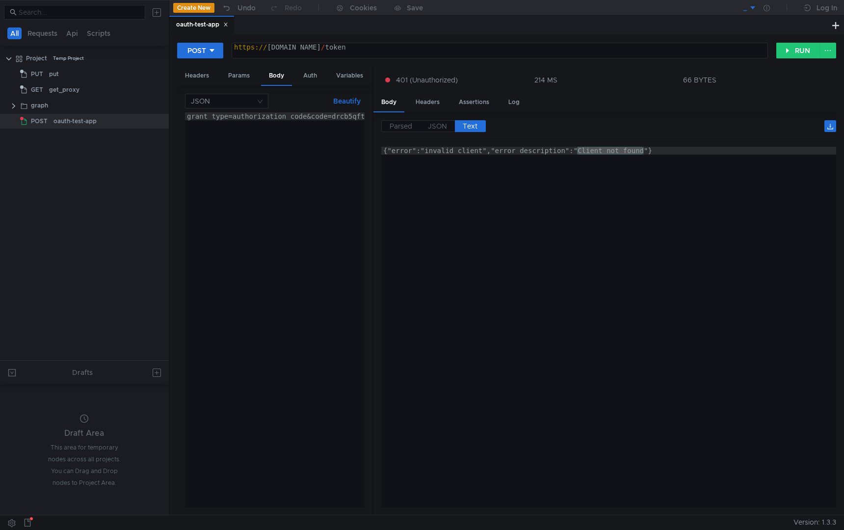
click at [250, 88] on div "JSON Beautify 1 grant_type=authorization_code&code=drcb5qftfedia 253 &client_id…" at bounding box center [274, 300] width 195 height 429
click at [248, 104] on input at bounding box center [223, 101] width 65 height 14
click at [344, 100] on div at bounding box center [422, 265] width 844 height 530
click at [344, 100] on button "Beautify" at bounding box center [346, 101] width 35 height 12
click at [349, 98] on button "Beautify" at bounding box center [346, 101] width 35 height 12
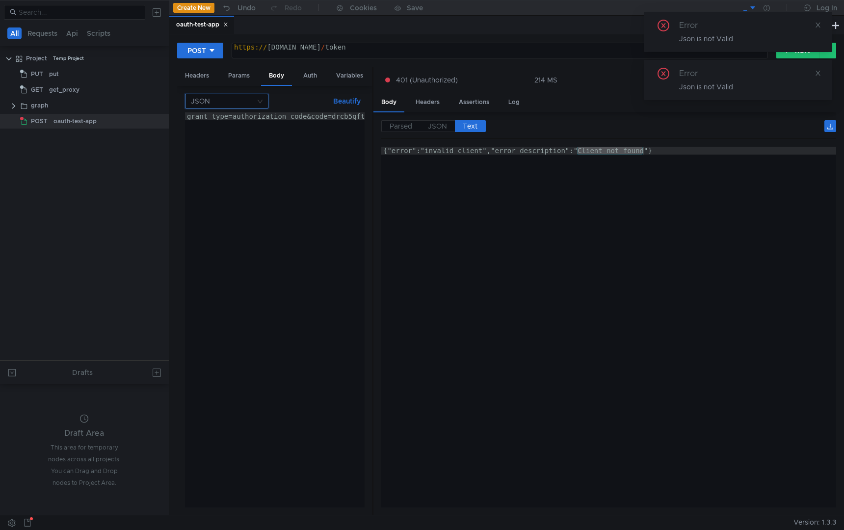
click at [223, 102] on input at bounding box center [223, 101] width 65 height 14
click at [210, 199] on div "Text" at bounding box center [227, 198] width 72 height 11
click at [247, 109] on div "Text הההההההההההההההההההההההההההההההההההההההההההההההההההההההההההההההההההההההההה…" at bounding box center [275, 301] width 180 height 414
click at [247, 100] on input at bounding box center [223, 101] width 65 height 14
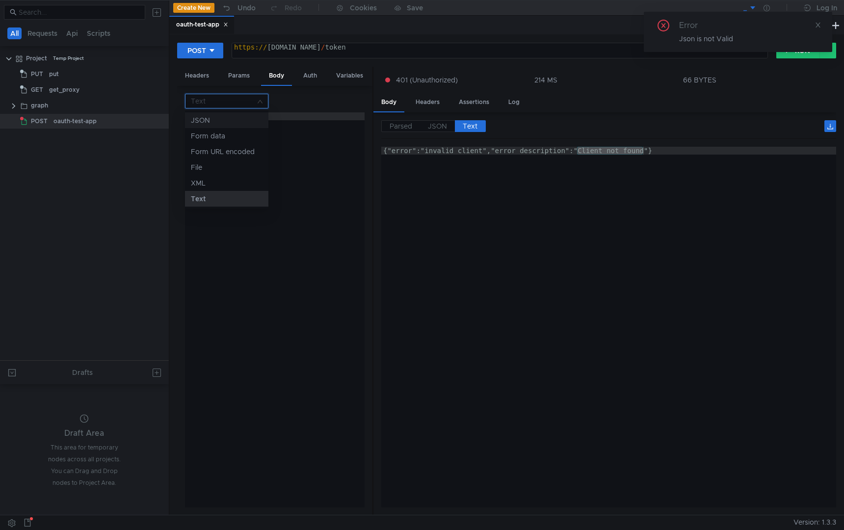
click at [224, 120] on div "JSON" at bounding box center [227, 120] width 72 height 11
type textarea "grant_type=authorization_code&code=drcb5qftfedia253&client_id=6edd16559e3c477ea…"
click at [246, 157] on div "grant_type=authorization_code&code=drcb5qftfedia 253 &client_id=6edd16559e3c477…" at bounding box center [477, 317] width 585 height 411
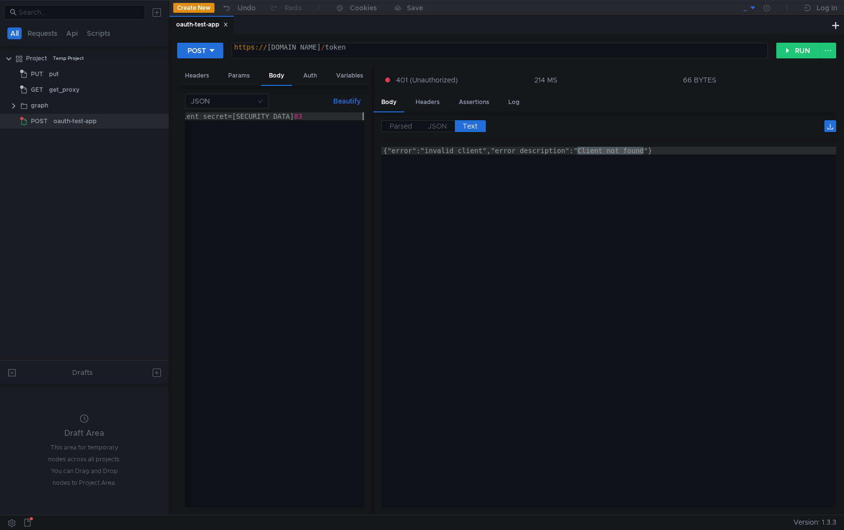
scroll to position [0, 406]
click at [239, 99] on input at bounding box center [223, 101] width 65 height 14
click at [211, 201] on div "Text" at bounding box center [227, 198] width 72 height 11
click at [265, 165] on div at bounding box center [275, 317] width 180 height 411
paste textarea "grant_type=authorization_code&code=drcb5qftfedia253&client_id=6edd16559e3c477ea…"
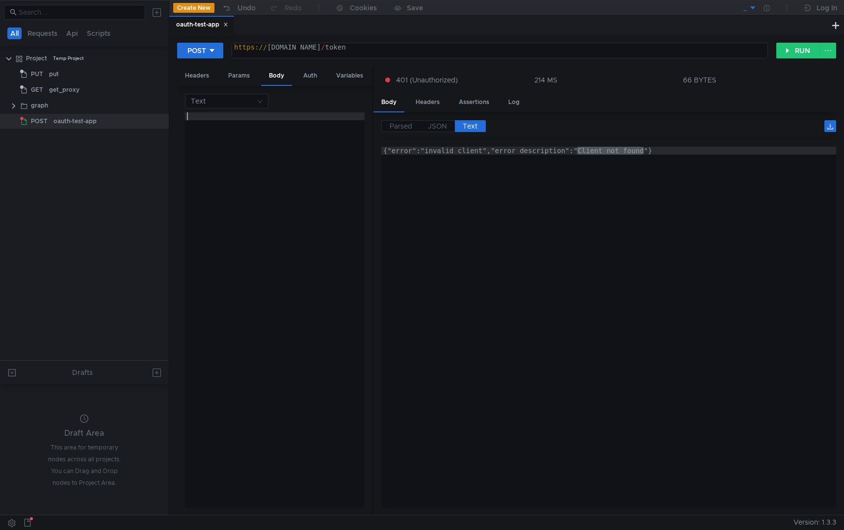
type textarea "grant_type=authorization_code&code=drcb5qftfedia253&client_id=6edd16559e3c477ea…"
click at [784, 48] on button "RUN" at bounding box center [798, 51] width 44 height 16
click at [246, 102] on input at bounding box center [223, 101] width 65 height 14
click at [219, 176] on nz-option-item "XML" at bounding box center [226, 183] width 83 height 16
click at [291, 164] on div at bounding box center [275, 317] width 180 height 411
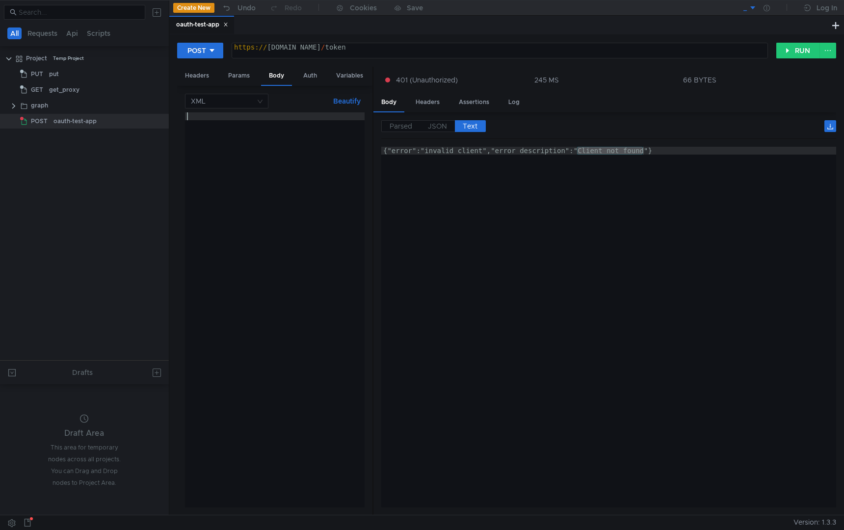
paste textarea "grant_type=authorization_code&code=drcb5qftfedia253&client_id=6edd16559e3c477ea…"
type textarea "grant_type=authorization_code&code=drcb5qftfedia253&client_id=6edd16559e3c477ea…"
click at [819, 55] on button "RUN" at bounding box center [798, 51] width 44 height 16
click at [218, 103] on input at bounding box center [223, 101] width 65 height 14
click at [214, 123] on div "JSON" at bounding box center [227, 120] width 72 height 11
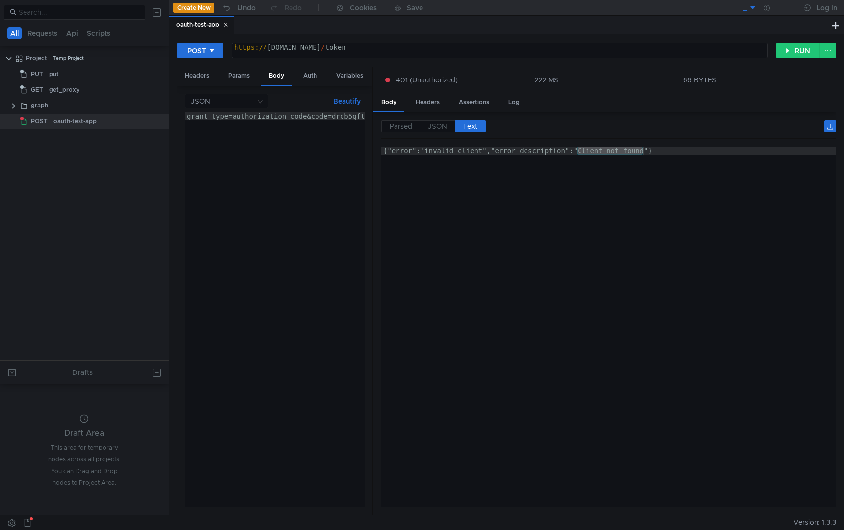
type textarea "grant_type=authorization_code&code=drcb5qftfedia253&client_id=6edd16559e3c477ea…"
click at [193, 116] on div "grant_type=authorization_code&code=drcb5qftfedia 253 &client_id=6edd16559e3c477…" at bounding box center [477, 315] width 585 height 407
click at [319, 141] on div "grant_type=authorization_code&code=drcb5qftfedia 253 &client_id=6edd16559e3c477…" at bounding box center [477, 315] width 585 height 407
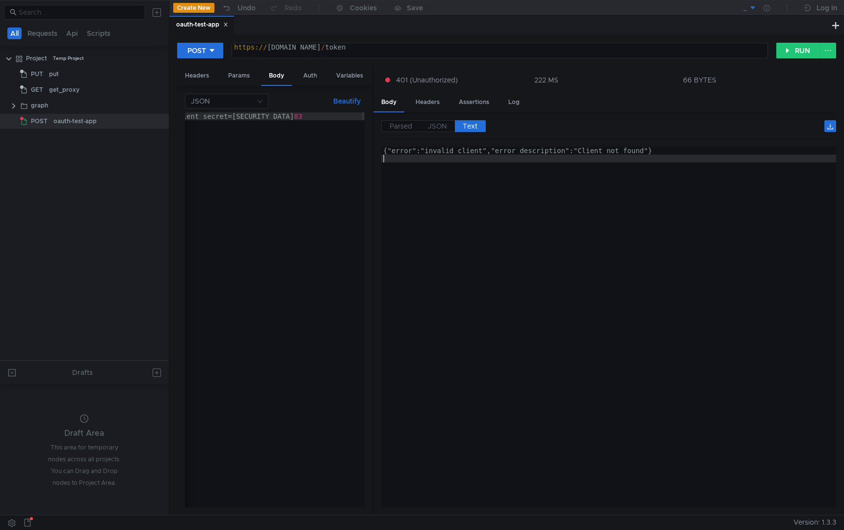
click at [456, 202] on div "{"error":"invalid_client","error_description":"Client not found"}" at bounding box center [608, 335] width 455 height 376
click at [81, 121] on div "oauth-test-app" at bounding box center [74, 121] width 43 height 15
click at [212, 147] on div "grant_type=authorization_code&code=drcb5qftfedia 253 &client_id=6edd16559e3c477…" at bounding box center [71, 315] width 585 height 407
click at [409, 42] on div "https://oauth-test.yandex.ru/token https:// oauth-test.yandex.ru / token הההההה…" at bounding box center [499, 50] width 537 height 17
click at [407, 48] on div "https:// [DOMAIN_NAME] / token" at bounding box center [499, 55] width 535 height 24
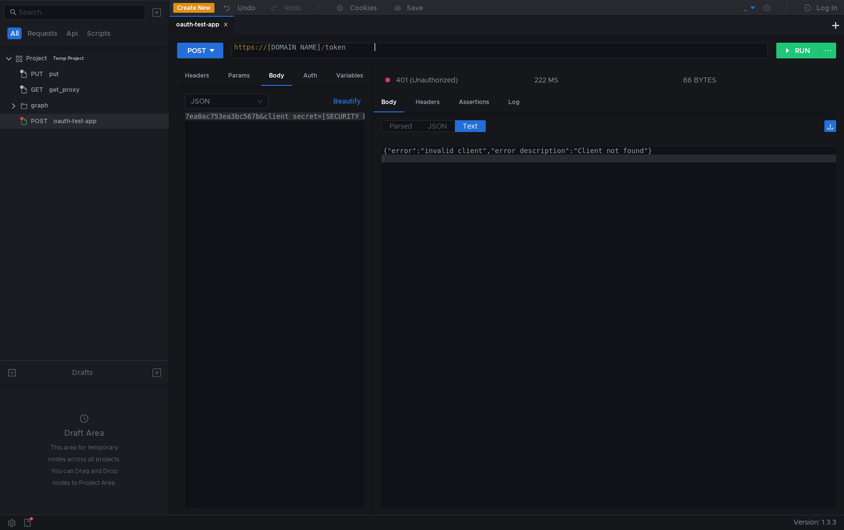
scroll to position [0, 0]
click at [792, 44] on button "RUN" at bounding box center [798, 51] width 44 height 16
